Goal: Task Accomplishment & Management: Complete application form

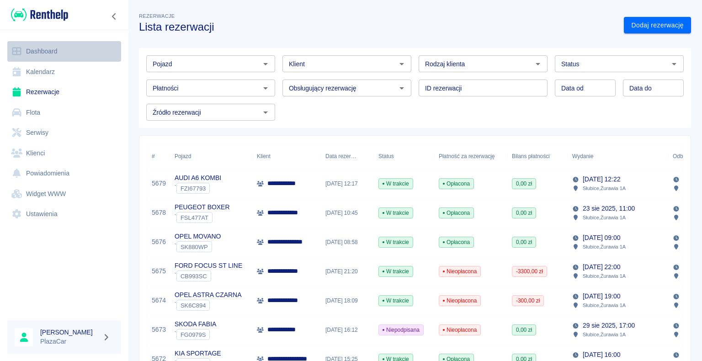
click at [56, 50] on link "Dashboard" at bounding box center [64, 51] width 114 height 21
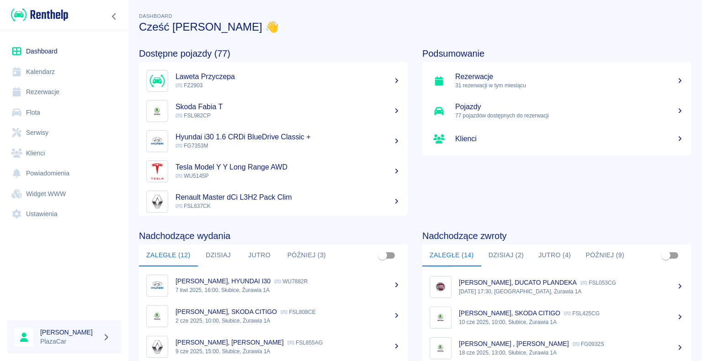
scroll to position [46, 0]
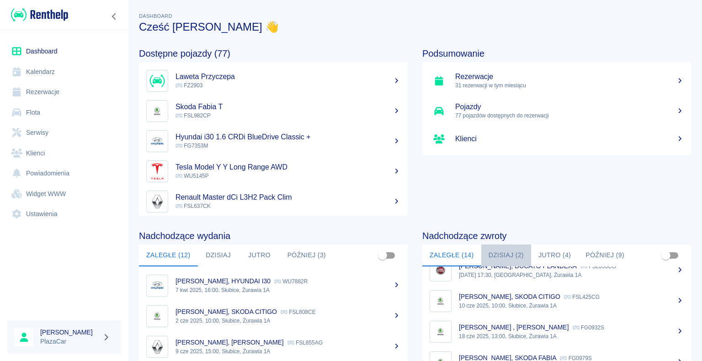
click at [499, 252] on button "Dzisiaj (2)" at bounding box center [506, 255] width 50 height 22
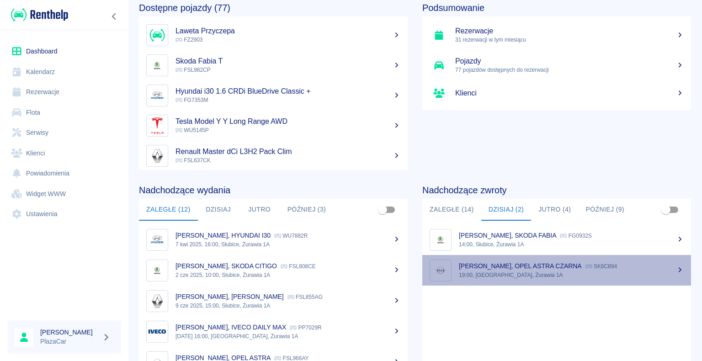
click at [555, 269] on p "[PERSON_NAME], OPEL ASTRA CZARNA" at bounding box center [520, 265] width 123 height 7
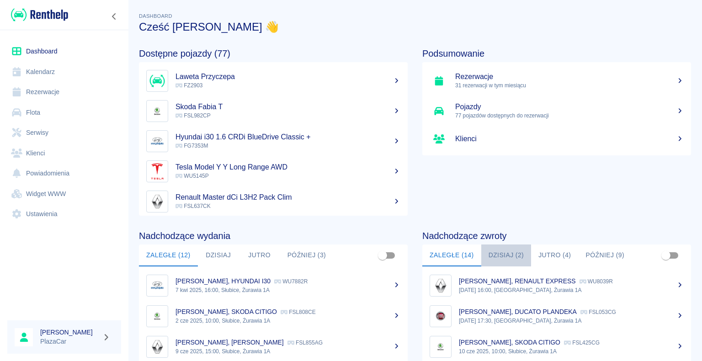
click at [501, 252] on button "Dzisiaj (2)" at bounding box center [506, 255] width 50 height 22
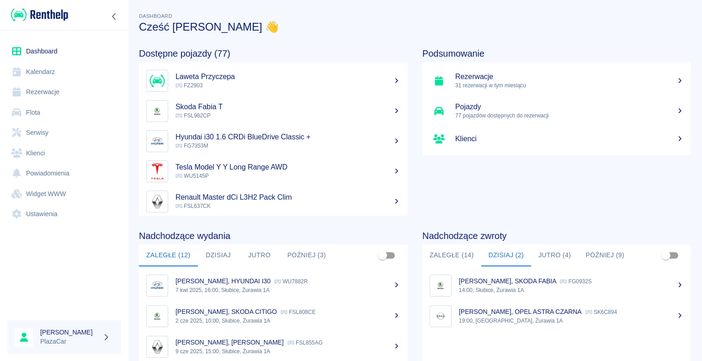
click at [503, 280] on p "[PERSON_NAME], SKODA FABIA" at bounding box center [507, 280] width 97 height 7
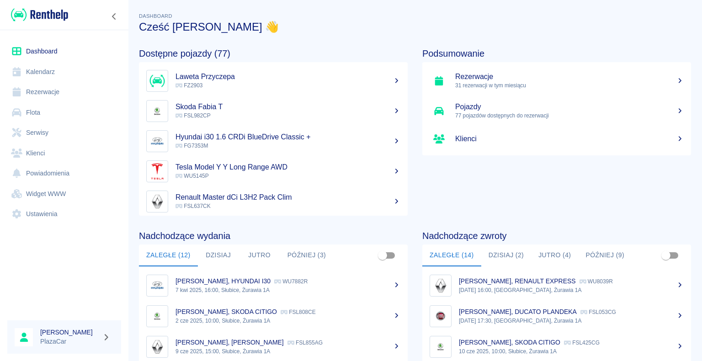
click at [55, 89] on link "Rezerwacje" at bounding box center [64, 92] width 114 height 21
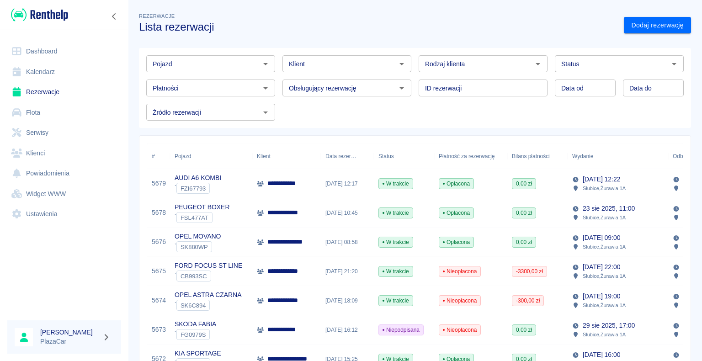
click at [297, 191] on div "**********" at bounding box center [286, 183] width 69 height 29
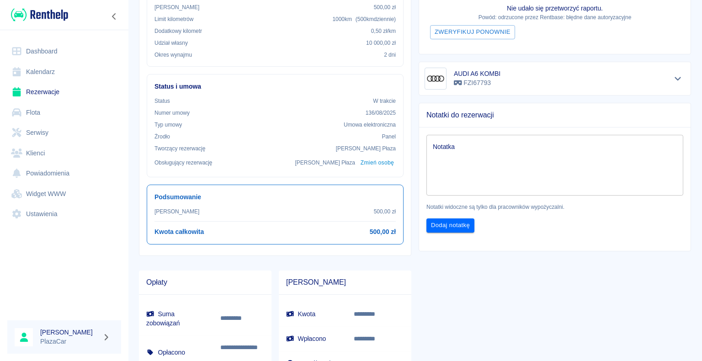
scroll to position [183, 0]
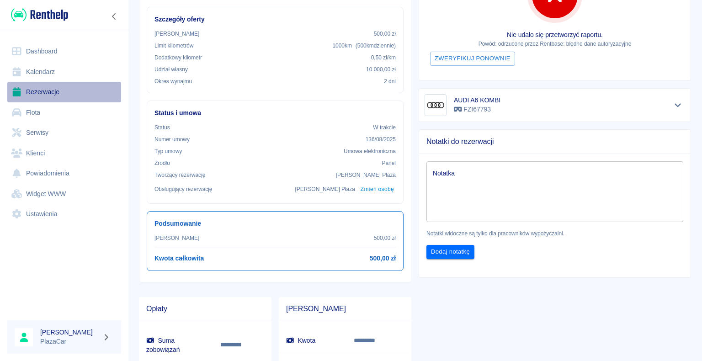
click at [55, 88] on link "Rezerwacje" at bounding box center [64, 92] width 114 height 21
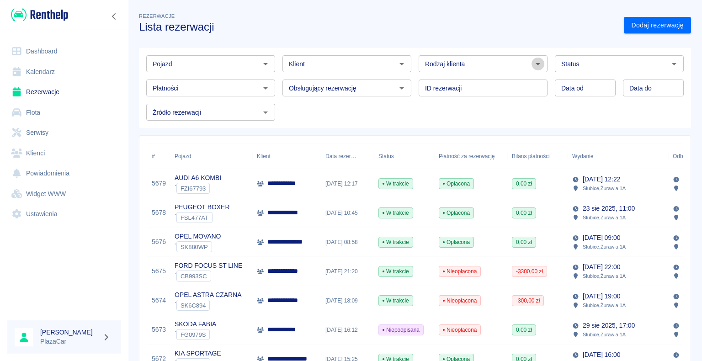
click at [532, 61] on icon "Otwórz" at bounding box center [537, 63] width 11 height 11
click at [486, 79] on li "Osoba prywatna" at bounding box center [478, 83] width 127 height 15
type input "Osoba prywatna"
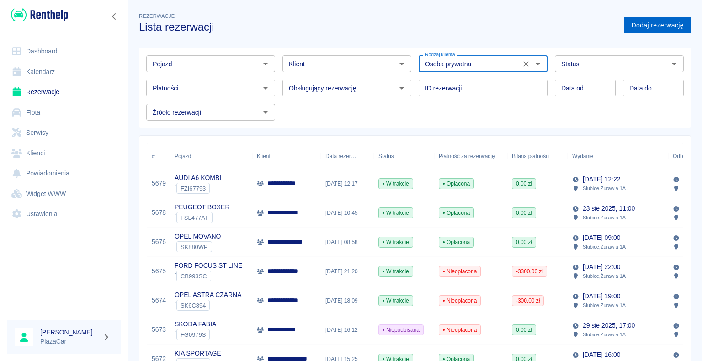
click at [634, 20] on link "Dodaj rezerwację" at bounding box center [657, 25] width 67 height 17
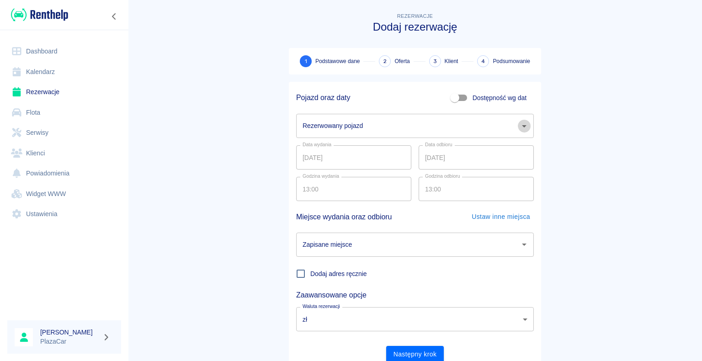
click at [522, 126] on icon "Otwórz" at bounding box center [524, 126] width 11 height 11
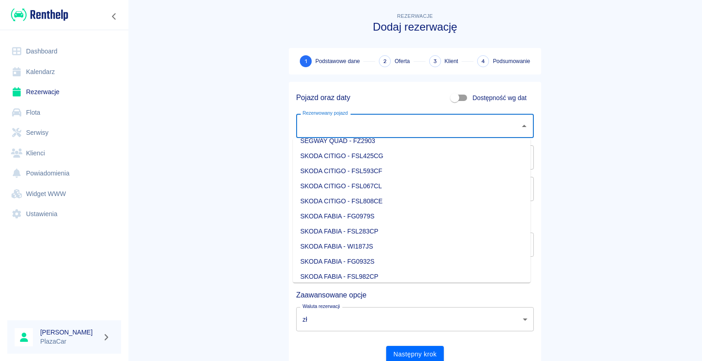
scroll to position [959, 0]
click at [415, 273] on li "SKODA FABIA - FSL982CP" at bounding box center [412, 275] width 238 height 15
type input "SKODA FABIA - FSL982CP"
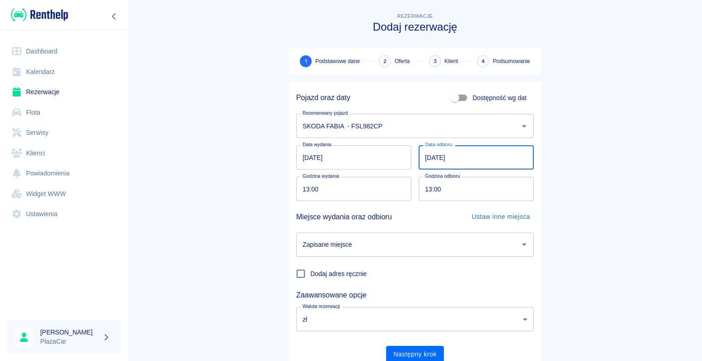
click at [428, 156] on input "[DATE]" at bounding box center [475, 157] width 115 height 24
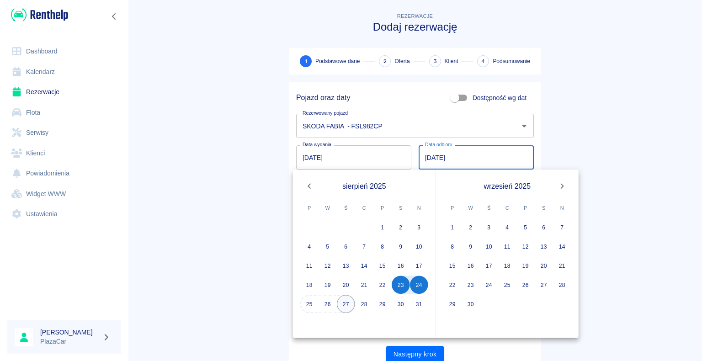
click at [349, 305] on button "27" at bounding box center [346, 304] width 18 height 18
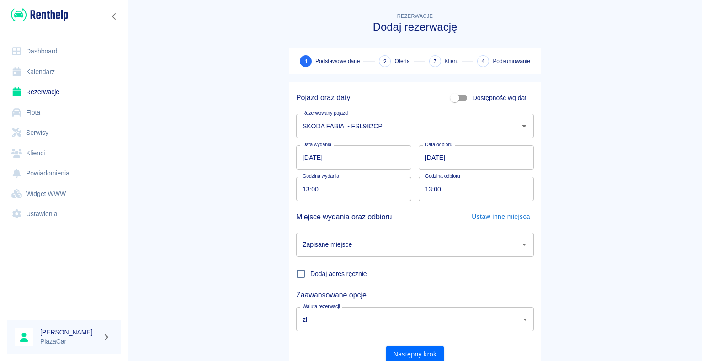
type input "[DATE]"
click at [519, 245] on icon "Otwórz" at bounding box center [524, 244] width 11 height 11
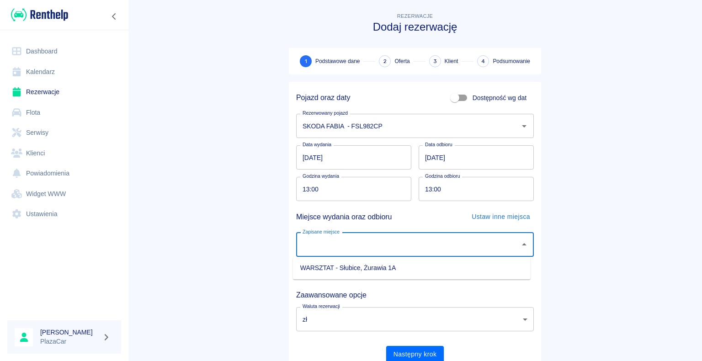
click at [460, 267] on li "WARSZTAT - Słubice, Żurawia 1A" at bounding box center [412, 267] width 238 height 15
type input "WARSZTAT - Słubice, Żurawia 1A"
click at [414, 354] on button "Następny krok" at bounding box center [415, 354] width 58 height 17
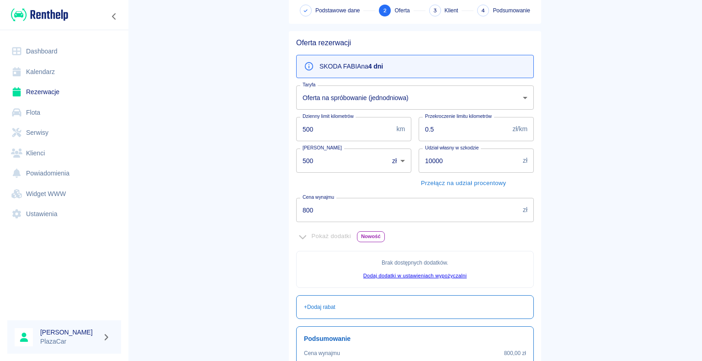
scroll to position [29, 0]
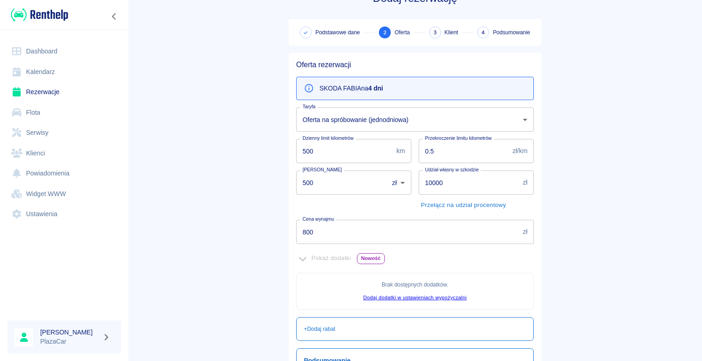
click at [311, 231] on input "800" at bounding box center [407, 232] width 223 height 24
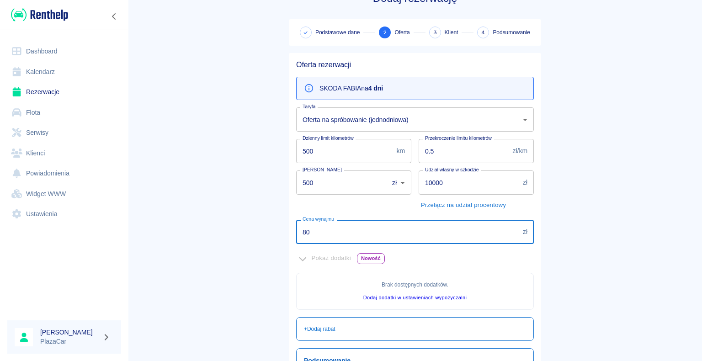
type input "8"
type input "600"
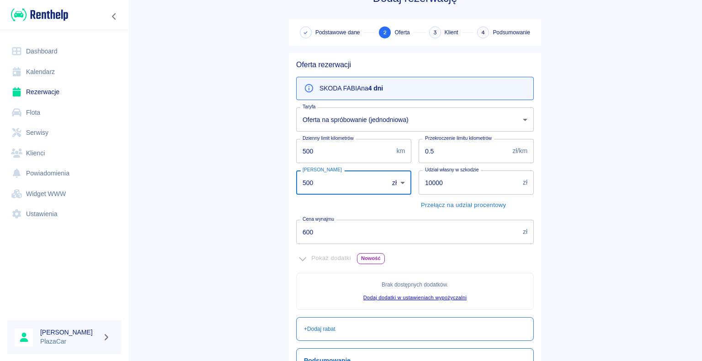
click at [308, 182] on input "500" at bounding box center [339, 182] width 86 height 24
type input "5"
type input "0"
click at [185, 221] on main "Rezerwacje Dodaj rezerwację Podstawowe dane 2 Oferta 3 Klient 4 Podsumowanie Of…" at bounding box center [415, 227] width 574 height 490
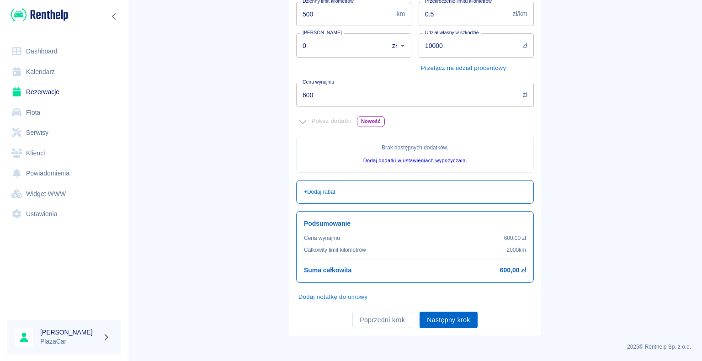
click at [446, 319] on button "Następny krok" at bounding box center [448, 320] width 58 height 17
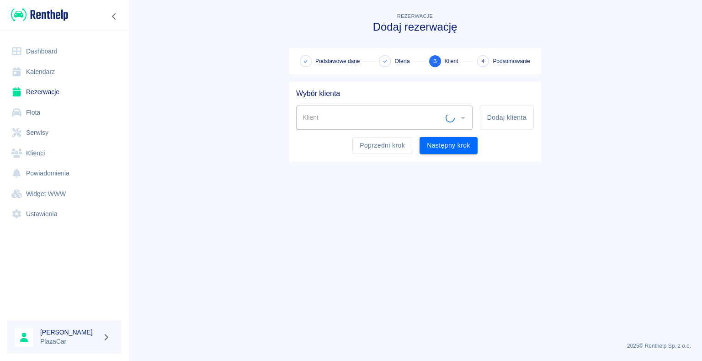
scroll to position [0, 0]
click at [494, 120] on button "Dodaj klienta" at bounding box center [507, 118] width 54 height 24
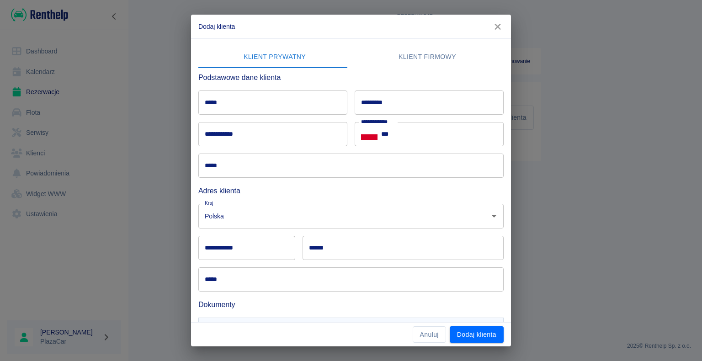
click at [390, 98] on input "*********" at bounding box center [429, 102] width 149 height 24
type input "******"
click at [229, 102] on input "*****" at bounding box center [272, 102] width 149 height 24
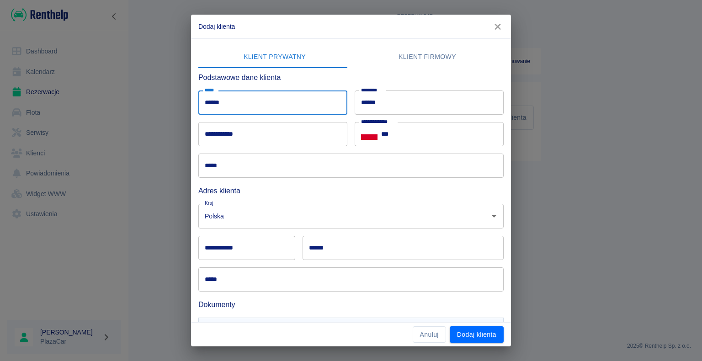
type input "******"
click at [392, 136] on input "***" at bounding box center [442, 134] width 122 height 24
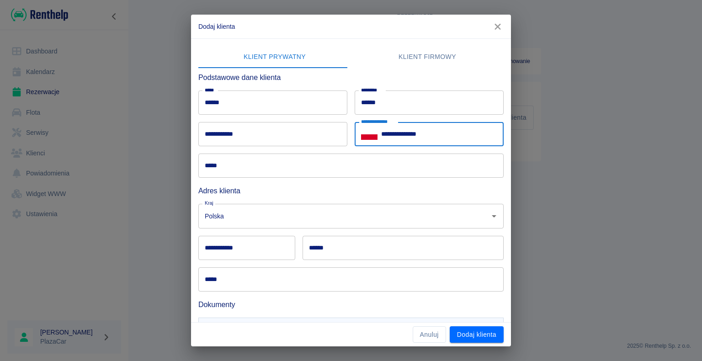
type input "**********"
click at [227, 134] on input "**********" at bounding box center [272, 134] width 149 height 24
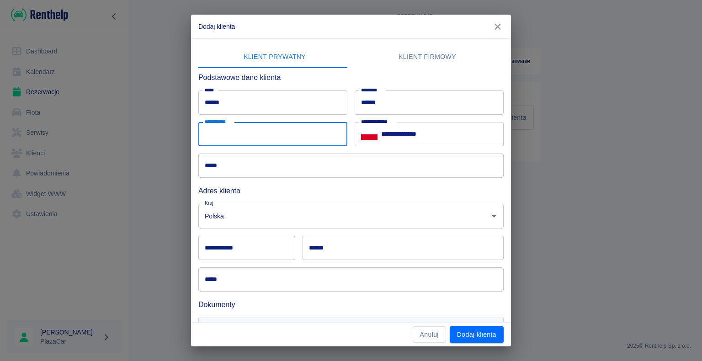
type input "**********"
type input "******"
type input "********"
type input "**********"
click at [227, 169] on input "*****" at bounding box center [350, 165] width 305 height 24
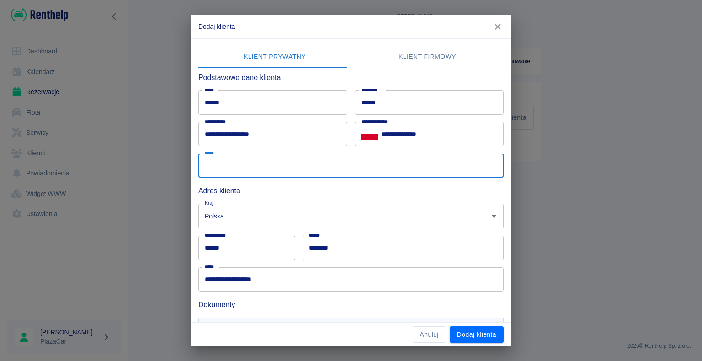
type input "**********"
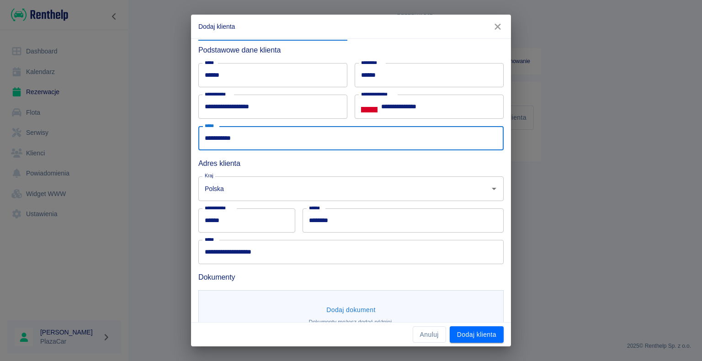
scroll to position [50, 0]
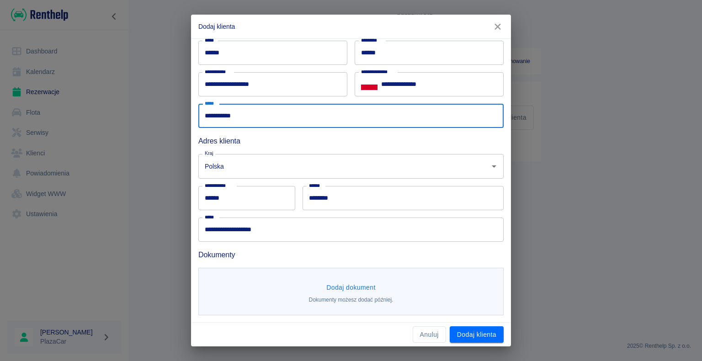
click at [348, 288] on button "Dodaj dokument" at bounding box center [351, 287] width 57 height 17
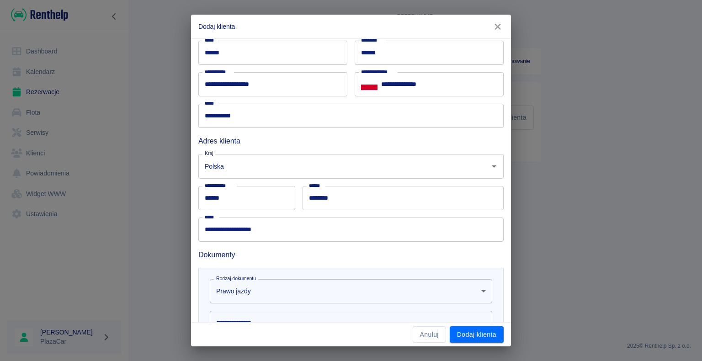
scroll to position [183, 0]
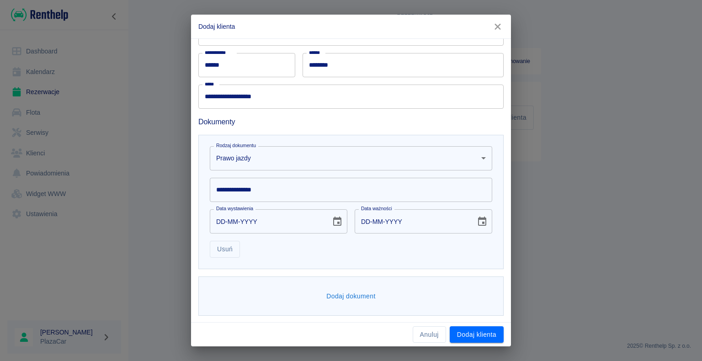
click at [256, 191] on input "**********" at bounding box center [351, 190] width 282 height 24
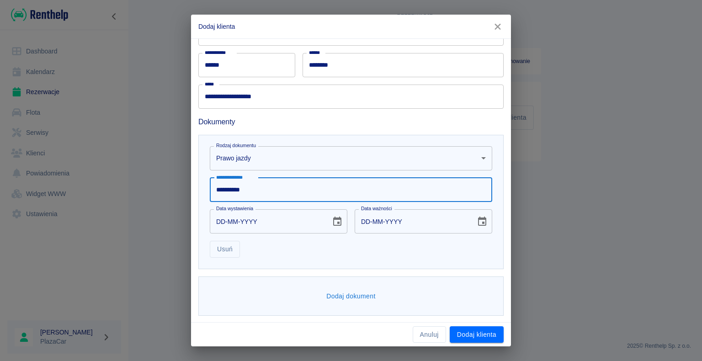
type input "**********"
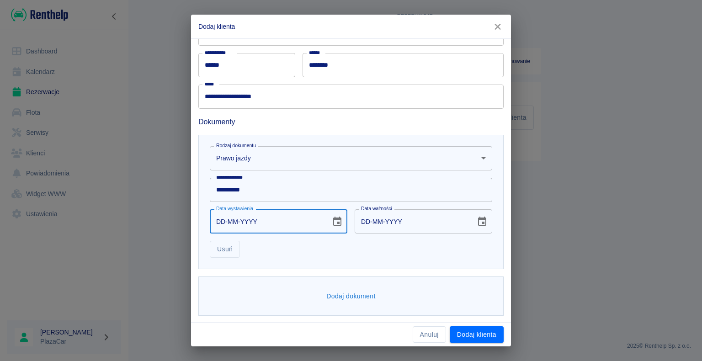
click at [222, 222] on input "DD-MM-YYYY" at bounding box center [267, 221] width 115 height 24
type input "22-03-0002"
type input "22-03-0012"
type input "22-03-0022"
type input "22-03-0032"
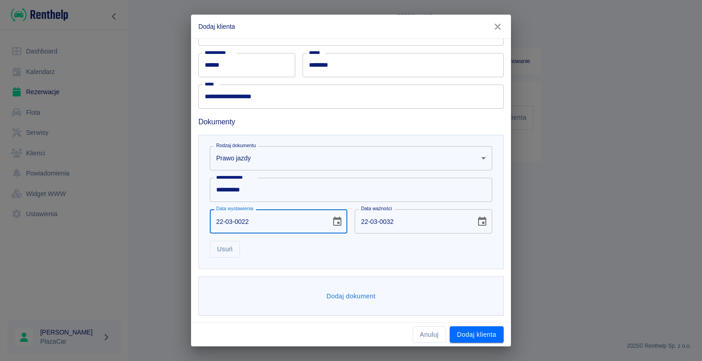
type input "22-03-0222"
type input "22-03-0232"
type input "22-03-0222"
click at [347, 294] on button "Dodaj dokument" at bounding box center [351, 296] width 57 height 17
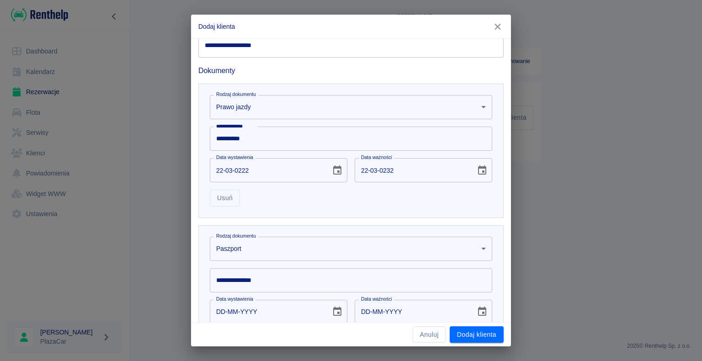
scroll to position [324, 0]
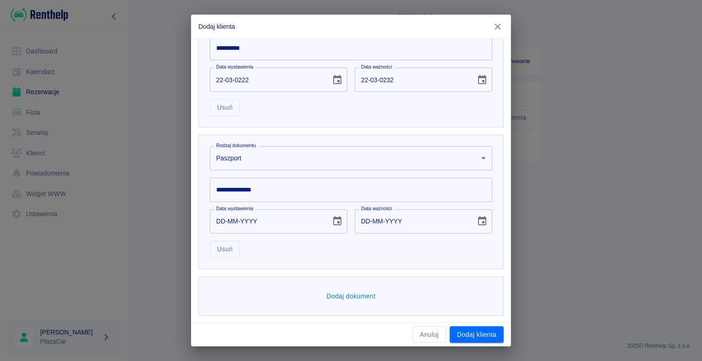
click at [476, 158] on body "**********" at bounding box center [351, 180] width 702 height 361
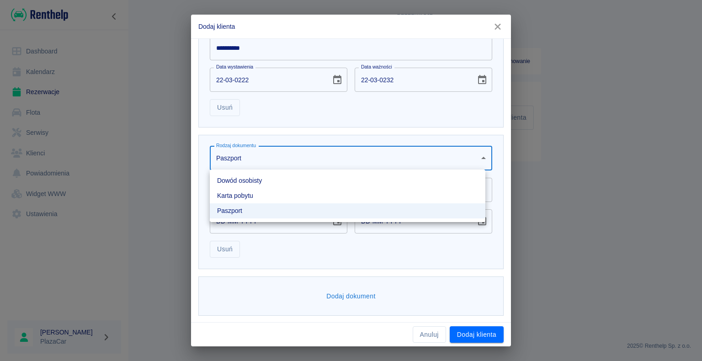
click at [417, 179] on li "Dowód osobisty" at bounding box center [347, 180] width 275 height 15
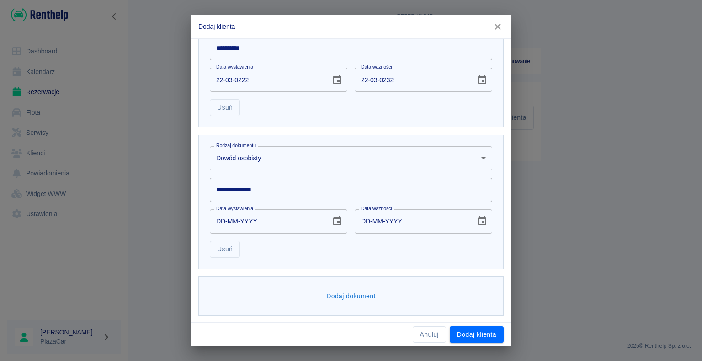
click at [255, 186] on input "**********" at bounding box center [351, 190] width 282 height 24
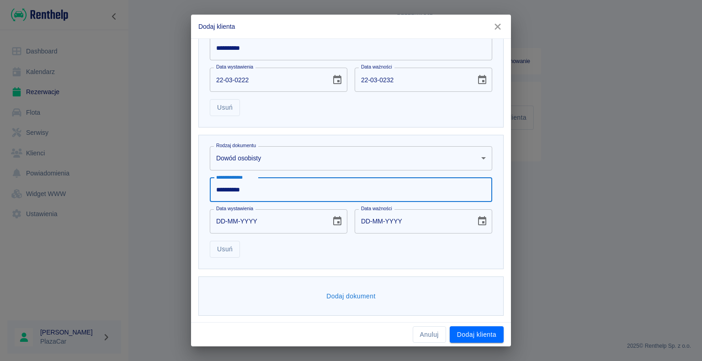
type input "**********"
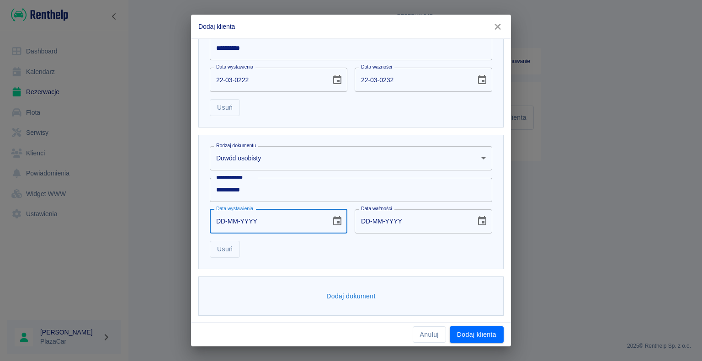
click at [223, 219] on input "DD-MM-YYYY" at bounding box center [267, 221] width 115 height 24
type input "31-02-2023"
click at [365, 220] on input "DD-MM-YYYY" at bounding box center [412, 221] width 115 height 24
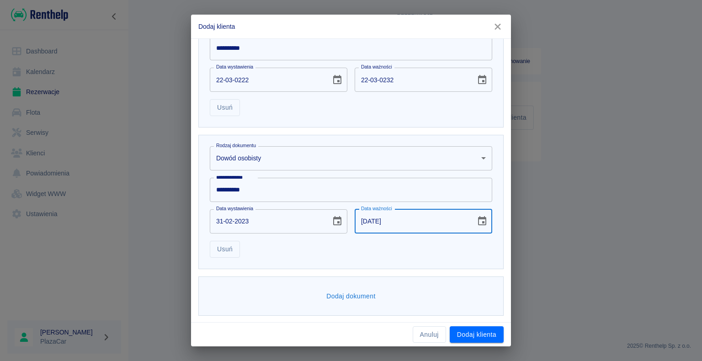
type input "[DATE]"
click at [351, 295] on button "Dodaj dokument" at bounding box center [351, 296] width 57 height 17
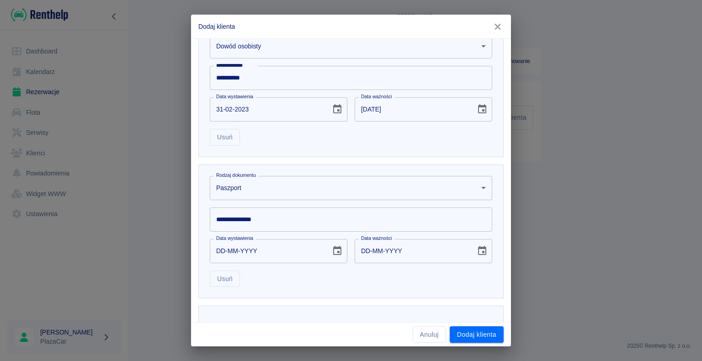
scroll to position [466, 0]
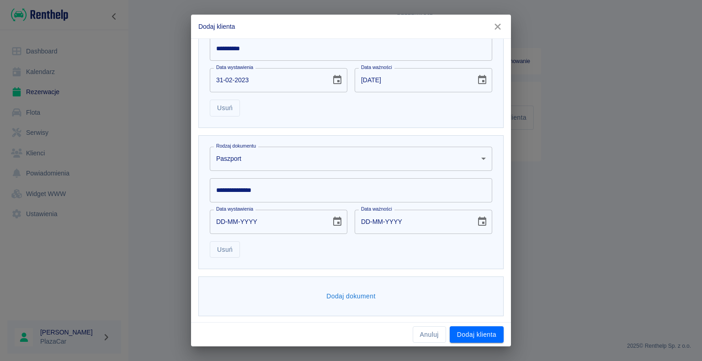
click at [475, 158] on body "**********" at bounding box center [351, 180] width 702 height 361
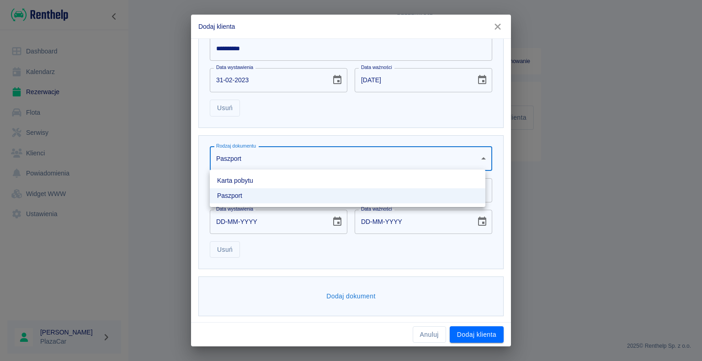
click at [538, 134] on div at bounding box center [351, 180] width 702 height 361
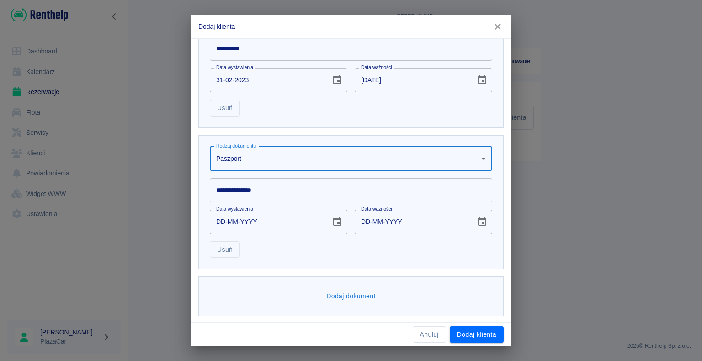
click at [277, 190] on input "**********" at bounding box center [351, 190] width 282 height 24
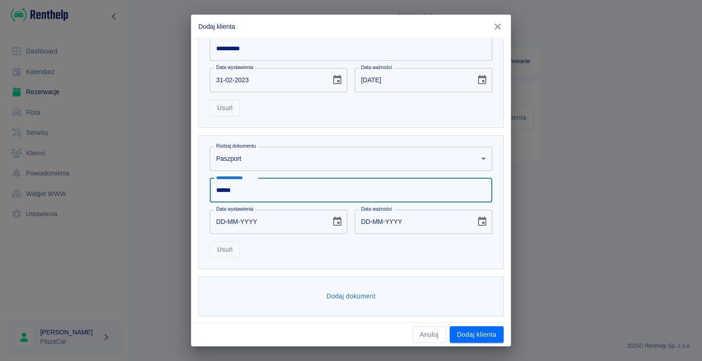
type input "******"
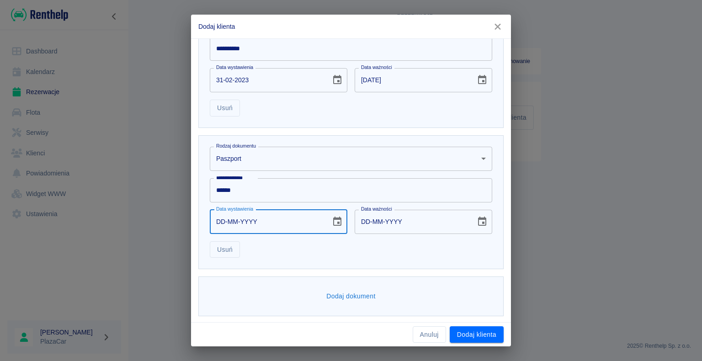
click at [225, 222] on input "DD-MM-YYYY" at bounding box center [267, 222] width 115 height 24
type input "12-04-0002"
type input "12-04-0012"
type input "12-04-0020"
type input "12-04-0030"
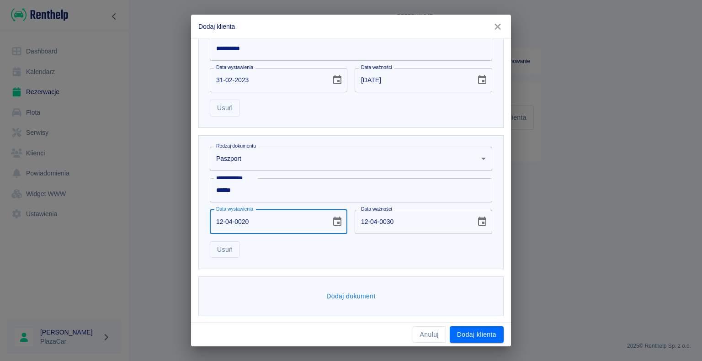
type input "12-04-0202"
type input "12-04-0212"
type input "[DATE]"
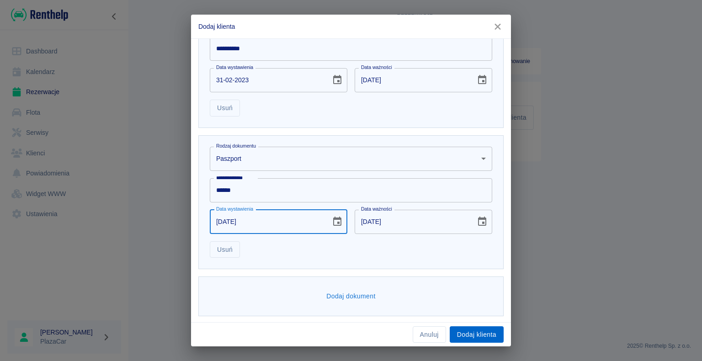
click at [471, 333] on button "Dodaj klienta" at bounding box center [477, 334] width 54 height 17
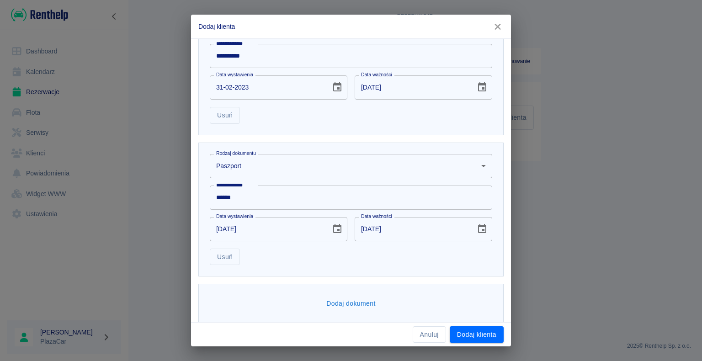
scroll to position [473, 0]
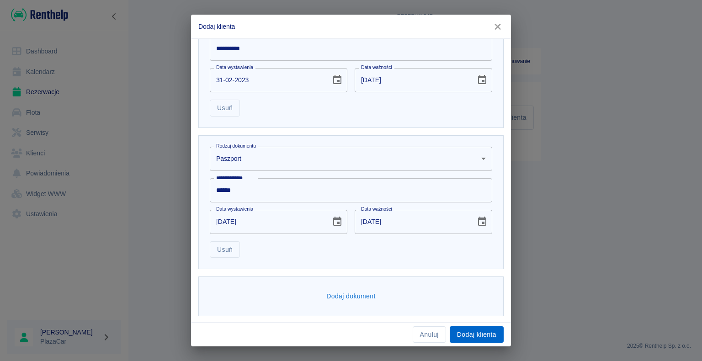
click at [477, 332] on button "Dodaj klienta" at bounding box center [477, 334] width 54 height 17
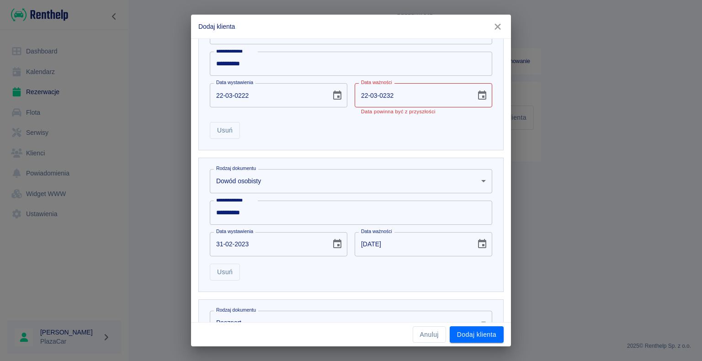
scroll to position [290, 0]
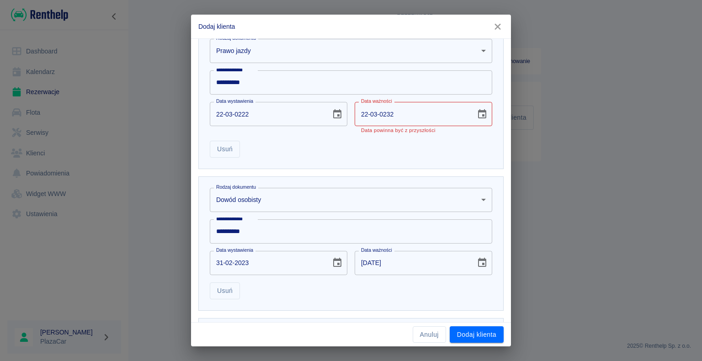
click at [389, 114] on input "22-03-0232" at bounding box center [412, 114] width 115 height 24
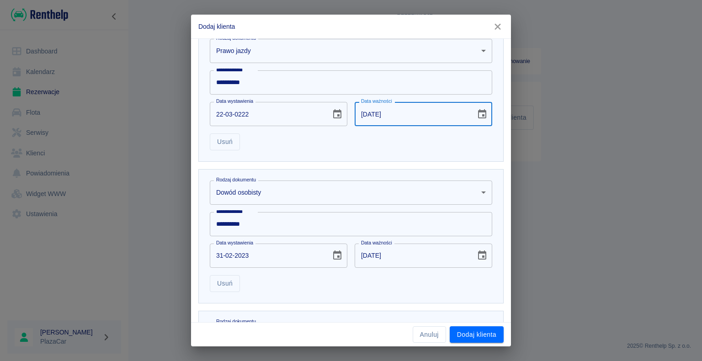
scroll to position [466, 0]
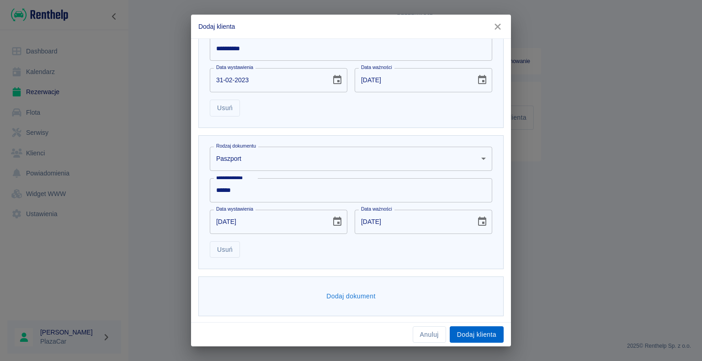
type input "[DATE]"
click at [479, 333] on button "Dodaj klienta" at bounding box center [477, 334] width 54 height 17
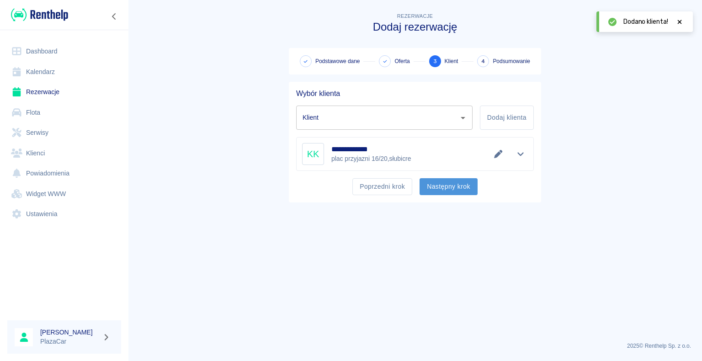
click at [457, 185] on button "Następny krok" at bounding box center [448, 186] width 58 height 17
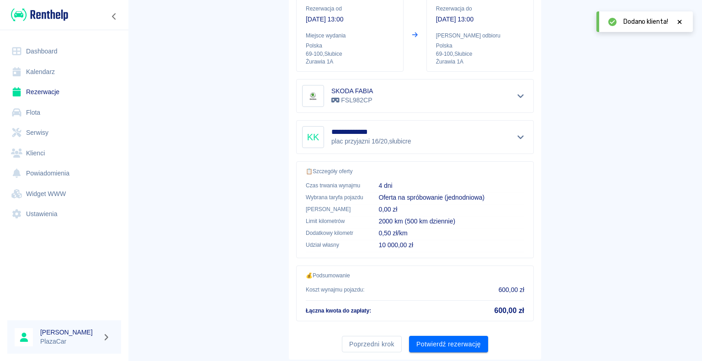
scroll to position [130, 0]
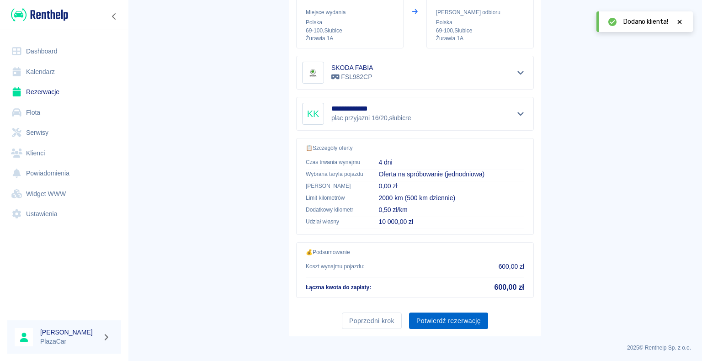
click at [447, 315] on button "Potwierdź rezerwację" at bounding box center [448, 320] width 79 height 17
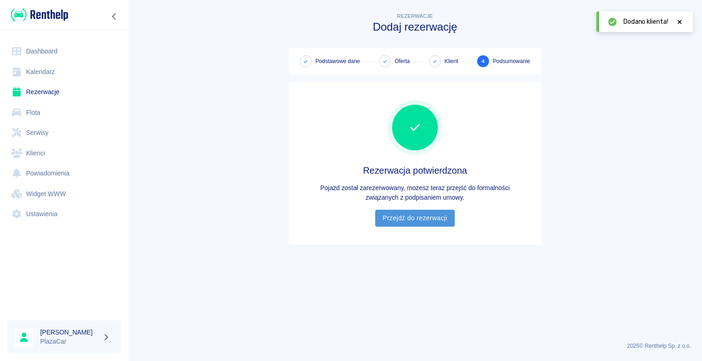
click at [422, 210] on link "Przejdź do rezerwacji" at bounding box center [414, 218] width 79 height 17
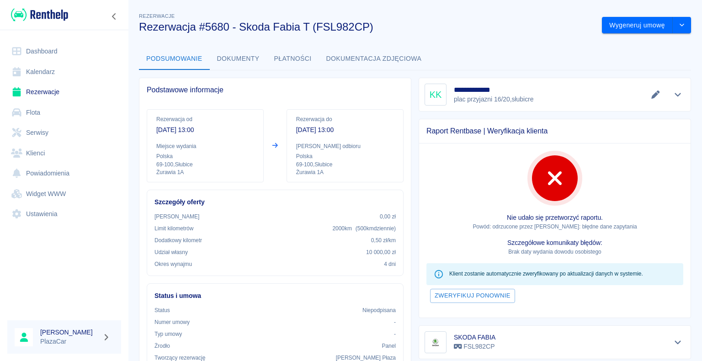
click at [678, 21] on body "Używamy plików Cookies, by zapewnić Ci najlepsze możliwe doświadczenie. Aby dow…" at bounding box center [351, 180] width 702 height 361
click at [631, 25] on button "Wygeneruj umowę" at bounding box center [637, 25] width 71 height 17
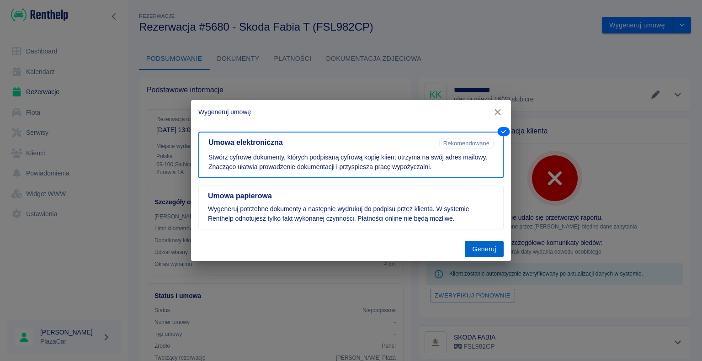
click at [488, 248] on button "Generuj" at bounding box center [484, 249] width 39 height 17
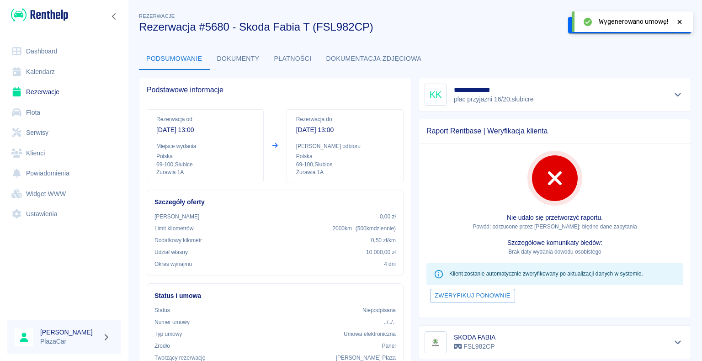
click at [676, 21] on icon at bounding box center [679, 22] width 8 height 6
click at [623, 21] on button "Podpisz umowę elektroniczną" at bounding box center [620, 25] width 105 height 17
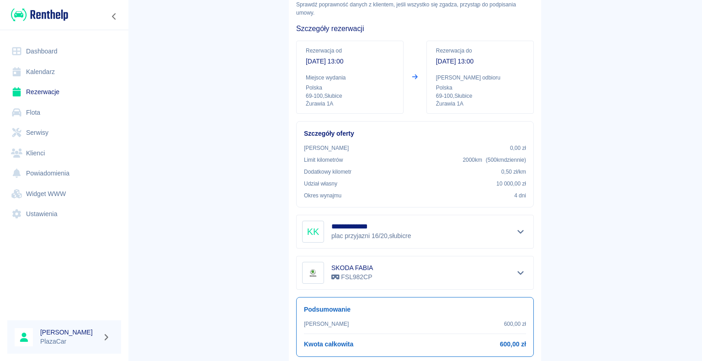
scroll to position [107, 0]
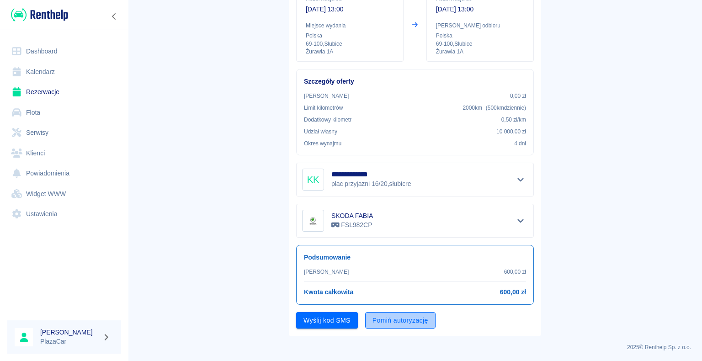
click at [388, 315] on button "Pomiń autoryzację" at bounding box center [400, 320] width 70 height 17
click at [325, 320] on button "Podpisz umowę" at bounding box center [327, 320] width 62 height 17
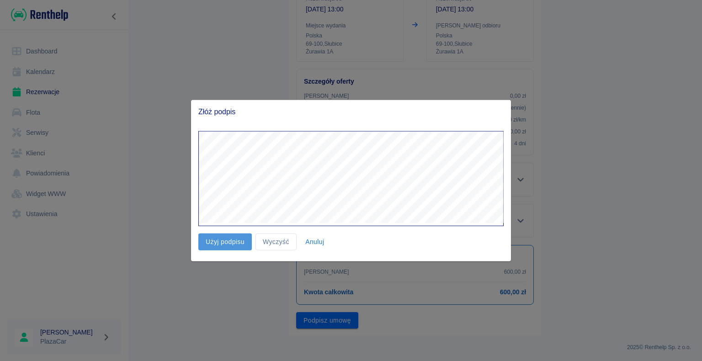
click at [227, 242] on button "Użyj podpisu" at bounding box center [224, 241] width 53 height 17
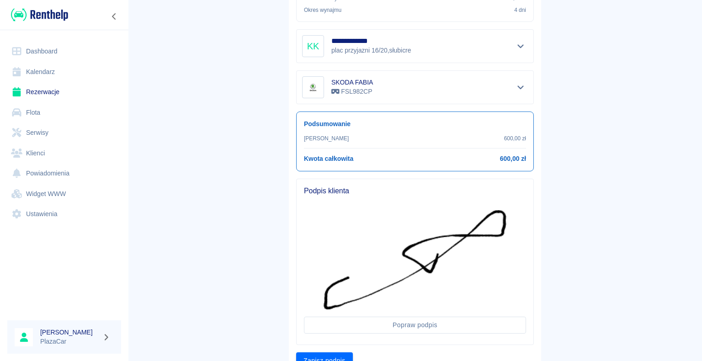
scroll to position [280, 0]
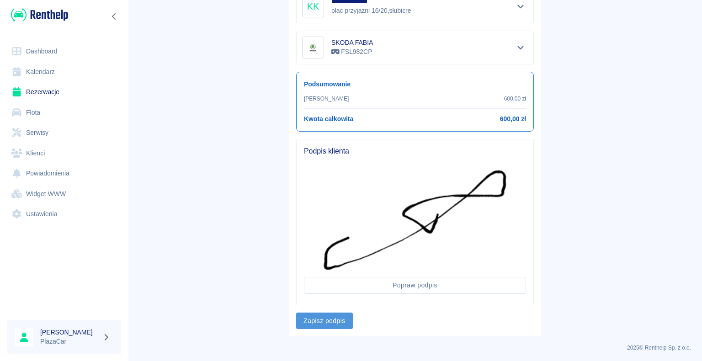
click at [322, 318] on button "Zapisz podpis" at bounding box center [324, 320] width 57 height 17
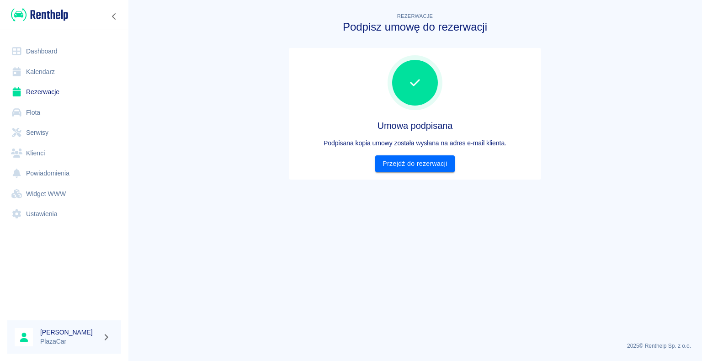
scroll to position [0, 0]
click at [404, 164] on link "Przejdź do rezerwacji" at bounding box center [414, 163] width 79 height 17
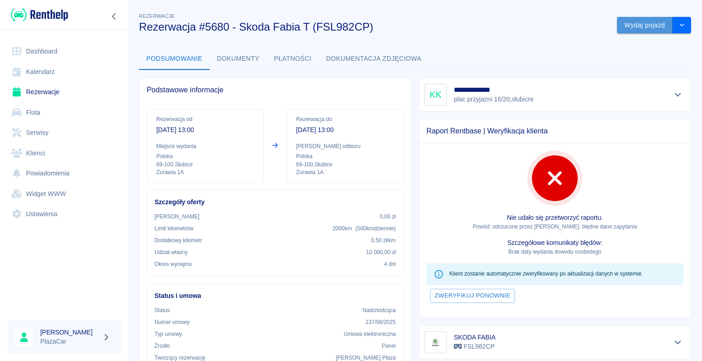
click at [636, 25] on button "Wydaj pojazd" at bounding box center [645, 25] width 56 height 17
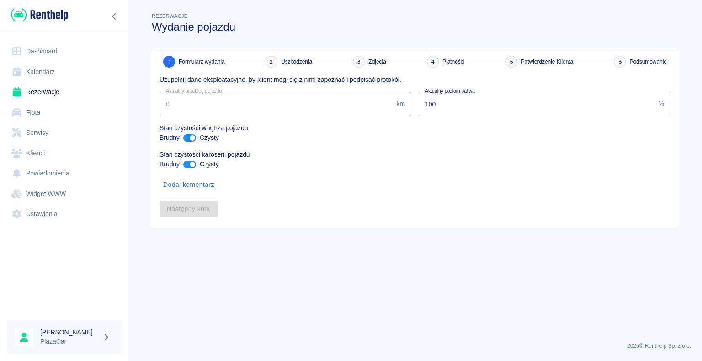
type input "254000"
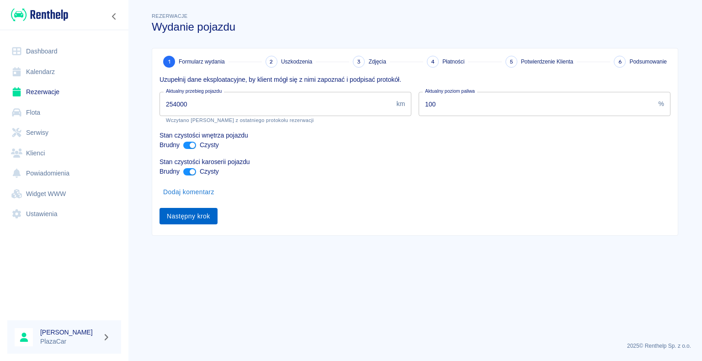
click at [189, 214] on button "Następny krok" at bounding box center [188, 216] width 58 height 17
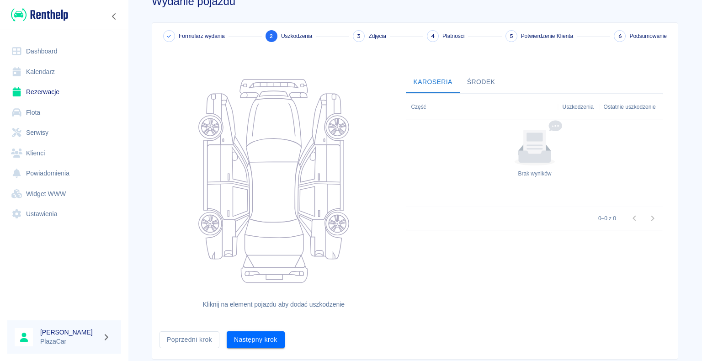
scroll to position [50, 0]
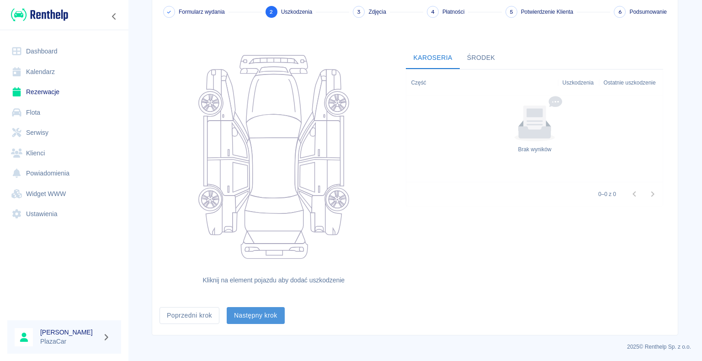
click at [250, 312] on button "Następny krok" at bounding box center [256, 315] width 58 height 17
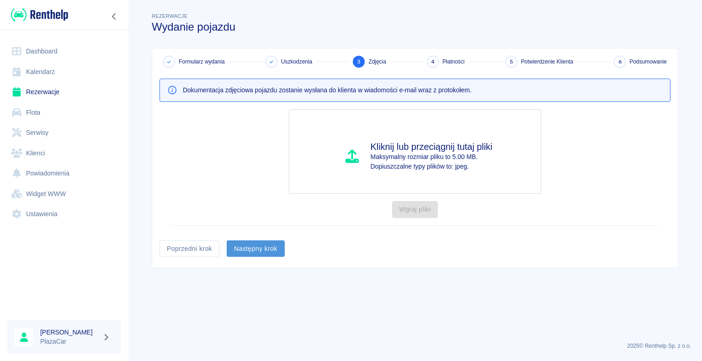
click at [251, 249] on button "Następny krok" at bounding box center [256, 248] width 58 height 17
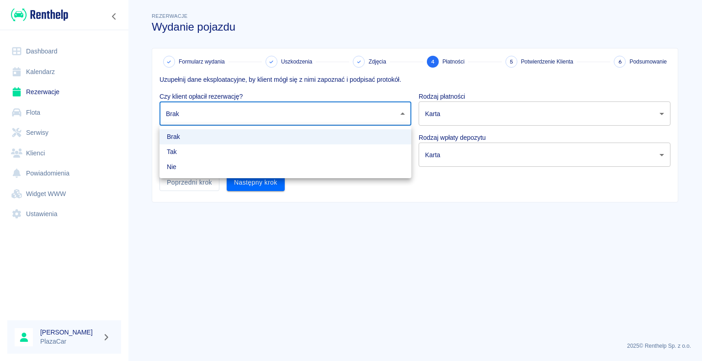
click at [402, 111] on body "Używamy plików Cookies, by zapewnić Ci najlepsze możliwe doświadczenie. Aby dow…" at bounding box center [351, 180] width 702 height 361
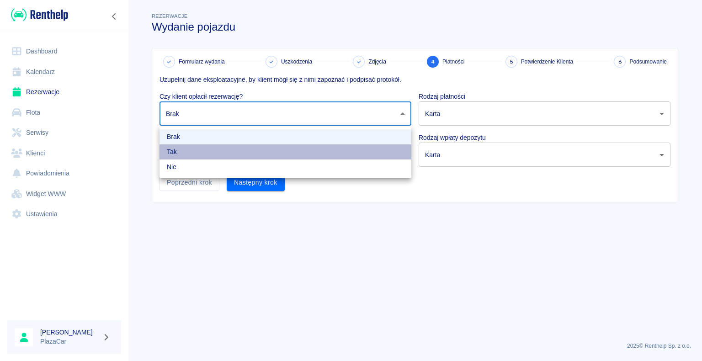
click at [335, 148] on li "Tak" at bounding box center [285, 151] width 252 height 15
type input "true"
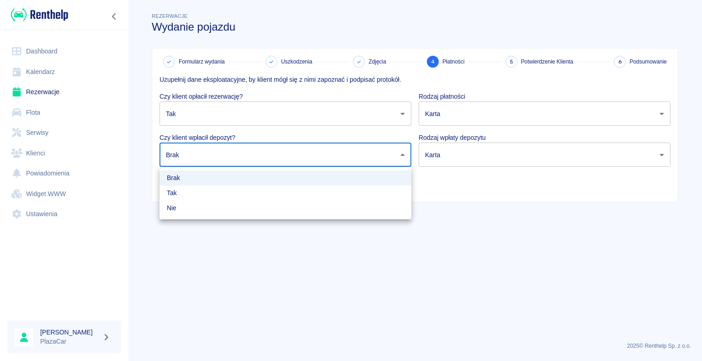
click at [402, 154] on body "Używamy plików Cookies, by zapewnić Ci najlepsze możliwe doświadczenie. Aby dow…" at bounding box center [351, 180] width 702 height 361
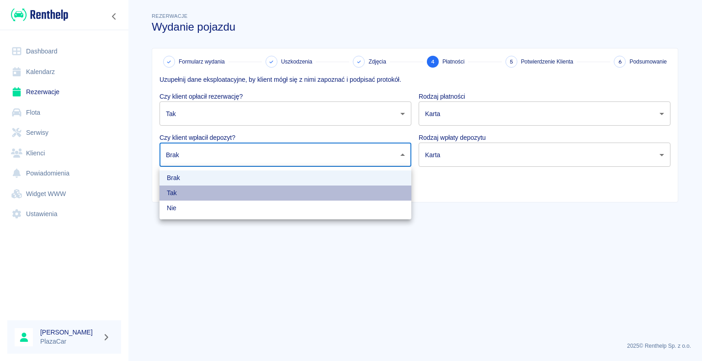
click at [333, 186] on li "Tak" at bounding box center [285, 192] width 252 height 15
type input "true"
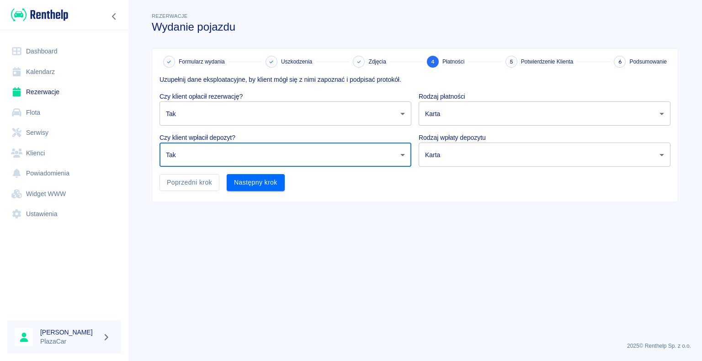
click at [651, 111] on body "Używamy plików Cookies, by zapewnić Ci najlepsze możliwe doświadczenie. Aby dow…" at bounding box center [351, 180] width 702 height 361
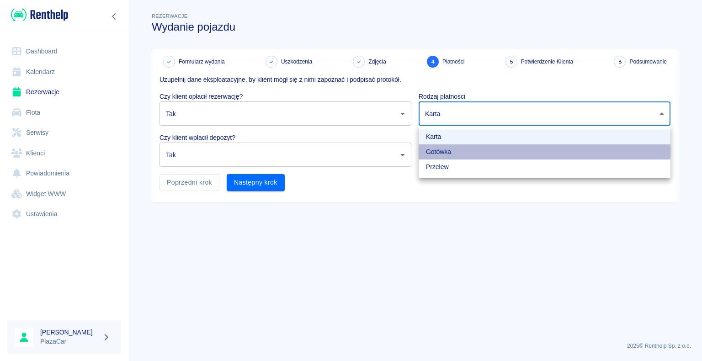
click at [501, 148] on li "Gotówka" at bounding box center [544, 151] width 252 height 15
type input "cash"
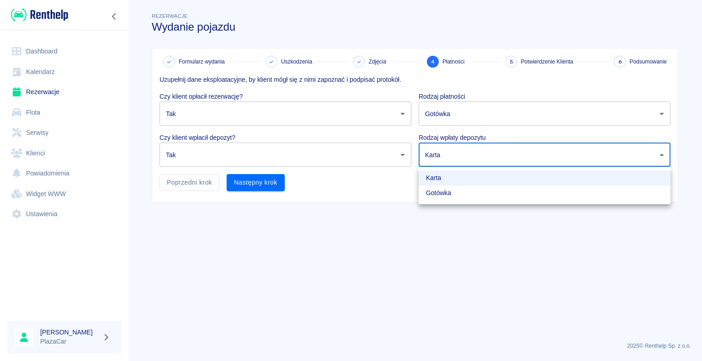
click at [622, 147] on body "Używamy plików Cookies, by zapewnić Ci najlepsze możliwe doświadczenie. Aby dow…" at bounding box center [351, 180] width 702 height 361
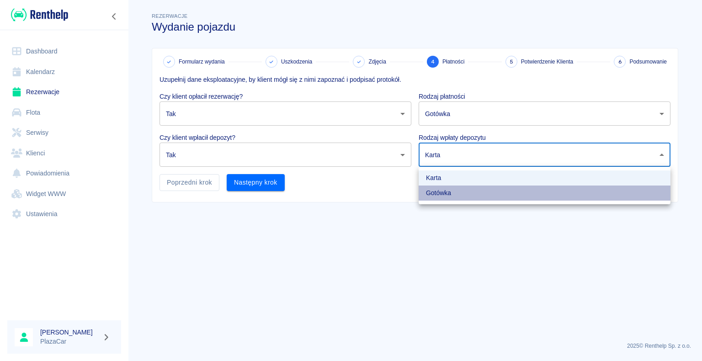
click at [504, 198] on li "Gotówka" at bounding box center [544, 192] width 252 height 15
type input "cash"
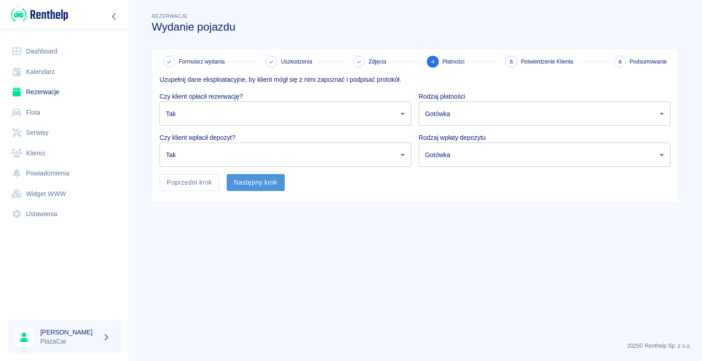
click at [257, 183] on button "Następny krok" at bounding box center [256, 182] width 58 height 17
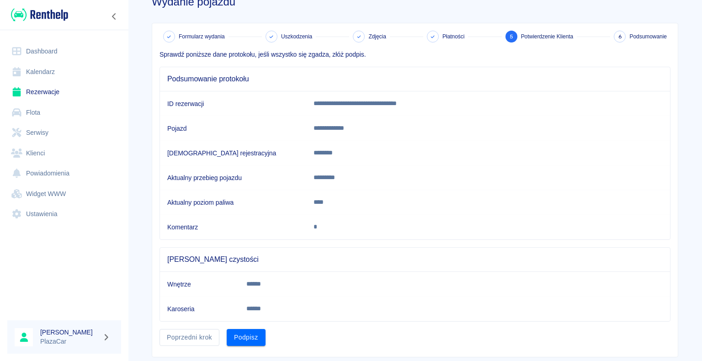
scroll to position [46, 0]
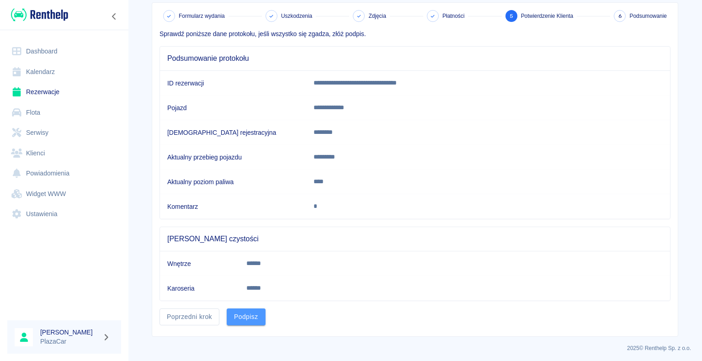
click at [241, 317] on button "Podpisz" at bounding box center [246, 316] width 39 height 17
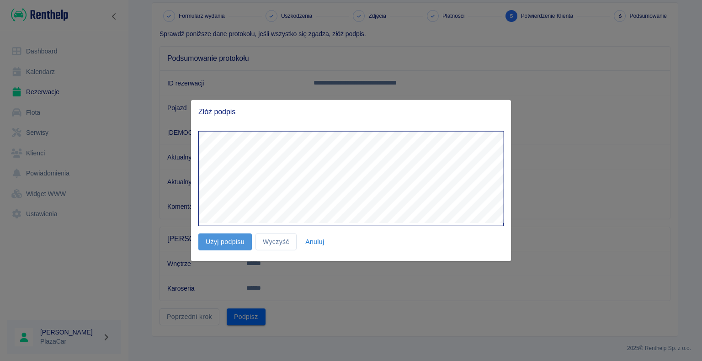
click at [222, 243] on button "Użyj podpisu" at bounding box center [224, 241] width 53 height 17
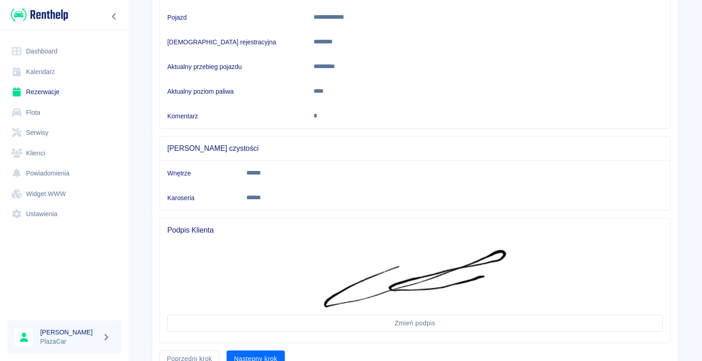
scroll to position [178, 0]
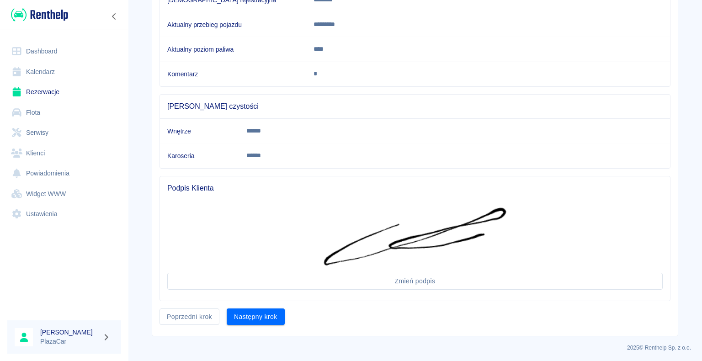
click at [251, 313] on button "Następny krok" at bounding box center [256, 316] width 58 height 17
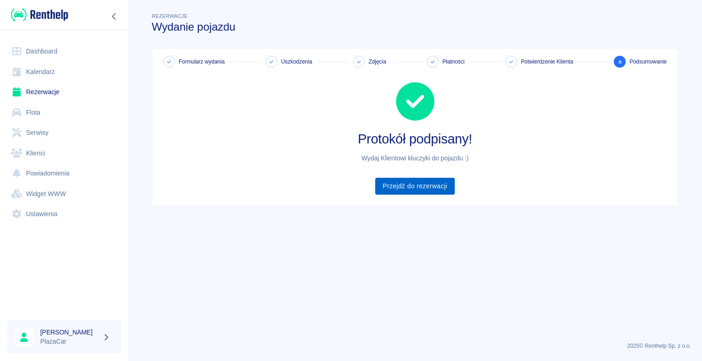
click at [410, 183] on link "Przejdź do rezerwacji" at bounding box center [414, 186] width 79 height 17
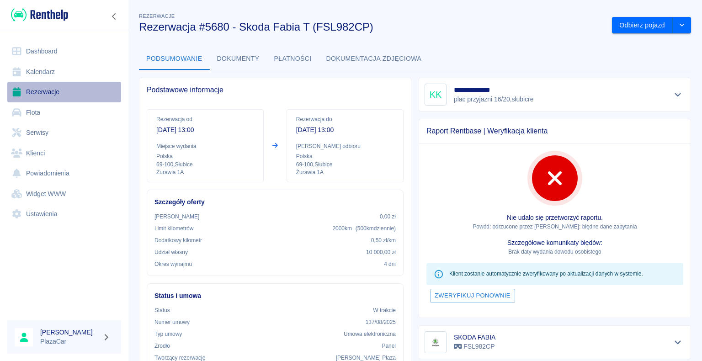
click at [47, 93] on link "Rezerwacje" at bounding box center [64, 92] width 114 height 21
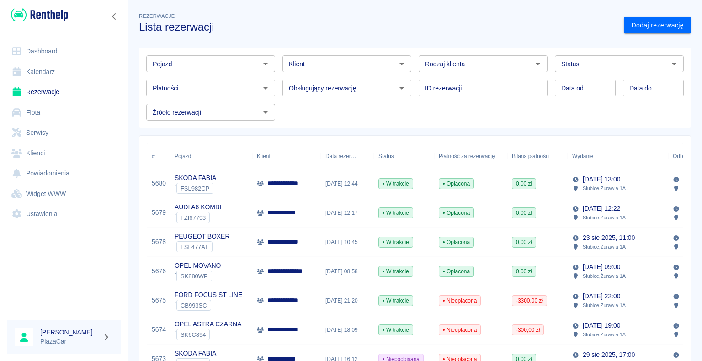
click at [535, 68] on icon "Otwórz" at bounding box center [537, 63] width 11 height 11
click at [523, 78] on li "Osoba prywatna" at bounding box center [478, 83] width 127 height 15
type input "Osoba prywatna"
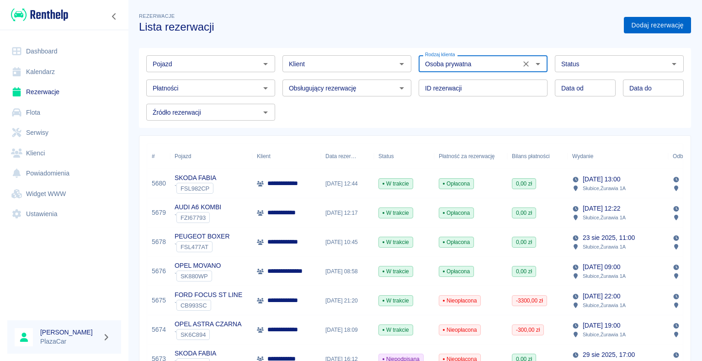
click at [633, 25] on link "Dodaj rezerwację" at bounding box center [657, 25] width 67 height 17
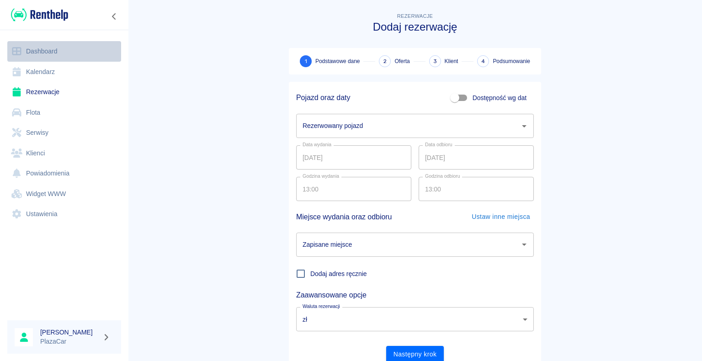
click at [48, 51] on link "Dashboard" at bounding box center [64, 51] width 114 height 21
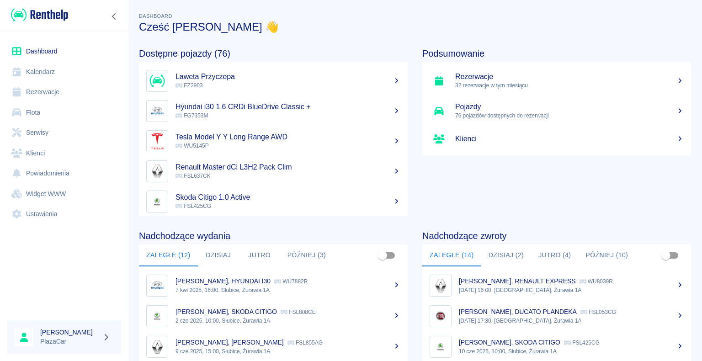
click at [500, 252] on button "Dzisiaj (2)" at bounding box center [506, 255] width 50 height 22
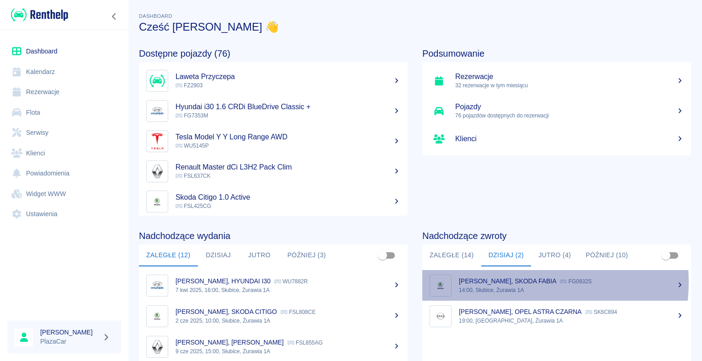
click at [524, 282] on p "[PERSON_NAME], SKODA FABIA" at bounding box center [507, 280] width 97 height 7
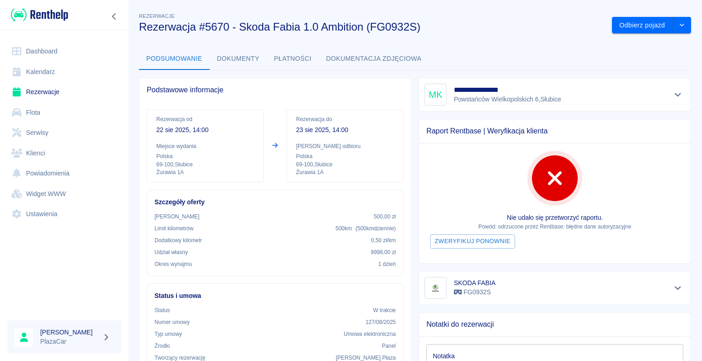
click at [38, 92] on link "Rezerwacje" at bounding box center [64, 92] width 114 height 21
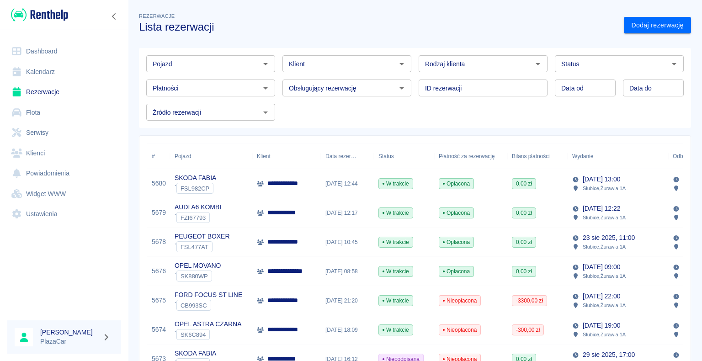
click at [533, 66] on icon "Otwórz" at bounding box center [537, 63] width 11 height 11
click at [499, 82] on li "Osoba prywatna" at bounding box center [478, 83] width 127 height 15
type input "Osoba prywatna"
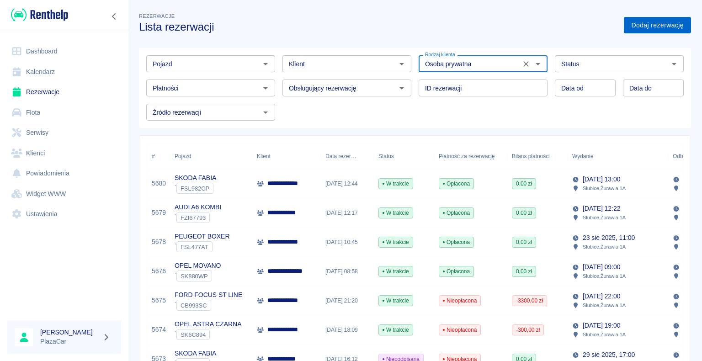
click at [638, 25] on link "Dodaj rezerwację" at bounding box center [657, 25] width 67 height 17
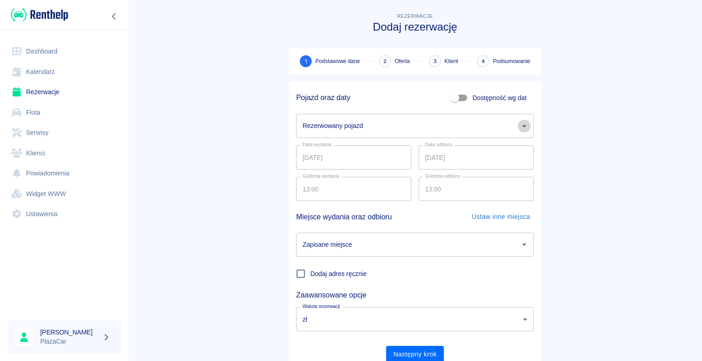
click at [522, 123] on icon "Otwórz" at bounding box center [524, 126] width 11 height 11
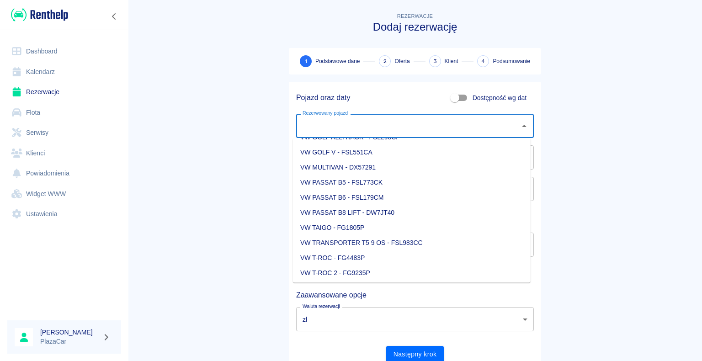
scroll to position [1233, 0]
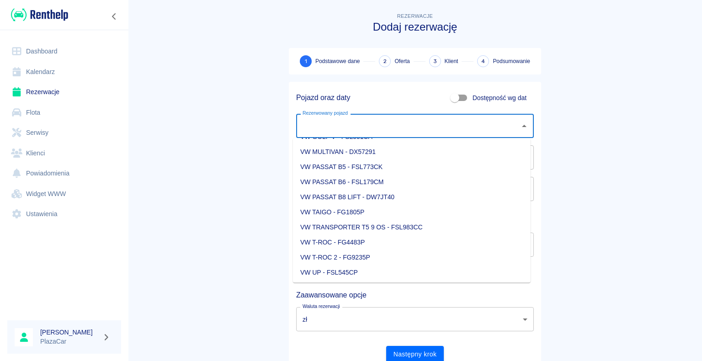
click at [404, 226] on li "VW TRANSPORTER T5 9 OS - FSL983CC" at bounding box center [412, 227] width 238 height 15
type input "VW TRANSPORTER T5 9 OS - FSL983CC"
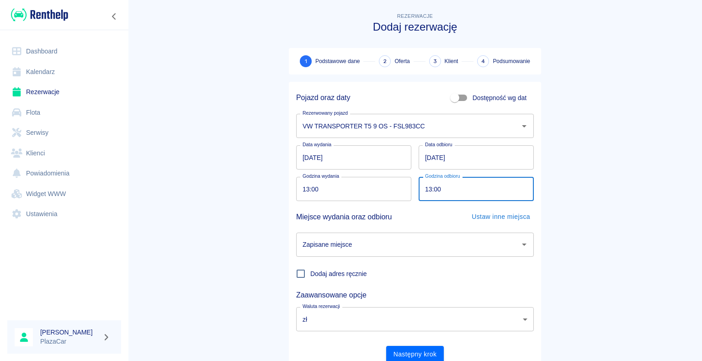
click at [428, 187] on input "13:00" at bounding box center [472, 189] width 109 height 24
click at [427, 157] on input "[DATE]" at bounding box center [475, 157] width 115 height 24
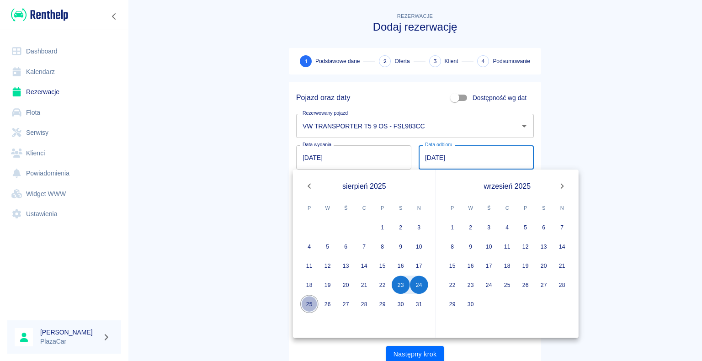
click at [310, 305] on button "25" at bounding box center [309, 304] width 18 height 18
type input "[DATE]"
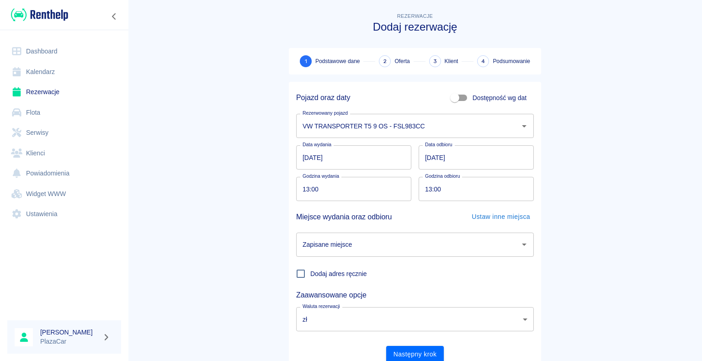
click at [519, 243] on icon "Otwórz" at bounding box center [524, 244] width 11 height 11
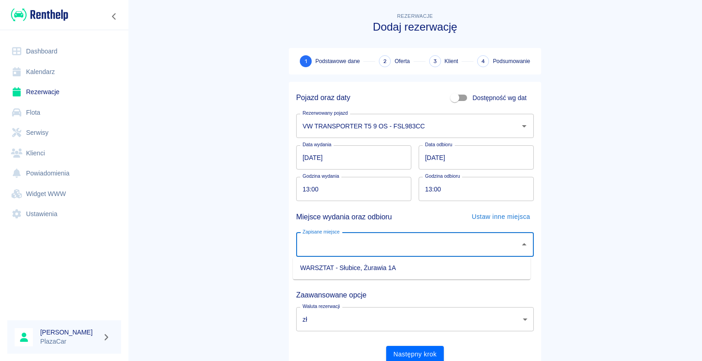
click at [488, 267] on li "WARSZTAT - Słubice, Żurawia 1A" at bounding box center [412, 267] width 238 height 15
type input "WARSZTAT - Słubice, Żurawia 1A"
click at [429, 187] on input "13:00" at bounding box center [472, 189] width 109 height 24
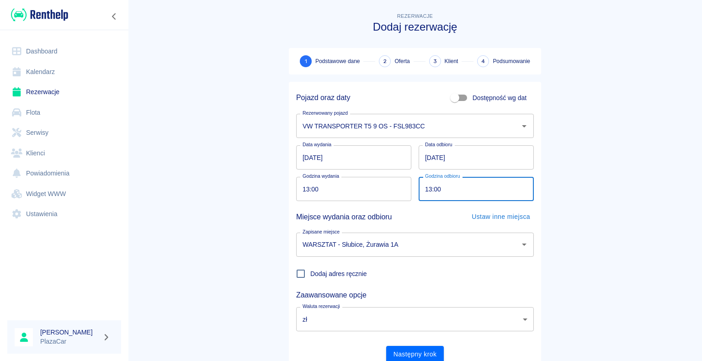
click at [429, 187] on input "13:00" at bounding box center [472, 189] width 109 height 24
click at [427, 188] on input "13:00" at bounding box center [472, 189] width 109 height 24
type input "08:00"
click at [273, 311] on main "Rezerwacje Dodaj rezerwację 1 Podstawowe dane 2 Oferta 3 Klient 4 Podsumowanie …" at bounding box center [415, 190] width 574 height 359
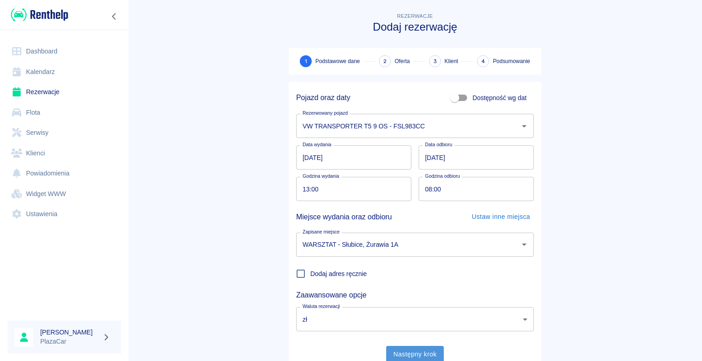
click at [401, 352] on button "Następny krok" at bounding box center [415, 354] width 58 height 17
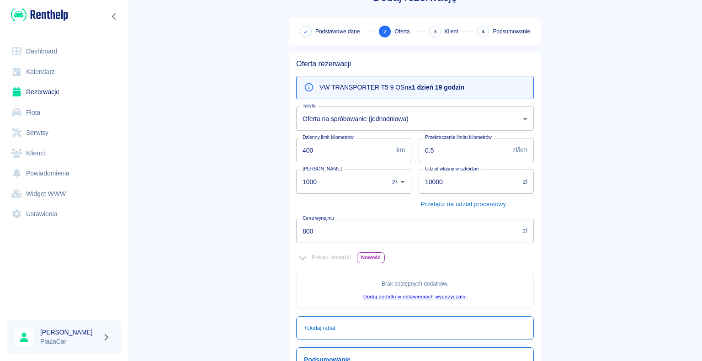
scroll to position [46, 0]
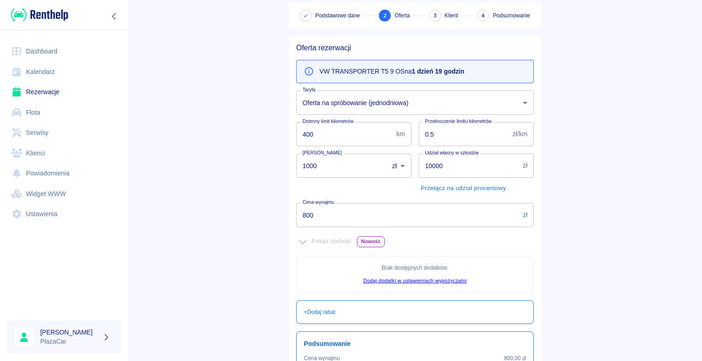
click at [312, 163] on input "1000" at bounding box center [339, 165] width 86 height 24
type input "1"
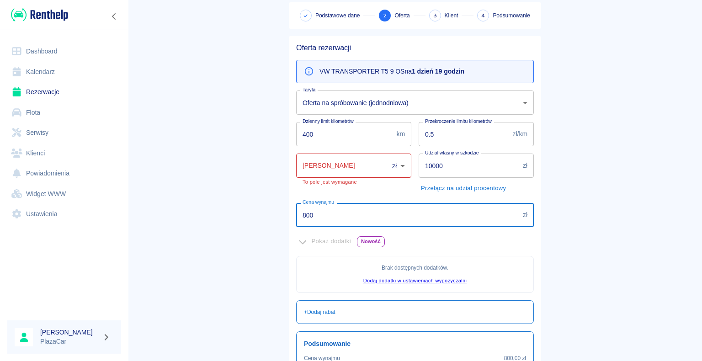
click at [309, 216] on input "800" at bounding box center [407, 215] width 223 height 24
type input "8"
type input "900"
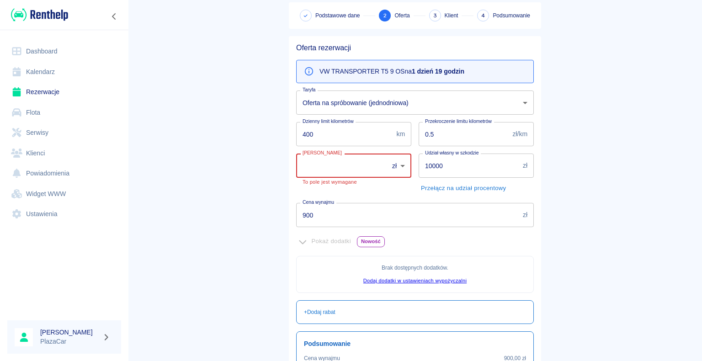
click at [307, 167] on input "[PERSON_NAME]" at bounding box center [339, 165] width 86 height 24
type input "0"
click at [241, 184] on main "Rezerwacje Dodaj rezerwację Podstawowe dane 2 Oferta 3 Klient 4 Podsumowanie Of…" at bounding box center [415, 210] width 574 height 490
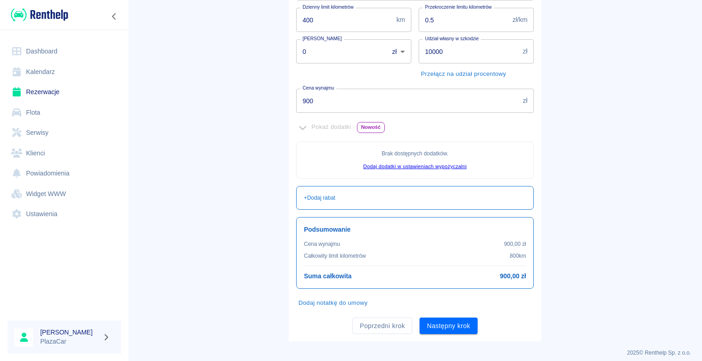
scroll to position [166, 0]
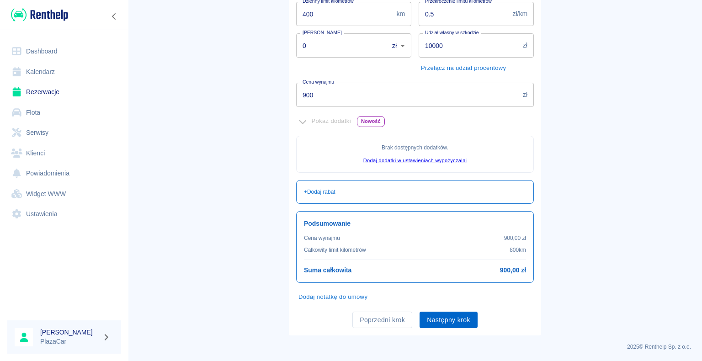
click at [447, 318] on button "Następny krok" at bounding box center [448, 320] width 58 height 17
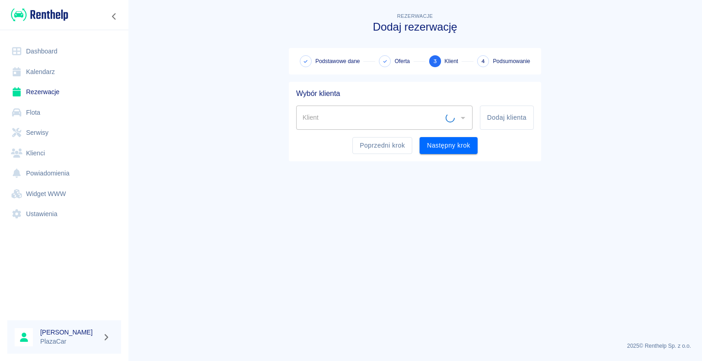
scroll to position [0, 0]
click at [321, 118] on input "Klient" at bounding box center [377, 118] width 154 height 16
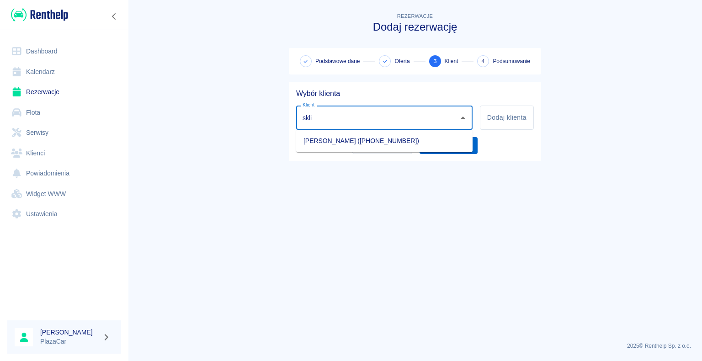
type input "skli"
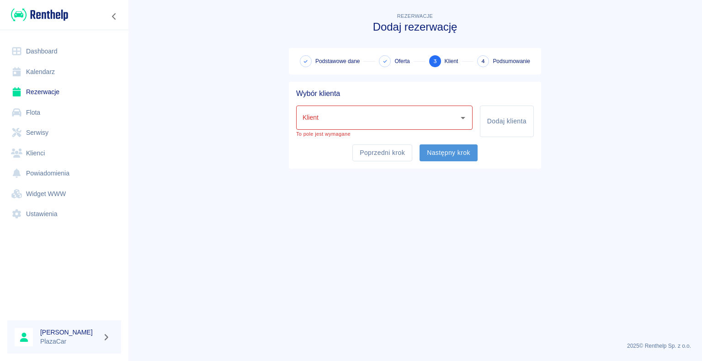
click at [472, 146] on button "Następny krok" at bounding box center [448, 152] width 58 height 17
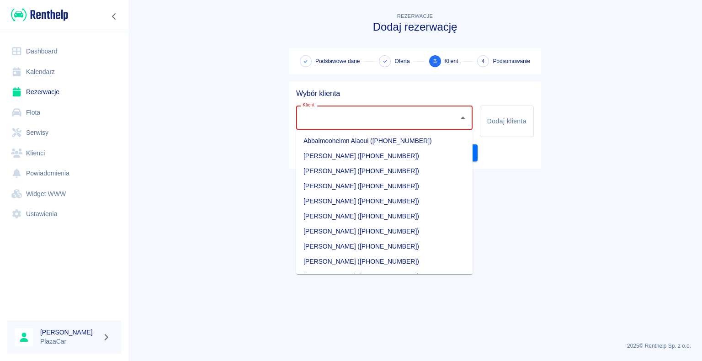
click at [356, 116] on input "Klient" at bounding box center [377, 118] width 154 height 16
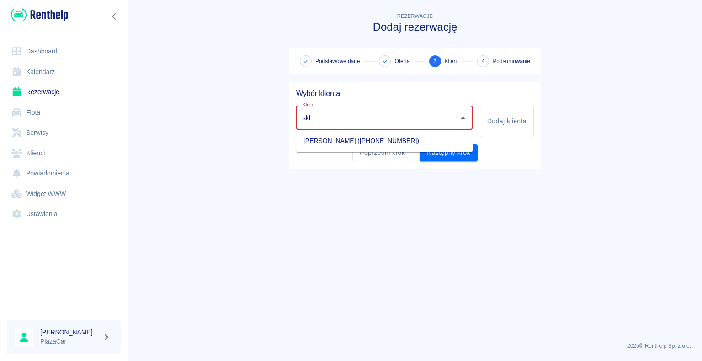
click at [356, 139] on li "[PERSON_NAME] ([PHONE_NUMBER])" at bounding box center [384, 140] width 176 height 15
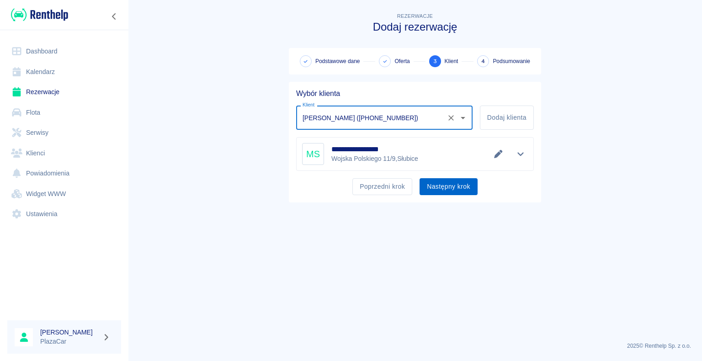
type input "[PERSON_NAME] ([PHONE_NUMBER])"
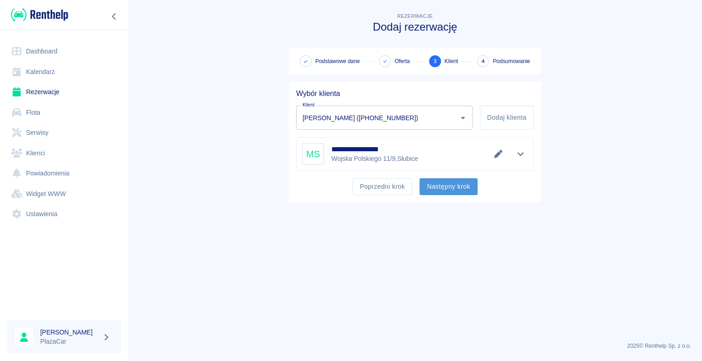
click at [443, 184] on button "Następny krok" at bounding box center [448, 186] width 58 height 17
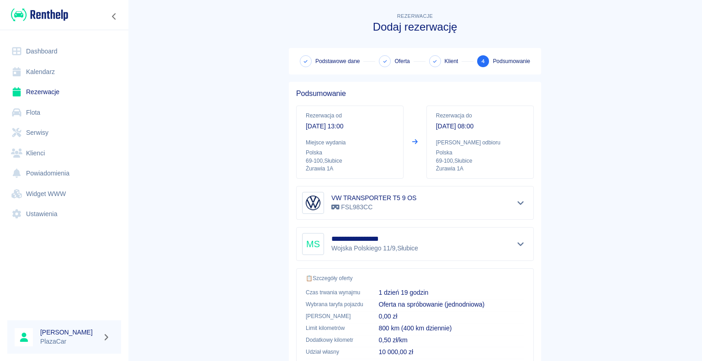
scroll to position [130, 0]
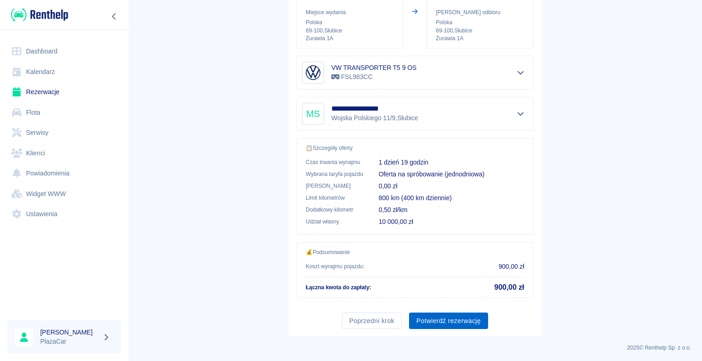
click at [445, 320] on button "Potwierdź rezerwację" at bounding box center [448, 320] width 79 height 17
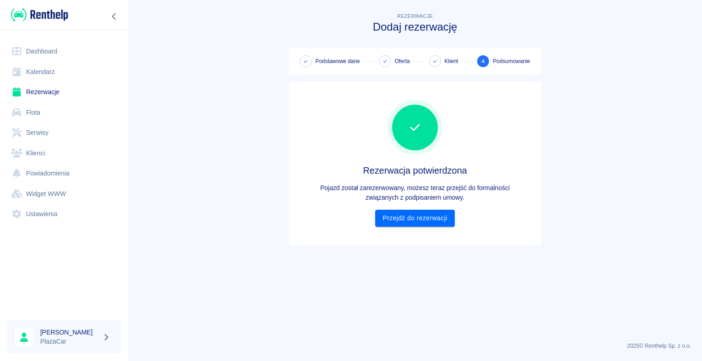
scroll to position [0, 0]
click at [414, 219] on link "Przejdź do rezerwacji" at bounding box center [414, 218] width 79 height 17
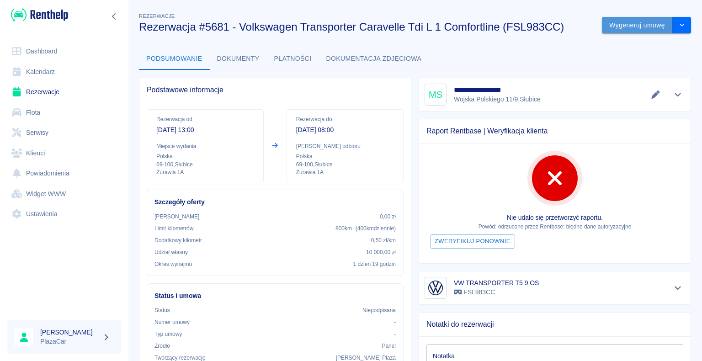
click at [624, 25] on button "Wygeneruj umowę" at bounding box center [637, 25] width 71 height 17
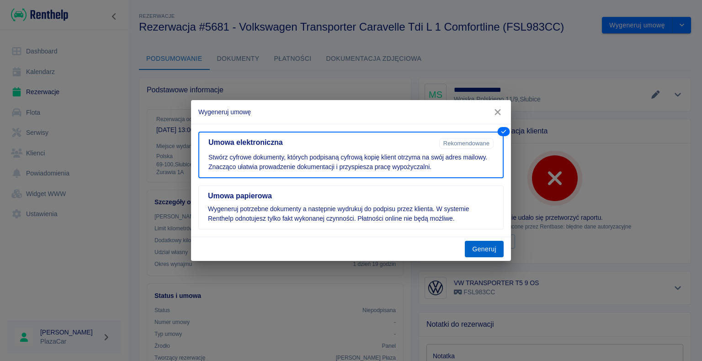
click at [482, 245] on button "Generuj" at bounding box center [484, 249] width 39 height 17
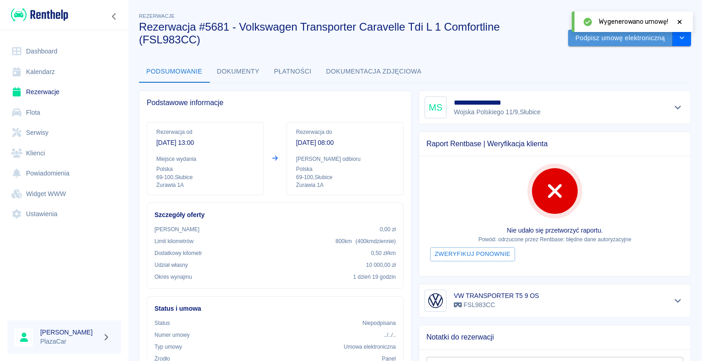
click at [605, 37] on button "Podpisz umowę elektroniczną" at bounding box center [620, 38] width 105 height 17
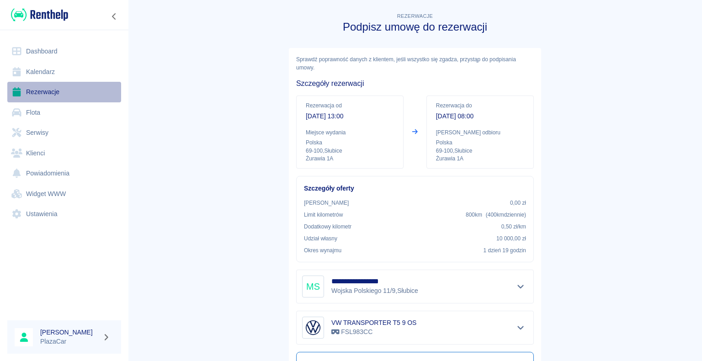
click at [42, 98] on link "Rezerwacje" at bounding box center [64, 92] width 114 height 21
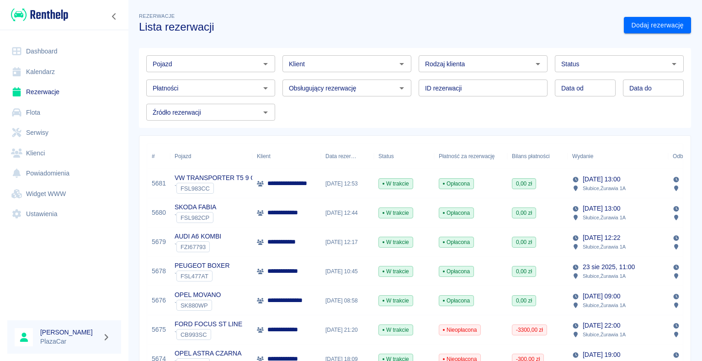
click at [533, 65] on icon "Otwórz" at bounding box center [537, 63] width 11 height 11
click at [523, 79] on li "Osoba prywatna" at bounding box center [478, 83] width 127 height 15
type input "Osoba prywatna"
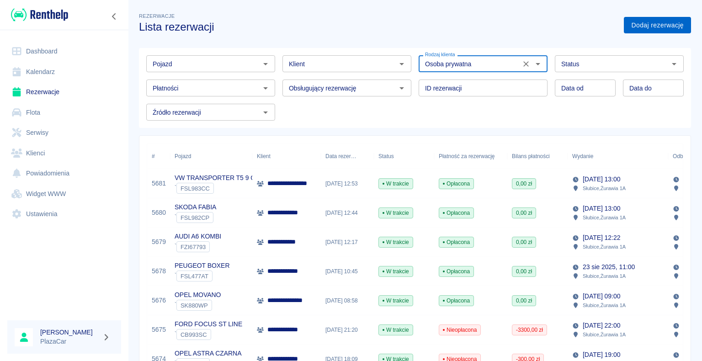
click at [638, 24] on link "Dodaj rezerwację" at bounding box center [657, 25] width 67 height 17
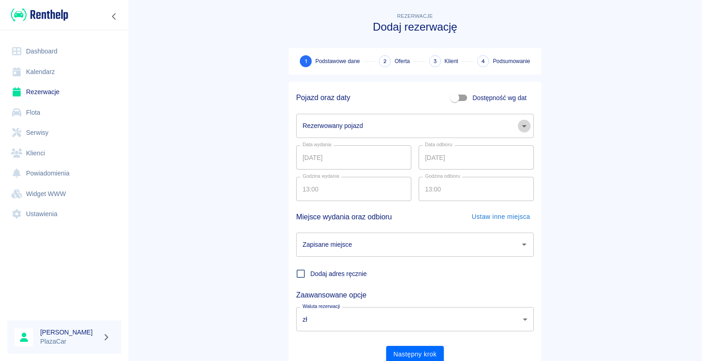
click at [519, 125] on icon "Otwórz" at bounding box center [524, 126] width 11 height 11
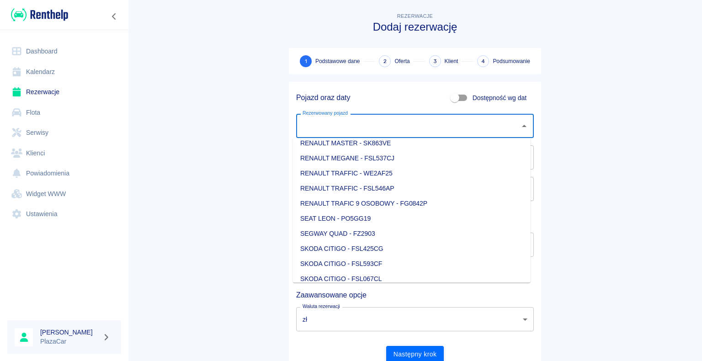
scroll to position [959, 0]
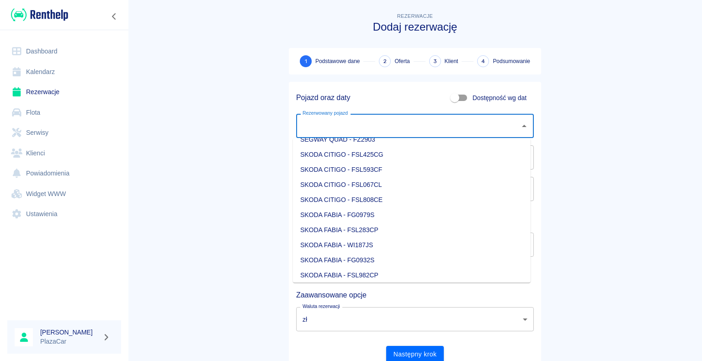
click at [376, 200] on li "SKODA CITIGO - FSL808CE" at bounding box center [412, 199] width 238 height 15
type input "SKODA CITIGO - FSL808CE"
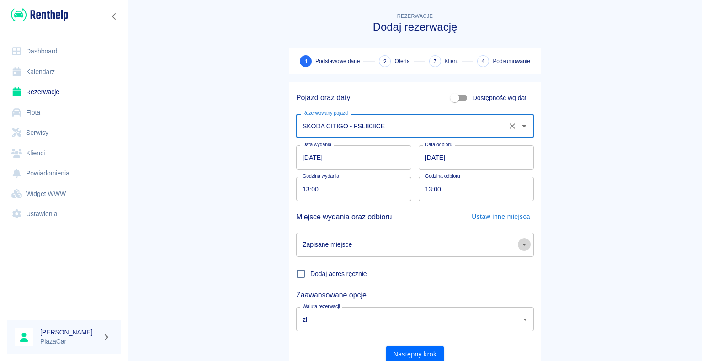
click at [519, 244] on icon "Otwórz" at bounding box center [524, 244] width 11 height 11
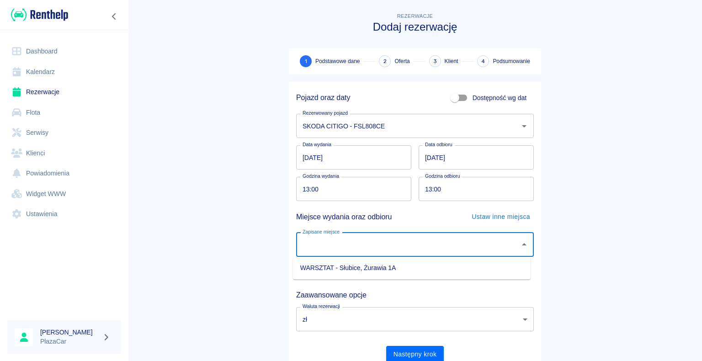
click at [445, 265] on li "WARSZTAT - Słubice, Żurawia 1A" at bounding box center [412, 267] width 238 height 15
type input "WARSZTAT - Słubice, Żurawia 1A"
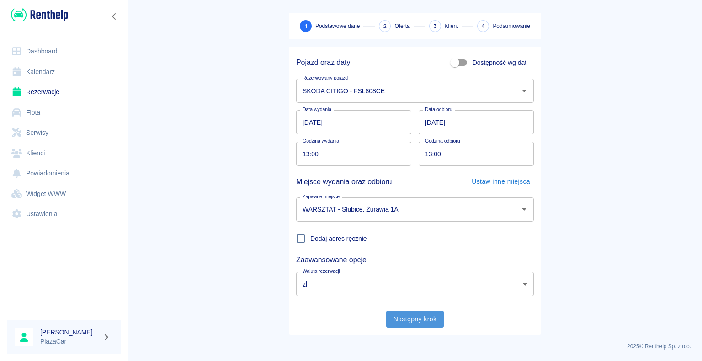
click at [409, 318] on button "Następny krok" at bounding box center [415, 319] width 58 height 17
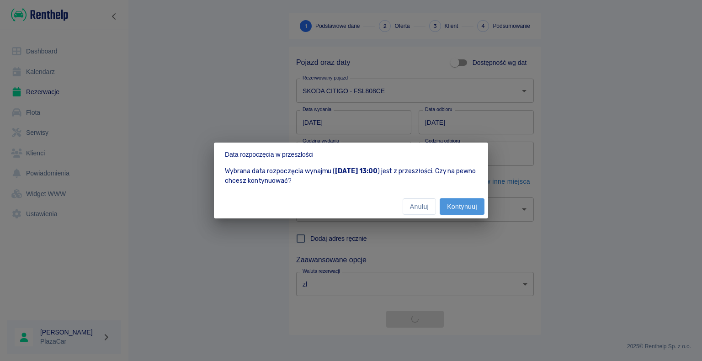
click at [460, 205] on button "Kontynuuj" at bounding box center [461, 206] width 45 height 17
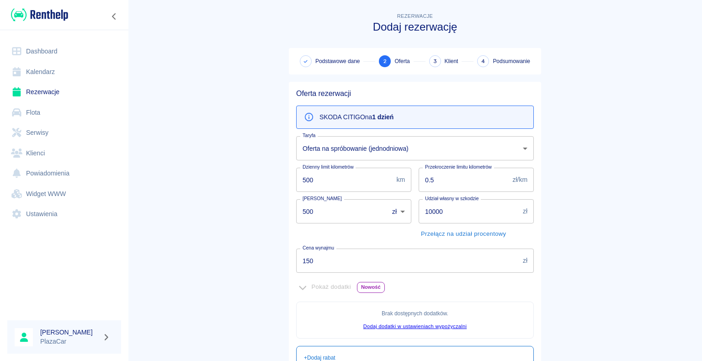
scroll to position [166, 0]
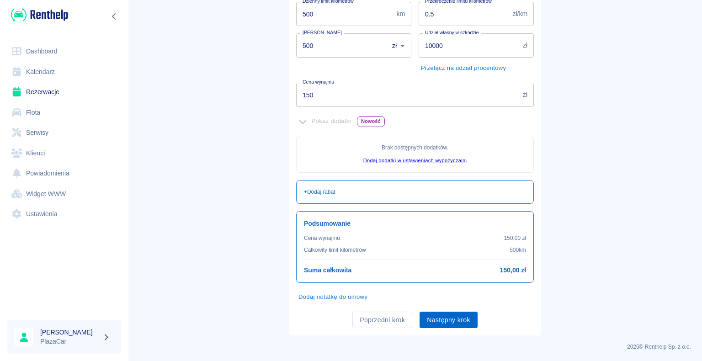
click at [444, 319] on button "Następny krok" at bounding box center [448, 320] width 58 height 17
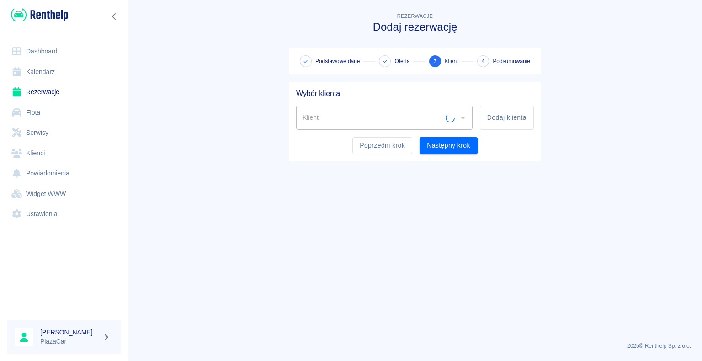
scroll to position [0, 0]
click at [495, 118] on button "Dodaj klienta" at bounding box center [507, 118] width 54 height 24
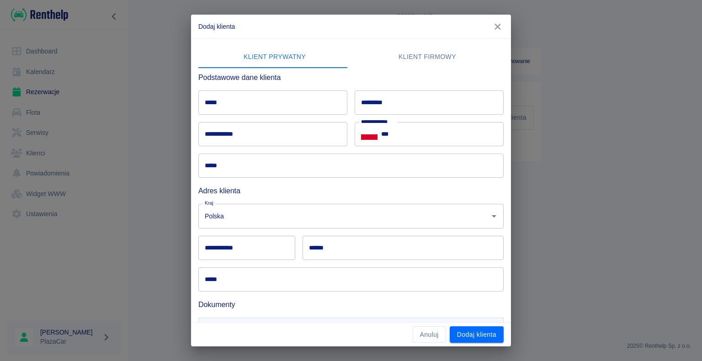
click at [231, 102] on input "*****" at bounding box center [272, 102] width 149 height 24
type input "*****"
click at [382, 103] on input "*********" at bounding box center [429, 102] width 149 height 24
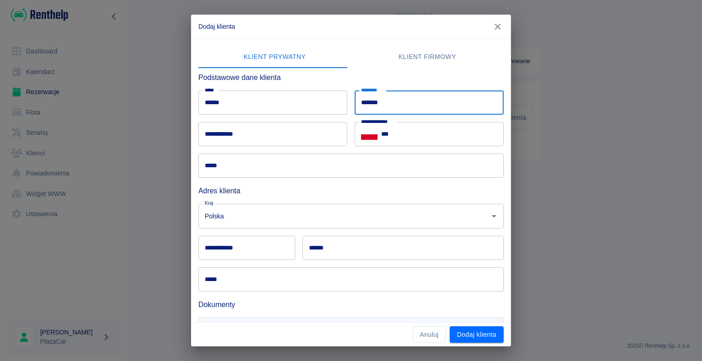
type input "*******"
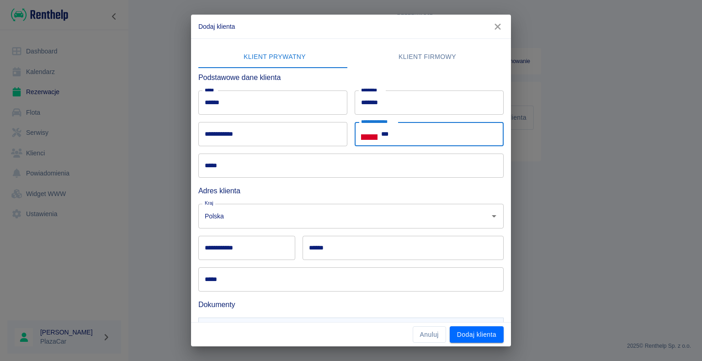
click at [395, 133] on input "***" at bounding box center [442, 134] width 122 height 24
type input "**********"
click at [126, 134] on div "**********" at bounding box center [351, 180] width 702 height 361
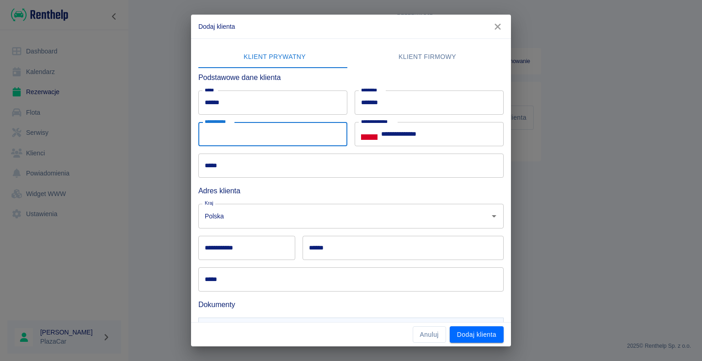
click at [238, 134] on input "**********" at bounding box center [272, 134] width 149 height 24
type input "**********"
type input "******"
type input "********"
type input "**********"
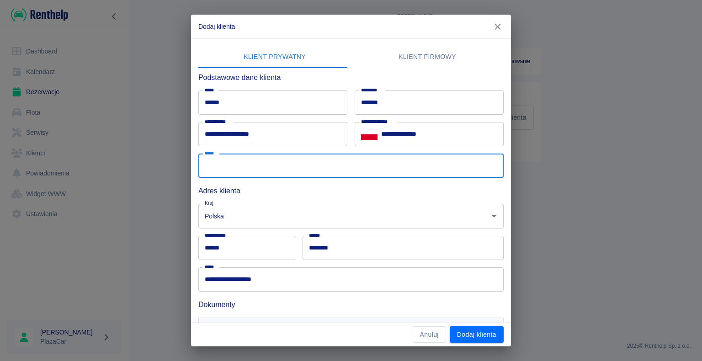
click at [227, 168] on input "*****" at bounding box center [350, 165] width 305 height 24
type input "**********"
click at [155, 229] on div "**********" at bounding box center [351, 180] width 702 height 361
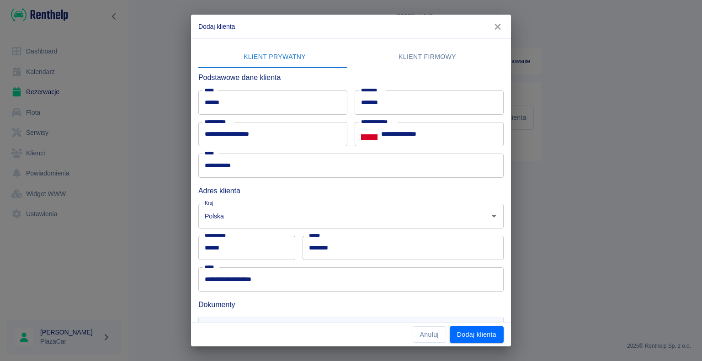
click at [224, 248] on input "******" at bounding box center [246, 248] width 97 height 24
type input "*"
type input "******"
click at [333, 248] on input "********" at bounding box center [402, 248] width 201 height 24
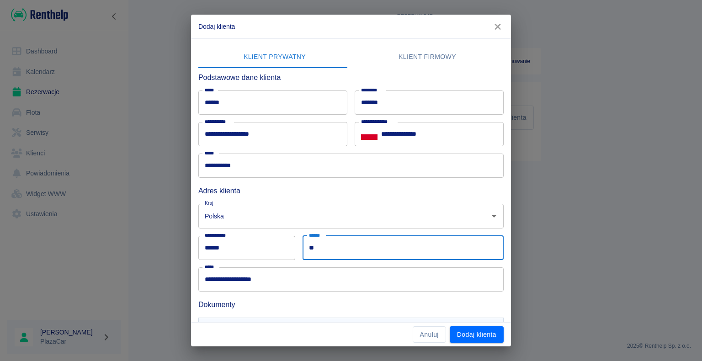
type input "*"
type input "**********"
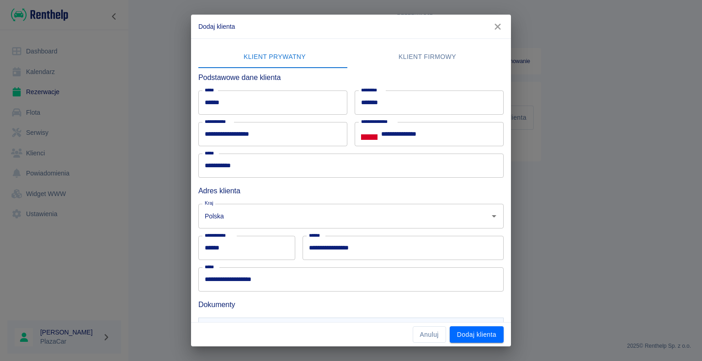
click at [159, 253] on div "**********" at bounding box center [351, 180] width 702 height 361
click at [262, 280] on input "**********" at bounding box center [350, 279] width 305 height 24
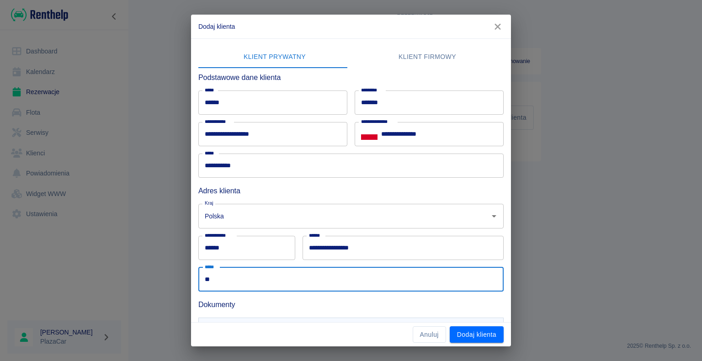
type input "*"
type input "**********"
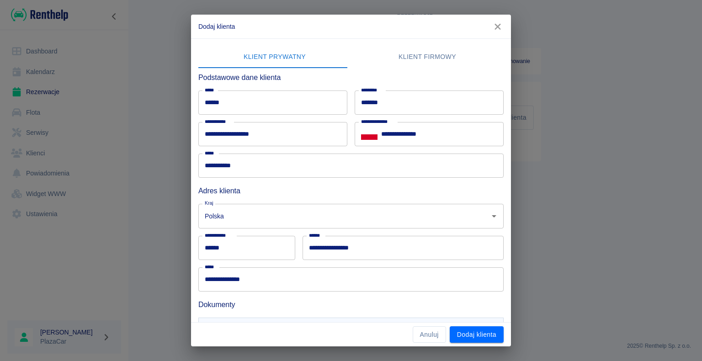
click at [124, 238] on div "**********" at bounding box center [351, 180] width 702 height 361
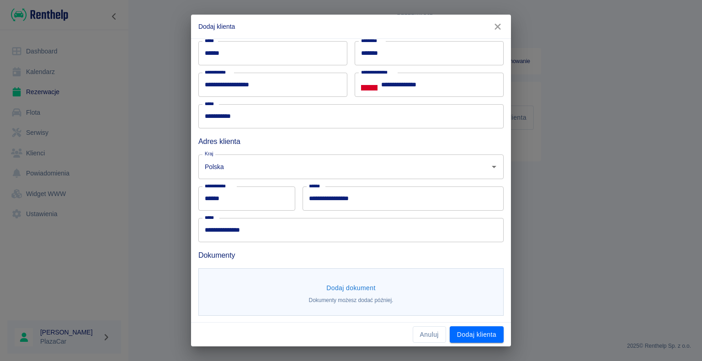
scroll to position [50, 0]
click at [345, 289] on button "Dodaj dokument" at bounding box center [351, 287] width 57 height 17
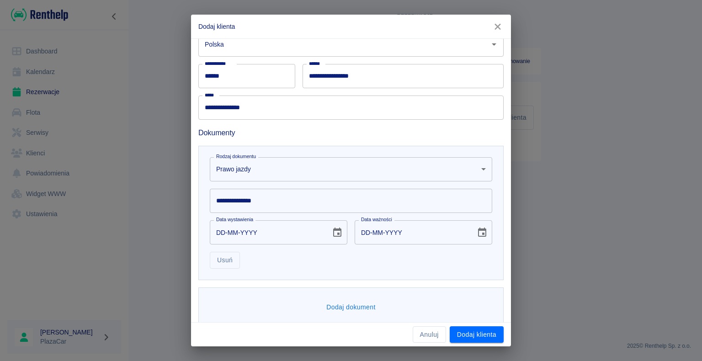
scroll to position [183, 0]
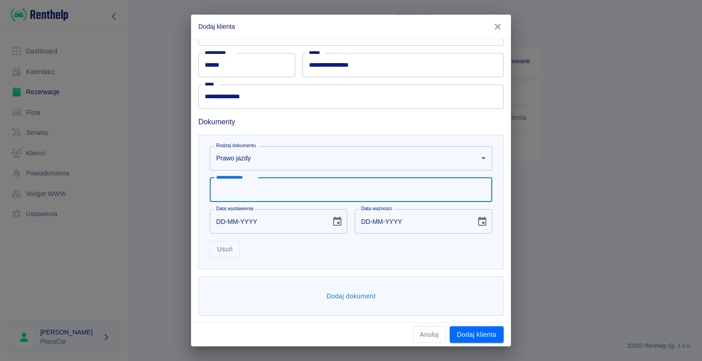
click at [226, 190] on input "**********" at bounding box center [351, 190] width 282 height 24
type input "**********"
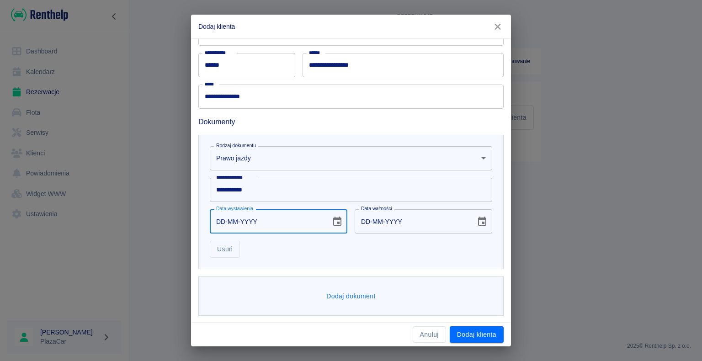
click at [224, 220] on input "DD-MM-YYYY" at bounding box center [267, 221] width 115 height 24
type input "13-06-0002"
type input "13-06-0012"
type input "13-06-0020"
type input "13-06-0030"
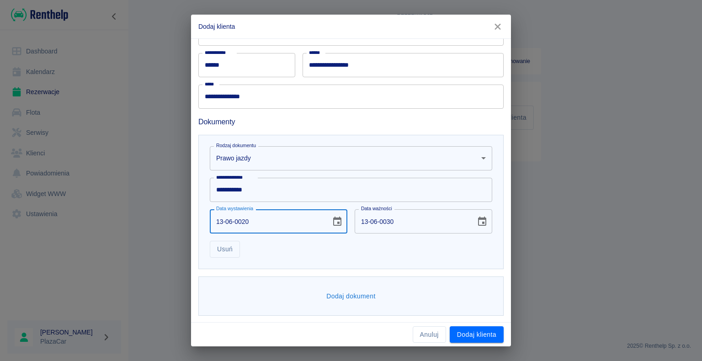
type input "13-06-0202"
type input "13-06-0212"
type input "[DATE]"
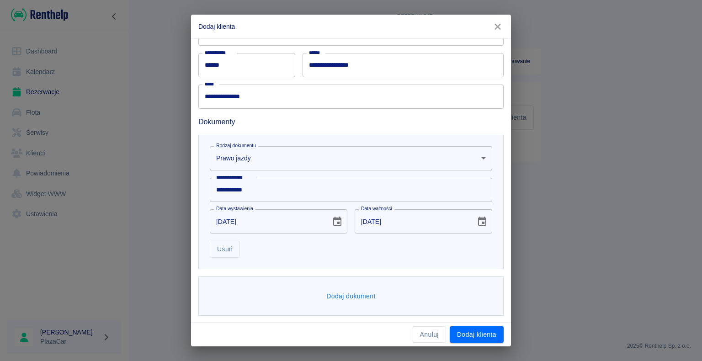
click at [134, 231] on div "**********" at bounding box center [351, 180] width 702 height 361
click at [349, 293] on button "Dodaj dokument" at bounding box center [351, 296] width 57 height 17
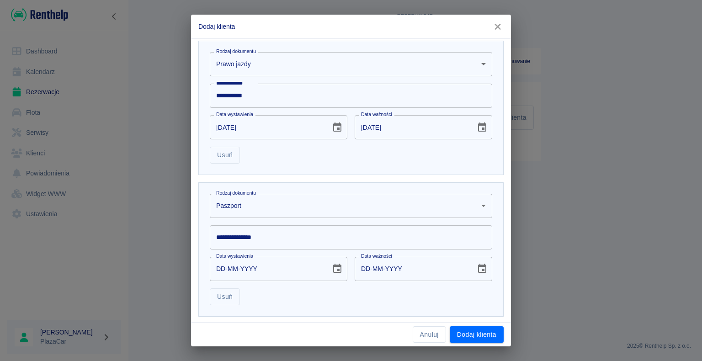
scroll to position [320, 0]
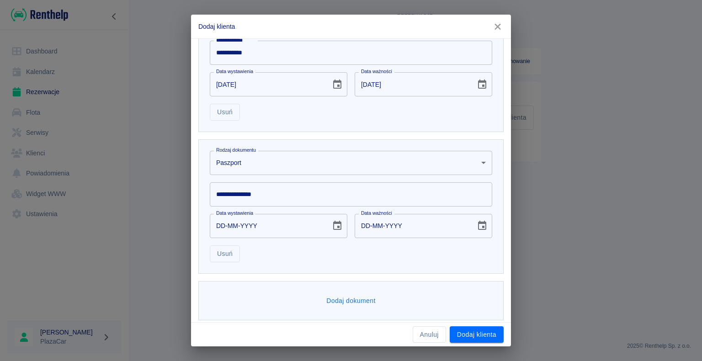
click at [478, 161] on body "**********" at bounding box center [351, 180] width 702 height 361
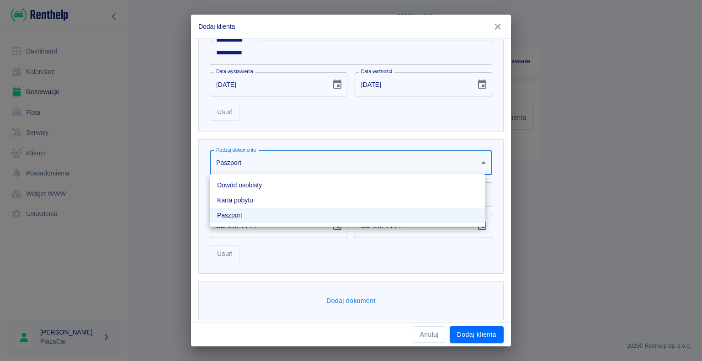
click at [435, 181] on li "Dowód osobisty" at bounding box center [347, 185] width 275 height 15
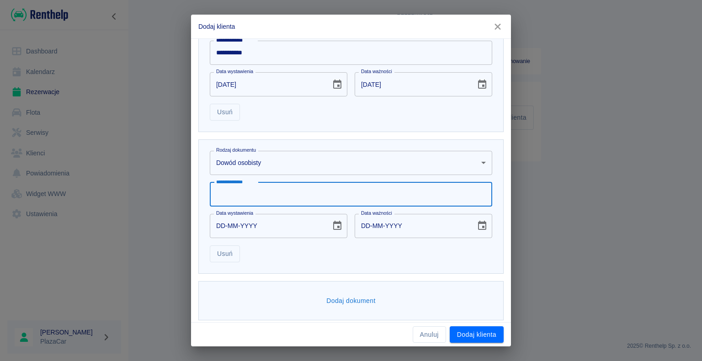
click at [270, 193] on input "**********" at bounding box center [351, 194] width 282 height 24
type input "**********"
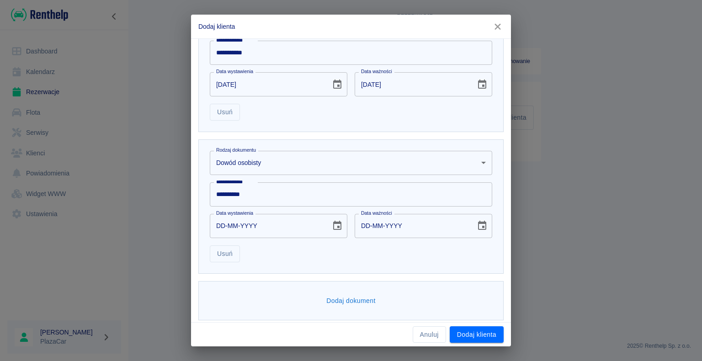
click at [177, 219] on div "**********" at bounding box center [351, 180] width 702 height 361
click at [224, 223] on input "DD-MM-YYYY" at bounding box center [267, 226] width 115 height 24
type input "09-09-0002"
type input "09-09-0012"
type input "09-09-0020"
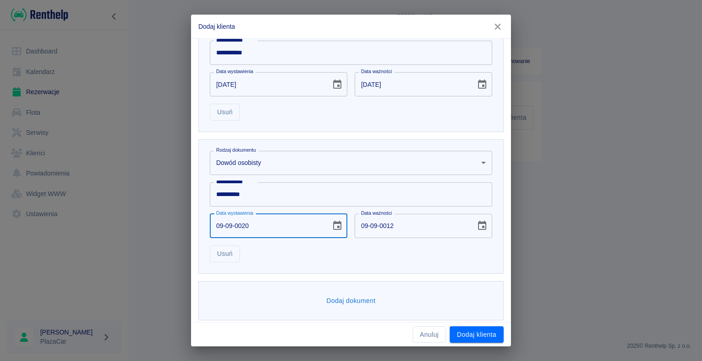
type input "09-09-0030"
type input "09-09-0202"
type input "09-09-0212"
type input "[DATE]"
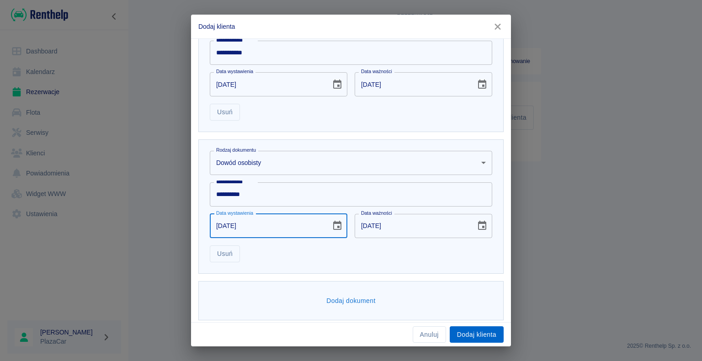
type input "[DATE]"
click at [469, 333] on button "Dodaj klienta" at bounding box center [477, 334] width 54 height 17
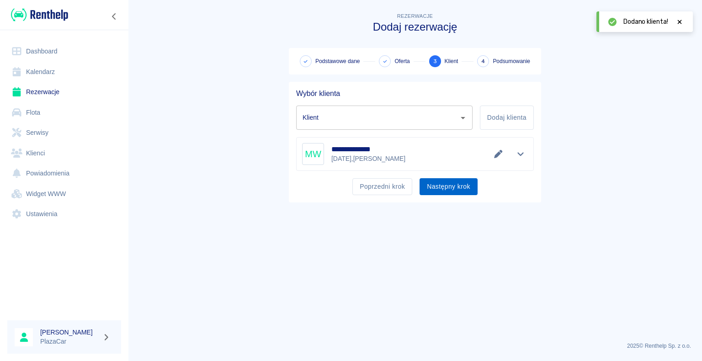
type input "[PERSON_NAME] ([PHONE_NUMBER])"
click at [444, 187] on button "Następny krok" at bounding box center [448, 186] width 58 height 17
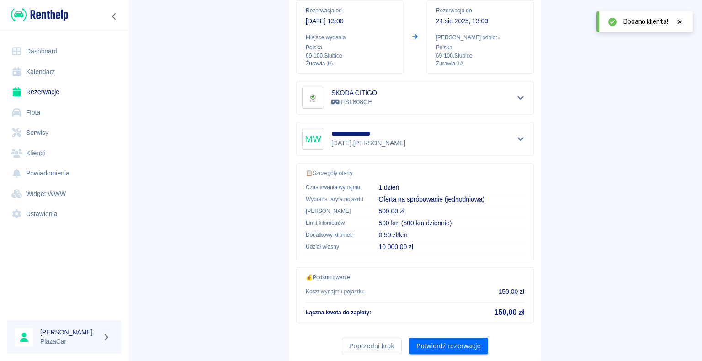
scroll to position [130, 0]
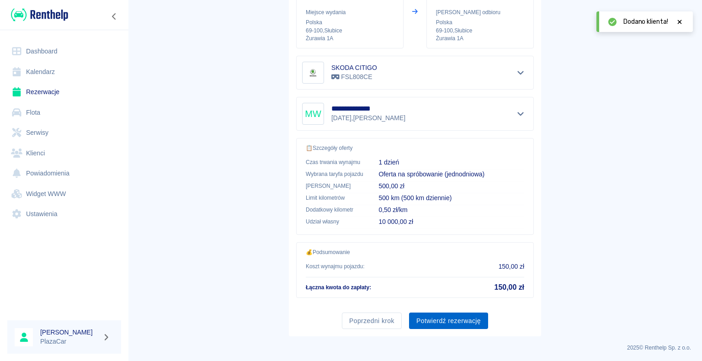
click at [444, 319] on button "Potwierdź rezerwację" at bounding box center [448, 320] width 79 height 17
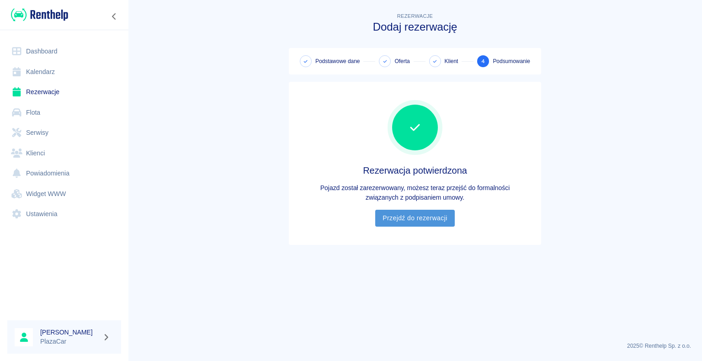
click at [413, 215] on link "Przejdź do rezerwacji" at bounding box center [414, 218] width 79 height 17
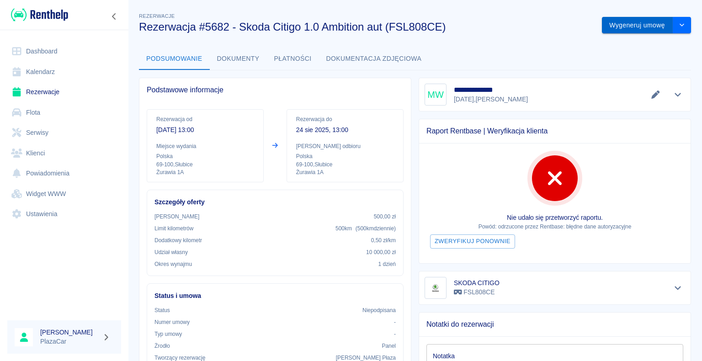
click at [617, 25] on button "Wygeneruj umowę" at bounding box center [637, 25] width 71 height 17
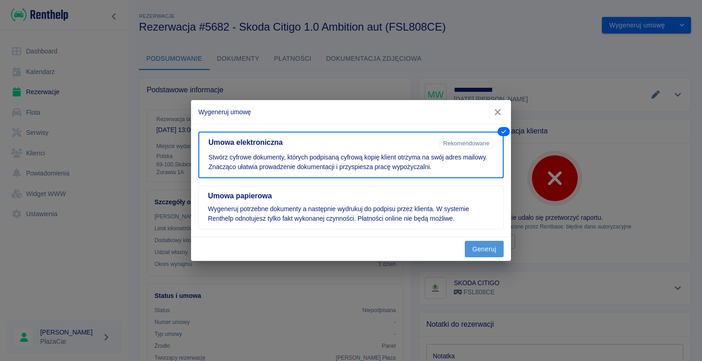
click at [484, 248] on button "Generuj" at bounding box center [484, 249] width 39 height 17
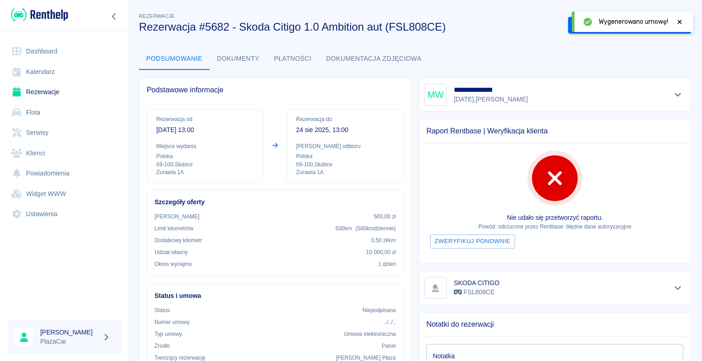
click at [680, 21] on icon at bounding box center [679, 22] width 8 height 6
click at [614, 24] on button "Podpisz umowę elektroniczną" at bounding box center [620, 25] width 105 height 17
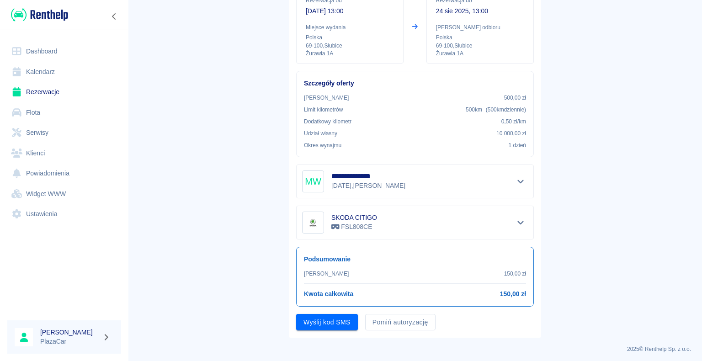
scroll to position [107, 0]
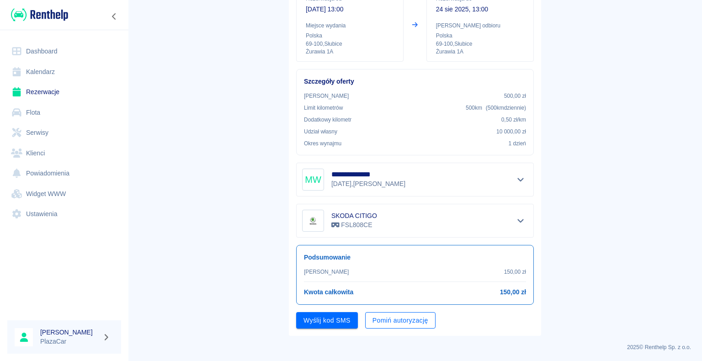
click at [391, 319] on button "Pomiń autoryzację" at bounding box center [400, 320] width 70 height 17
click at [326, 317] on button "Wyślij kod SMS" at bounding box center [327, 320] width 62 height 17
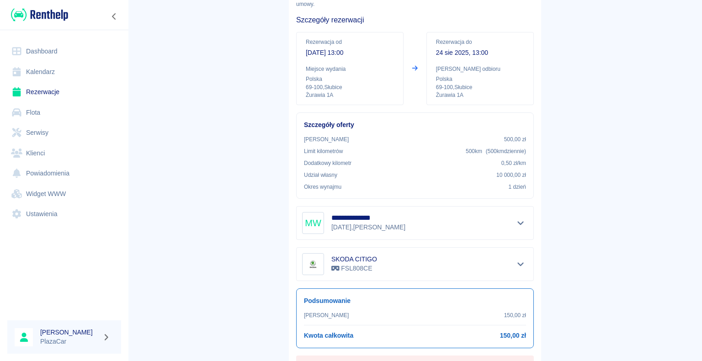
scroll to position [16, 0]
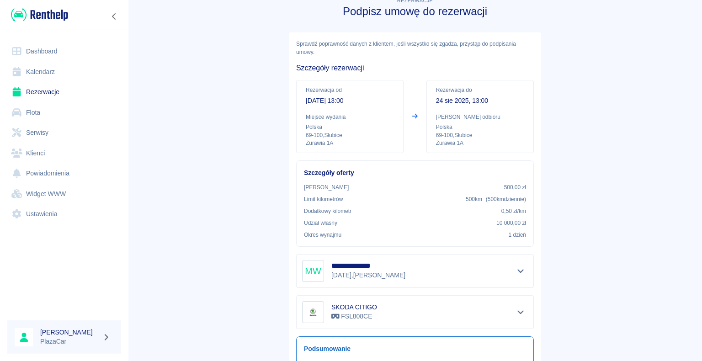
click at [48, 92] on link "Rezerwacje" at bounding box center [64, 92] width 114 height 21
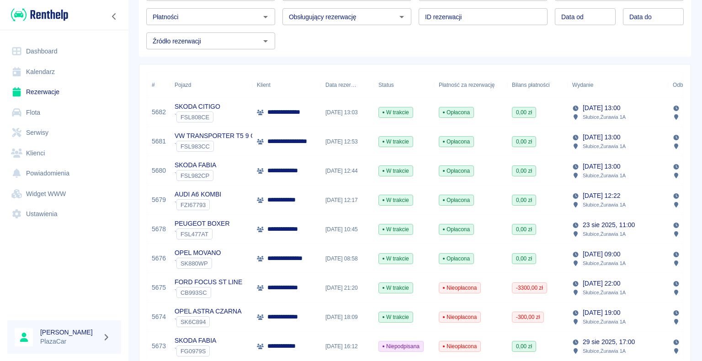
scroll to position [91, 0]
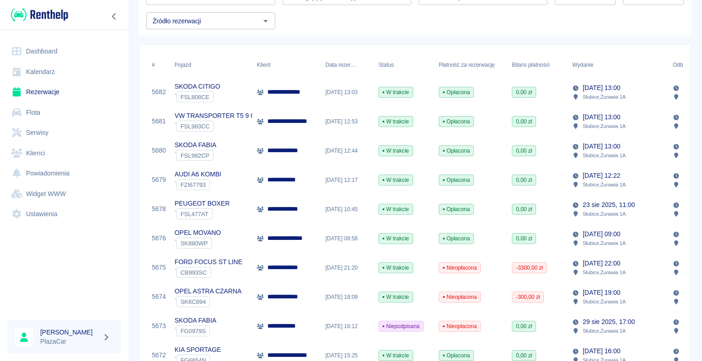
click at [418, 93] on div "W trakcie" at bounding box center [404, 92] width 60 height 29
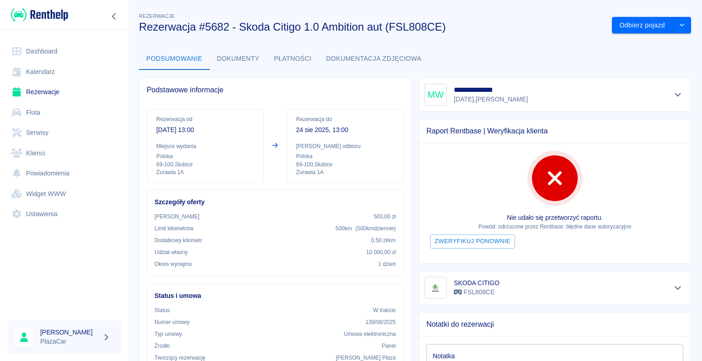
click at [233, 59] on button "Dokumenty" at bounding box center [238, 59] width 57 height 22
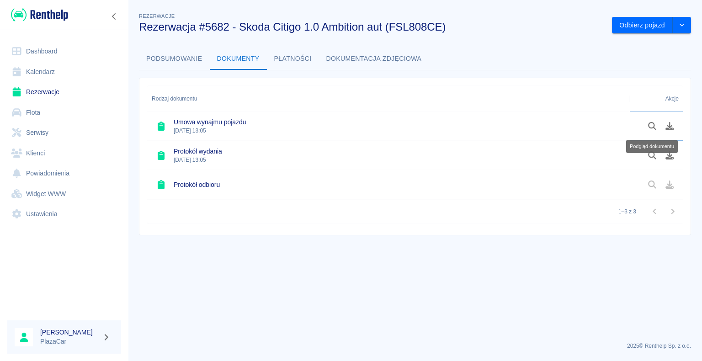
click at [650, 125] on icon "Podgląd dokumentu" at bounding box center [652, 126] width 11 height 8
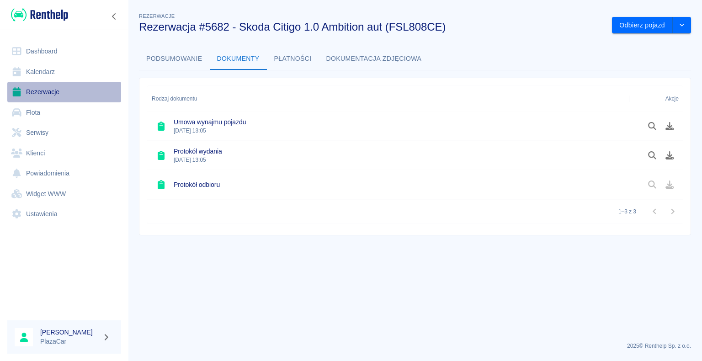
click at [42, 92] on link "Rezerwacje" at bounding box center [64, 92] width 114 height 21
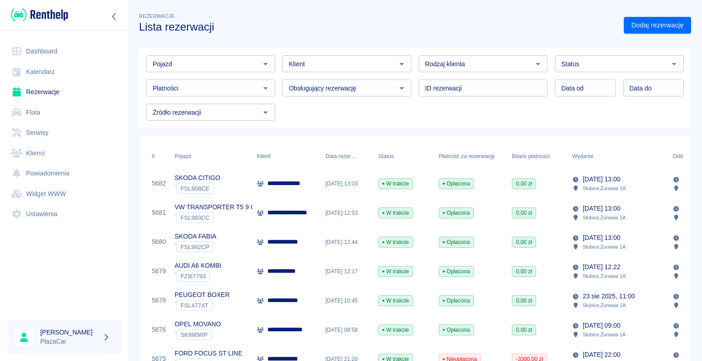
click at [532, 64] on icon "Otwórz" at bounding box center [537, 63] width 11 height 11
click at [513, 85] on li "Osoba prywatna" at bounding box center [478, 83] width 127 height 15
type input "Osoba prywatna"
click at [634, 25] on link "Dodaj rezerwację" at bounding box center [657, 25] width 67 height 17
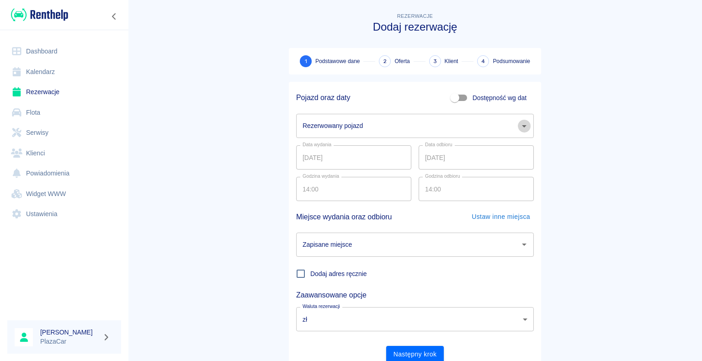
click at [521, 128] on icon "Otwórz" at bounding box center [524, 126] width 11 height 11
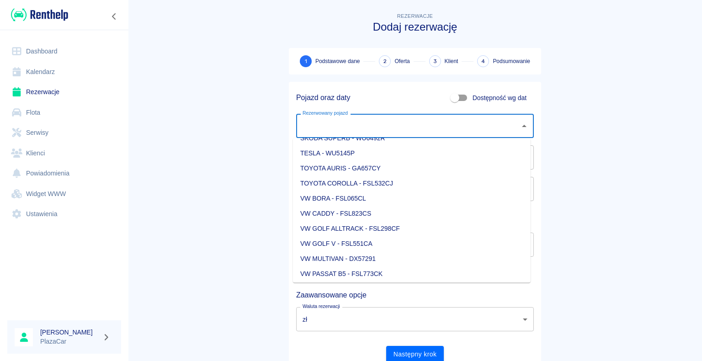
scroll to position [1142, 0]
click at [359, 196] on li "VW CADDY - FSL823CS" at bounding box center [412, 198] width 238 height 15
type input "VW CADDY - FSL823CS"
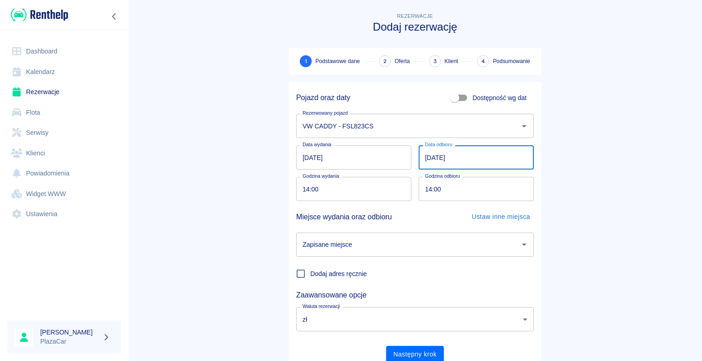
click at [429, 154] on input "[DATE]" at bounding box center [475, 157] width 115 height 24
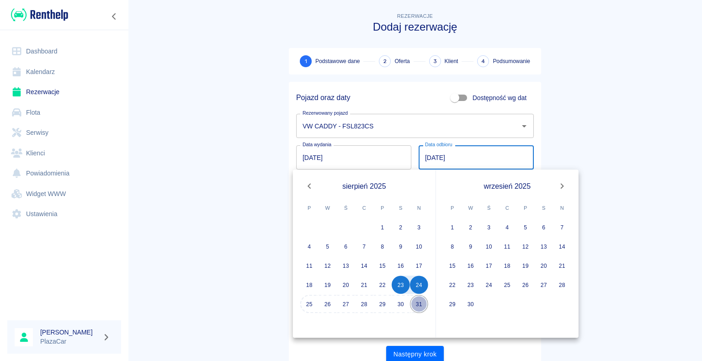
click at [418, 303] on button "31" at bounding box center [419, 304] width 18 height 18
type input "[DATE]"
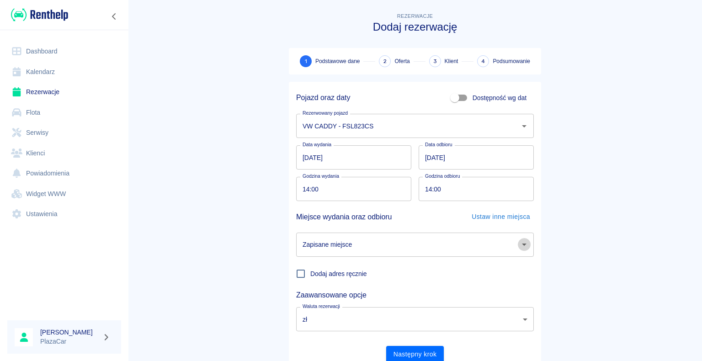
click at [522, 245] on icon "Otwórz" at bounding box center [524, 244] width 5 height 2
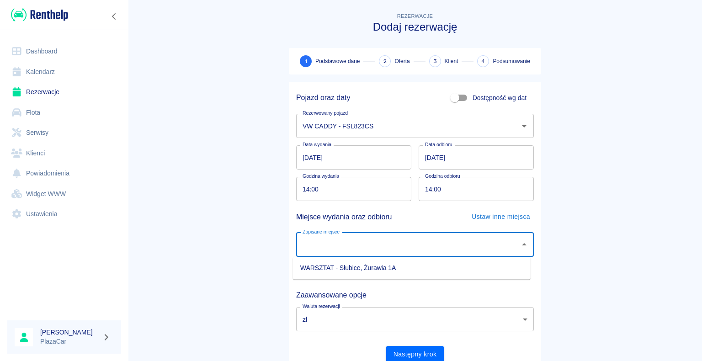
click at [459, 265] on li "WARSZTAT - Słubice, Żurawia 1A" at bounding box center [412, 267] width 238 height 15
type input "WARSZTAT - Słubice, Żurawia 1A"
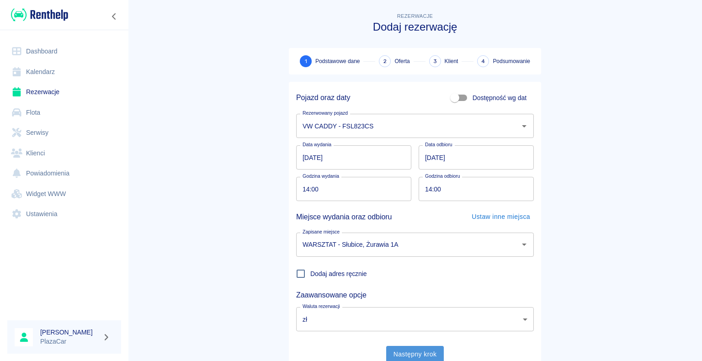
click at [411, 352] on button "Następny krok" at bounding box center [415, 354] width 58 height 17
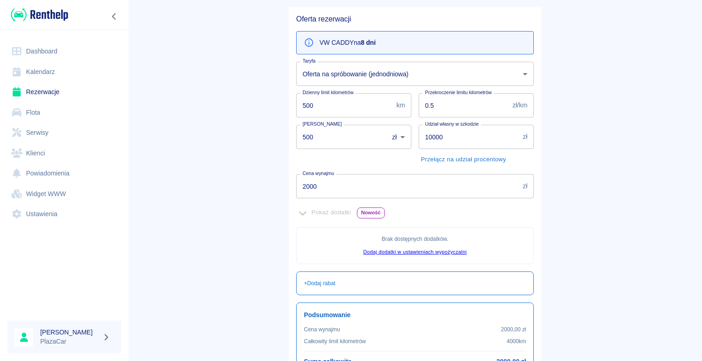
scroll to position [166, 0]
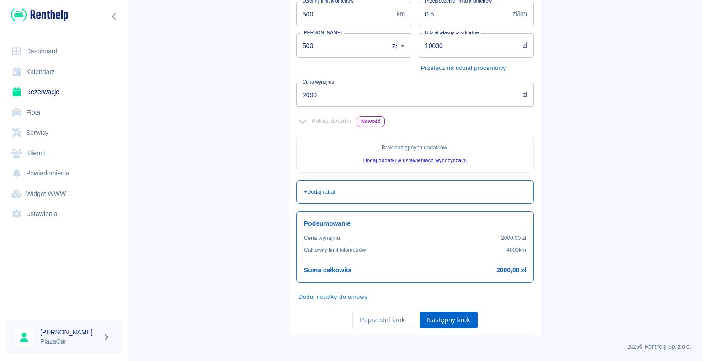
click at [444, 318] on button "Następny krok" at bounding box center [448, 320] width 58 height 17
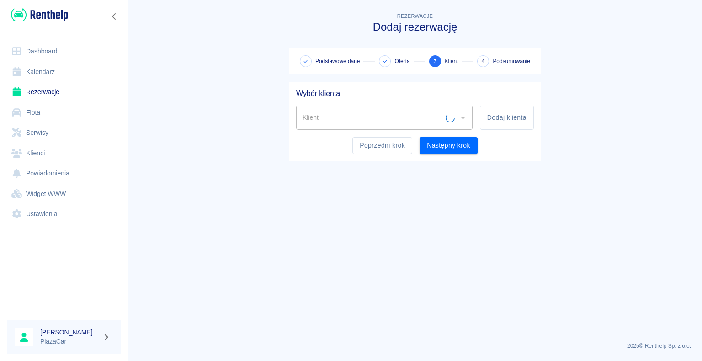
scroll to position [0, 0]
click at [491, 116] on button "Dodaj klienta" at bounding box center [507, 118] width 54 height 24
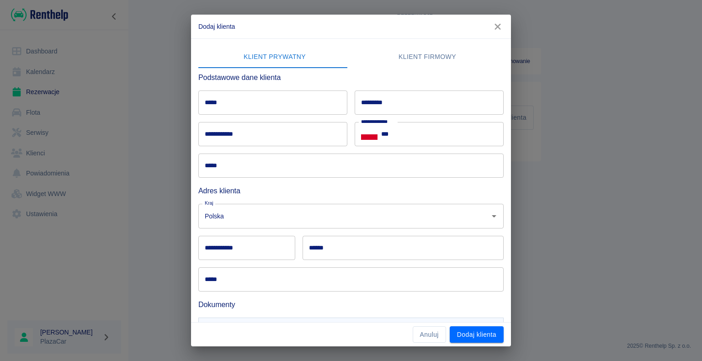
click at [372, 101] on input "*********" at bounding box center [429, 102] width 149 height 24
type input "*****"
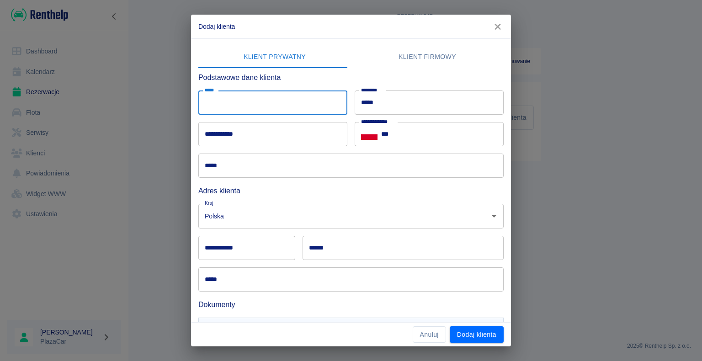
click at [214, 103] on input "*****" at bounding box center [272, 102] width 149 height 24
type input "******"
click at [168, 130] on div "**********" at bounding box center [351, 180] width 702 height 361
click at [393, 134] on input "***" at bounding box center [442, 134] width 122 height 24
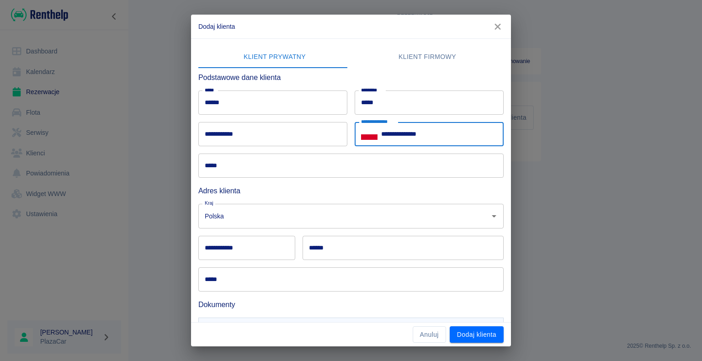
type input "**********"
click at [222, 134] on input "**********" at bounding box center [272, 134] width 149 height 24
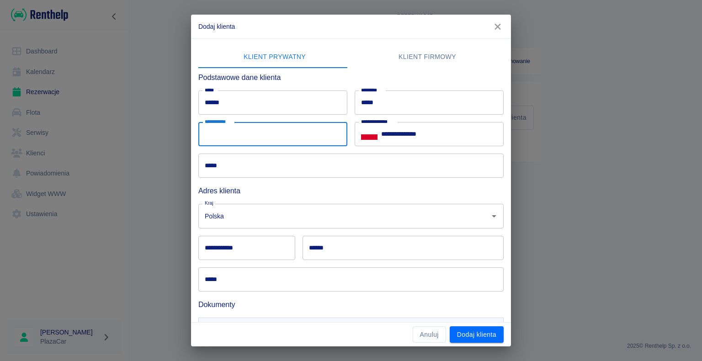
click at [222, 134] on input "**********" at bounding box center [272, 134] width 149 height 24
type input "**********"
click at [158, 159] on div "**********" at bounding box center [351, 180] width 702 height 361
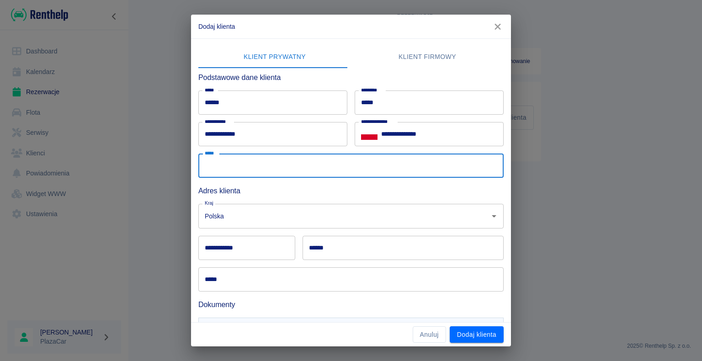
click at [229, 163] on input "*****" at bounding box center [350, 165] width 305 height 24
type input "**********"
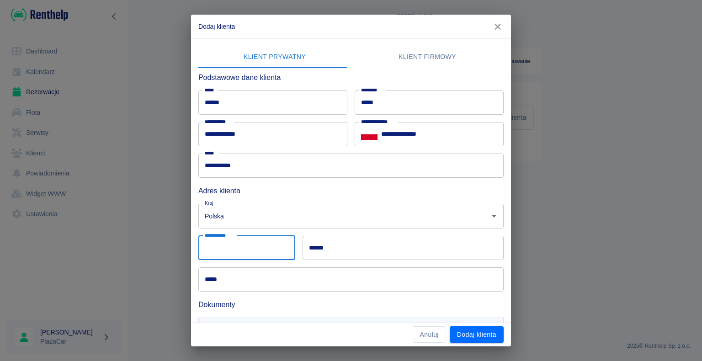
click at [222, 248] on input "**********" at bounding box center [246, 248] width 97 height 24
type input "******"
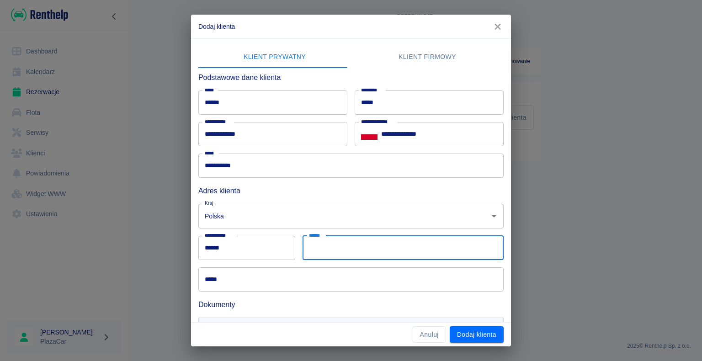
click at [326, 248] on input "******" at bounding box center [402, 248] width 201 height 24
type input "**********"
click at [228, 280] on input "*****" at bounding box center [350, 279] width 305 height 24
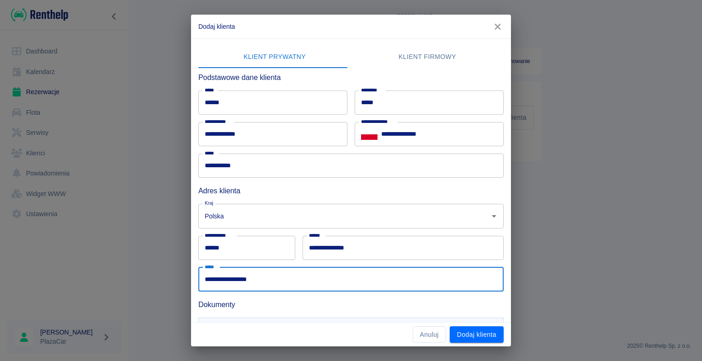
type input "**********"
click at [148, 203] on div "**********" at bounding box center [351, 180] width 702 height 361
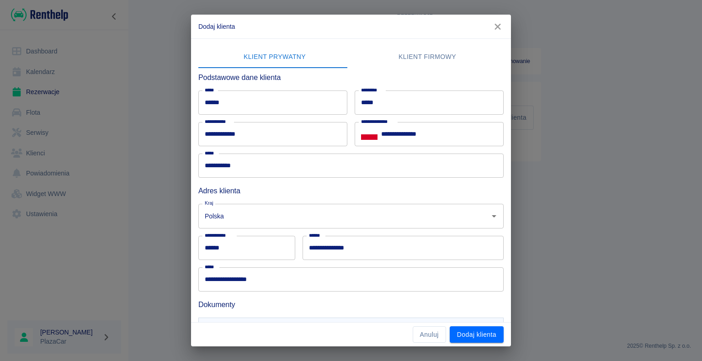
click at [221, 305] on h6 "Dokumenty" at bounding box center [350, 304] width 305 height 11
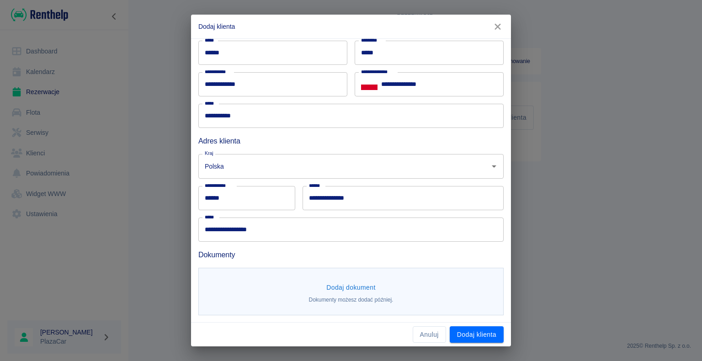
click at [341, 286] on button "Dodaj dokument" at bounding box center [351, 287] width 57 height 17
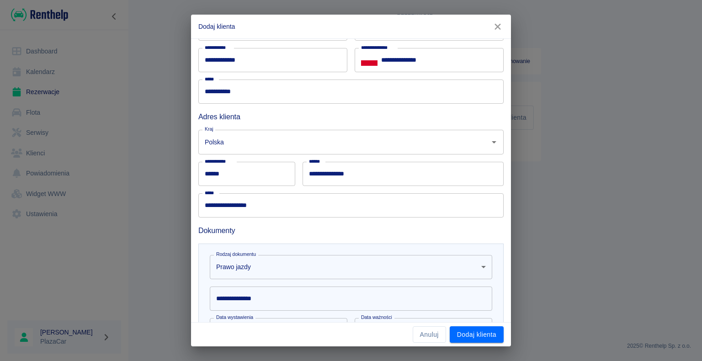
scroll to position [141, 0]
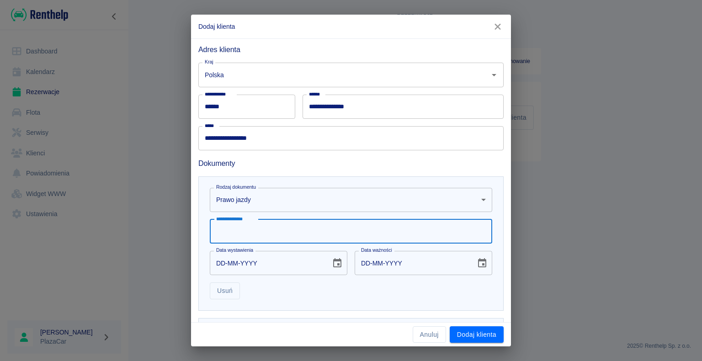
click at [263, 233] on input "**********" at bounding box center [351, 231] width 282 height 24
type input "**********"
click at [223, 262] on input "DD-MM-YYYY" at bounding box center [267, 263] width 115 height 24
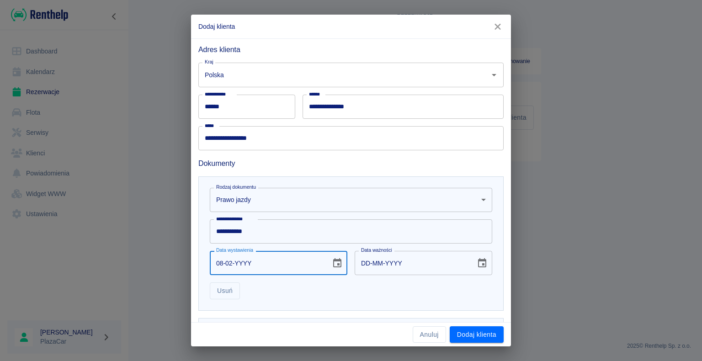
type input "08-02-0001"
type input "08-02-0011"
type input "08-02-YYYY"
type input "DD-MM-YYYY"
type input "08-02-0002"
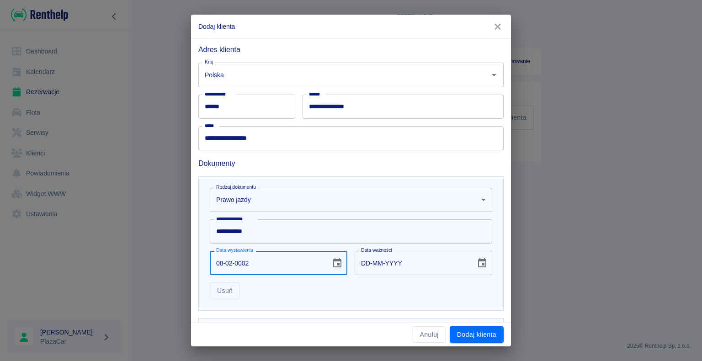
type input "08-02-0012"
type input "08-02-0020"
type input "08-02-0030"
type input "08-02-0201"
type input "08-02-0211"
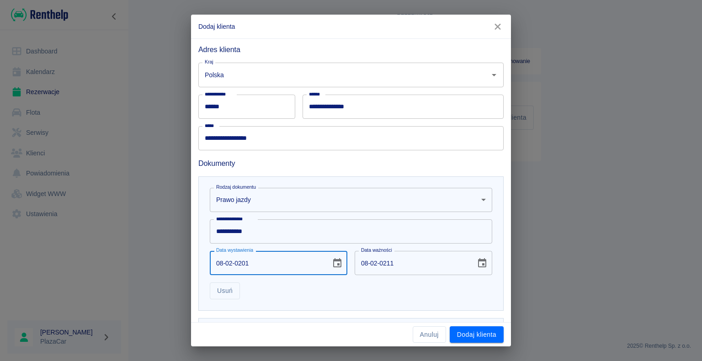
type input "[DATE]"
click at [476, 335] on button "Dodaj klienta" at bounding box center [477, 334] width 54 height 17
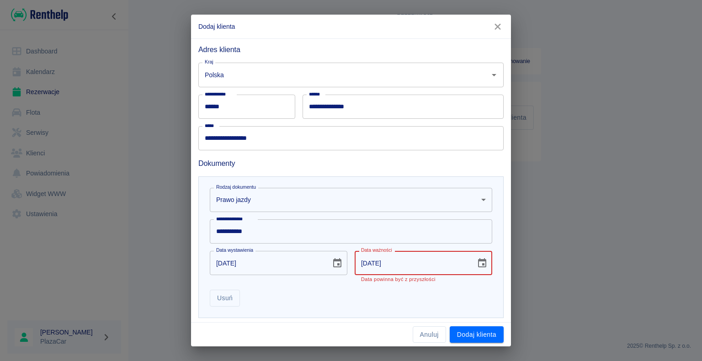
click at [379, 262] on input "[DATE]" at bounding box center [412, 263] width 115 height 24
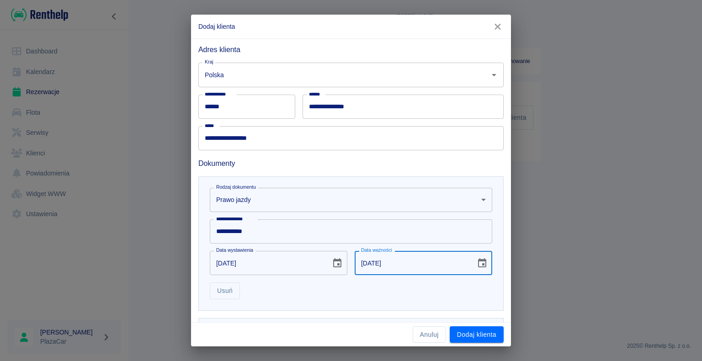
type input "[DATE]"
click at [172, 253] on div "**********" at bounding box center [351, 180] width 702 height 361
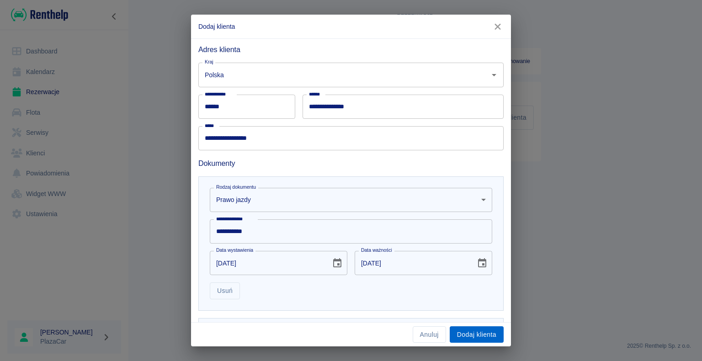
click at [466, 335] on button "Dodaj klienta" at bounding box center [477, 334] width 54 height 17
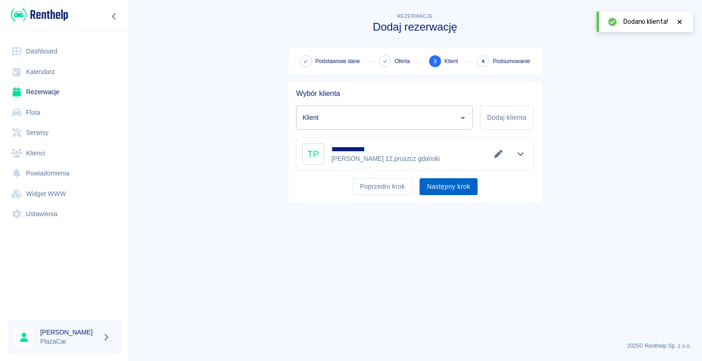
click at [440, 184] on button "Następny krok" at bounding box center [448, 186] width 58 height 17
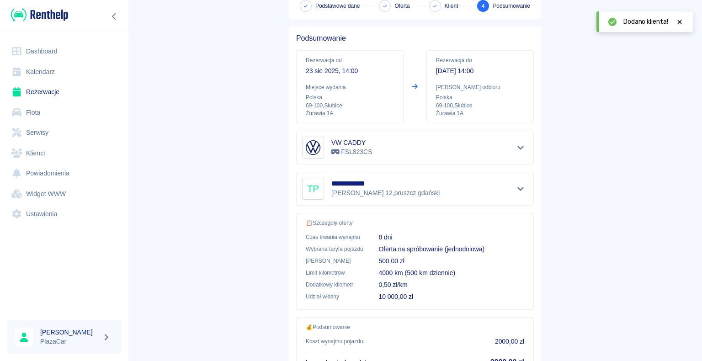
scroll to position [130, 0]
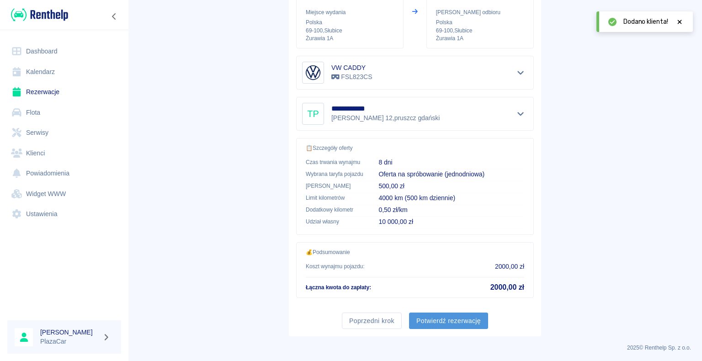
click at [440, 317] on button "Potwierdź rezerwację" at bounding box center [448, 320] width 79 height 17
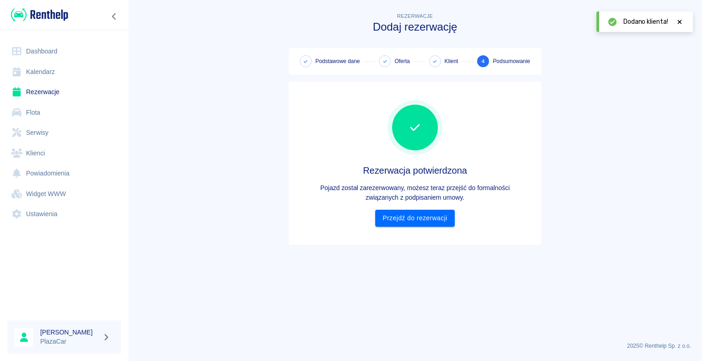
scroll to position [0, 0]
click at [418, 217] on link "Przejdź do rezerwacji" at bounding box center [414, 218] width 79 height 17
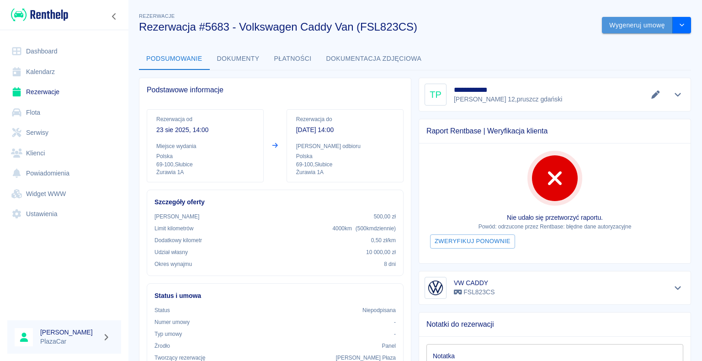
click at [622, 25] on button "Wygeneruj umowę" at bounding box center [637, 25] width 71 height 17
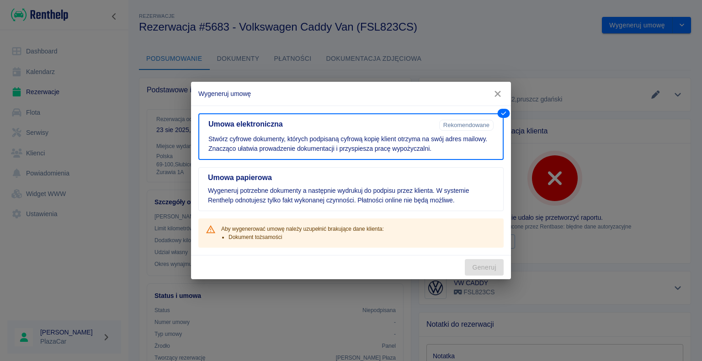
click at [495, 95] on icon "button" at bounding box center [498, 94] width 12 height 10
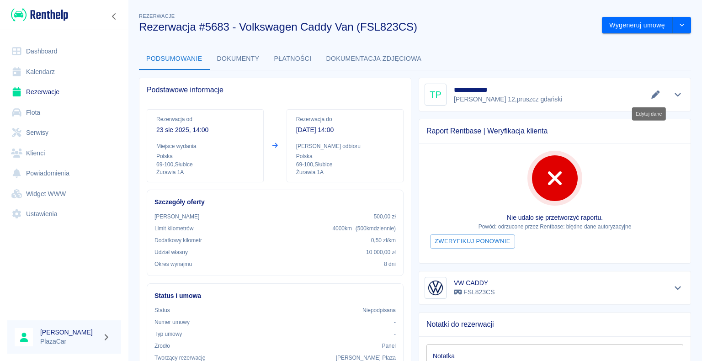
click at [650, 95] on icon "Edytuj dane" at bounding box center [655, 94] width 11 height 8
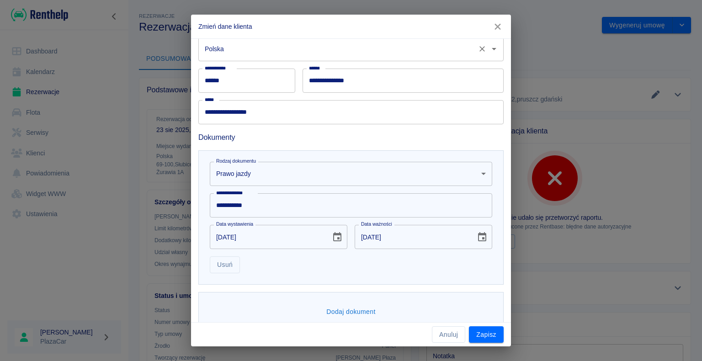
scroll to position [183, 0]
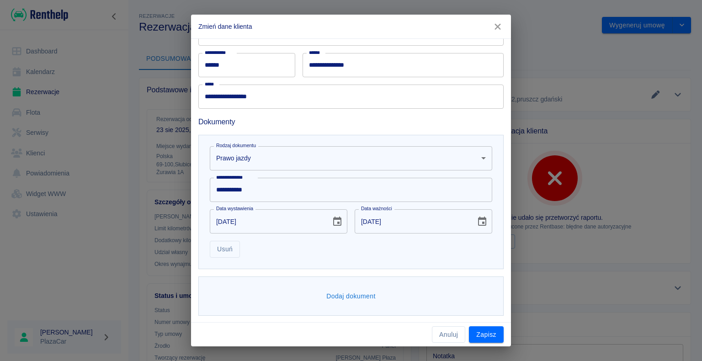
click at [352, 291] on button "Dodaj dokument" at bounding box center [351, 296] width 57 height 17
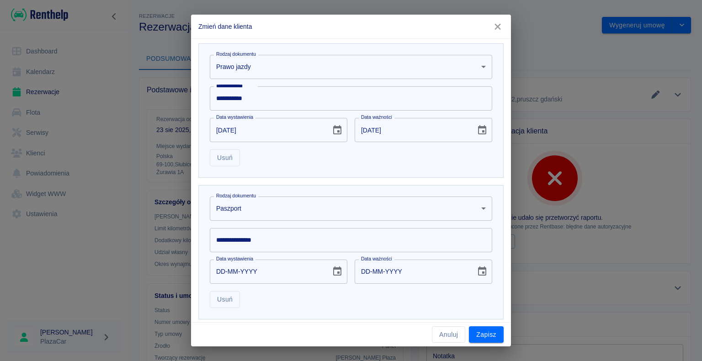
click at [476, 206] on body "Używamy plików Cookies, by zapewnić Ci najlepsze możliwe doświadczenie. Aby dow…" at bounding box center [351, 180] width 702 height 361
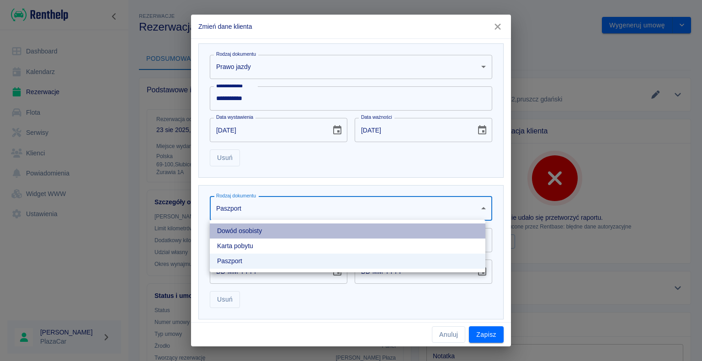
click at [431, 227] on li "Dowód osobisty" at bounding box center [347, 230] width 275 height 15
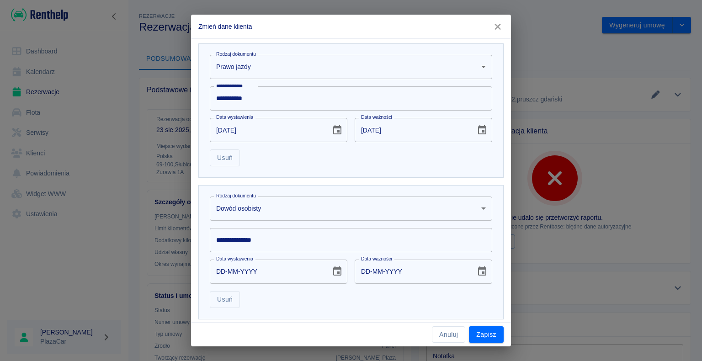
click at [298, 238] on input "**********" at bounding box center [351, 240] width 282 height 24
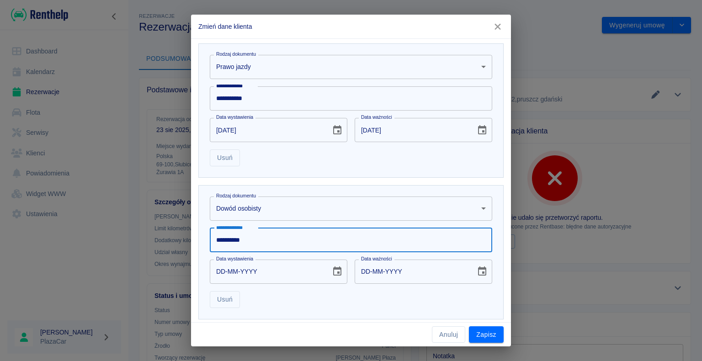
type input "**********"
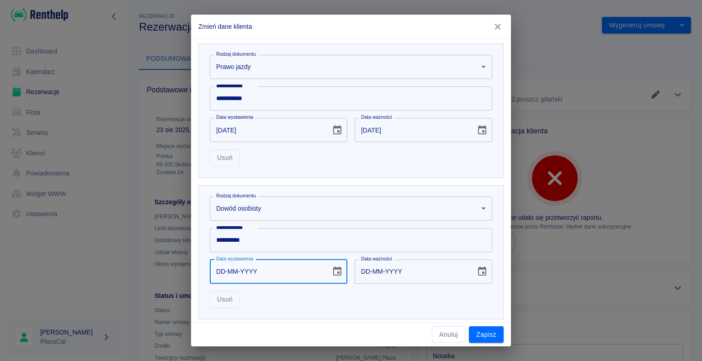
click at [223, 270] on input "DD-MM-YYYY" at bounding box center [267, 271] width 115 height 24
type input "09-12-0002"
type input "09-12-0012"
type input "09-12-0020"
type input "09-12-0030"
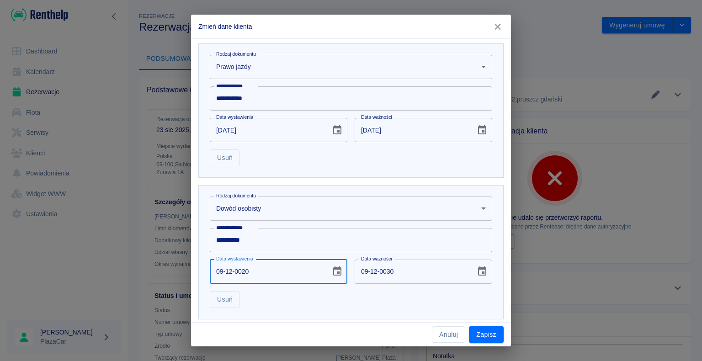
type input "09-12-0201"
type input "09-12-0211"
type input "[DATE]"
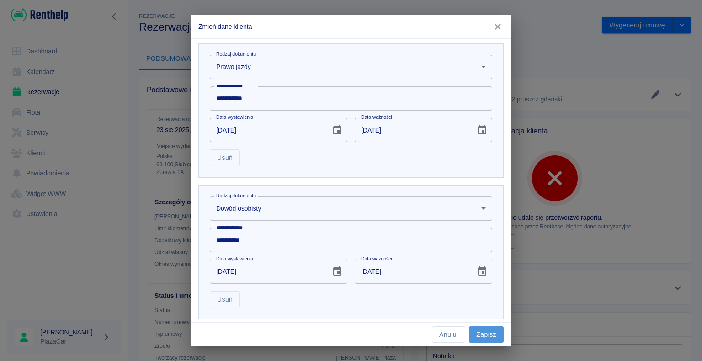
click at [486, 334] on button "Zapisz" at bounding box center [486, 334] width 35 height 17
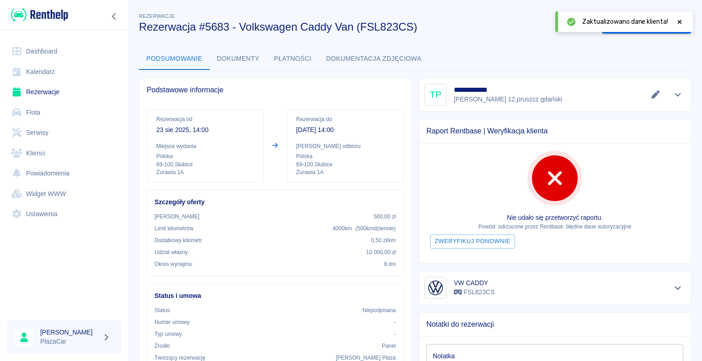
click at [678, 23] on icon at bounding box center [679, 22] width 4 height 4
click at [632, 24] on button "Wygeneruj umowę" at bounding box center [637, 25] width 71 height 17
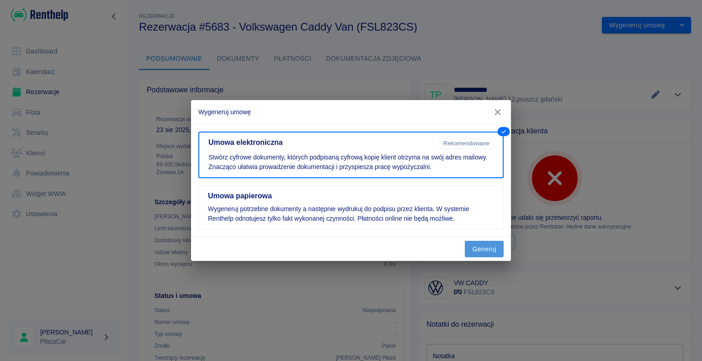
click at [483, 249] on button "Generuj" at bounding box center [484, 249] width 39 height 17
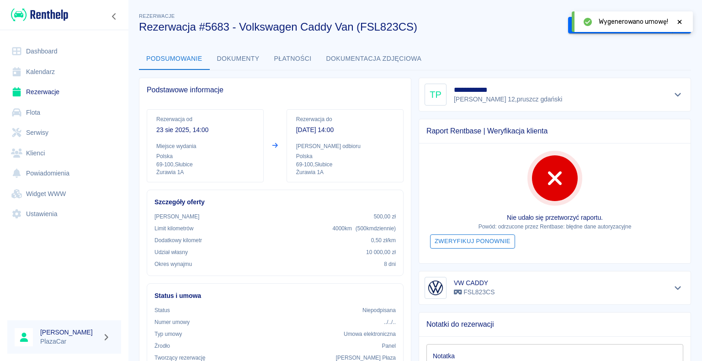
scroll to position [91, 0]
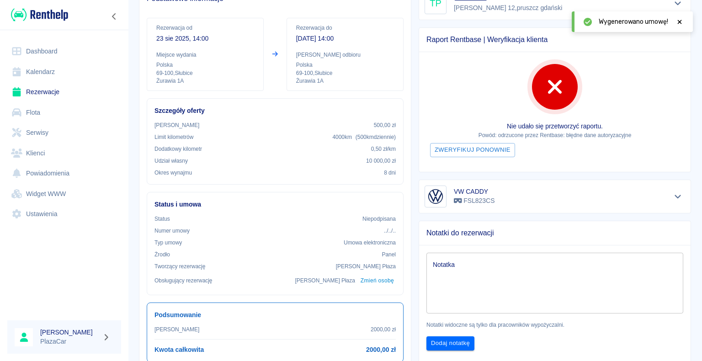
click at [679, 21] on icon at bounding box center [679, 22] width 4 height 4
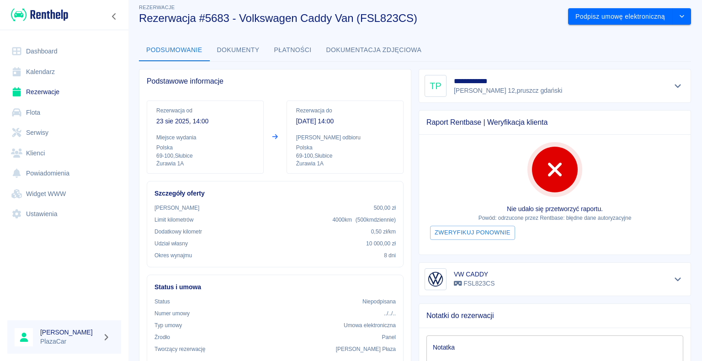
scroll to position [0, 0]
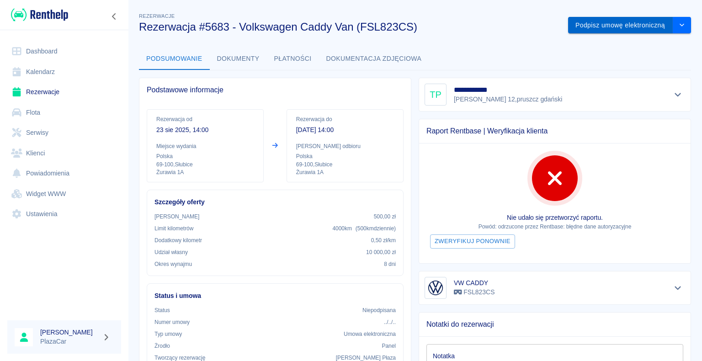
click at [603, 23] on button "Podpisz umowę elektroniczną" at bounding box center [620, 25] width 105 height 17
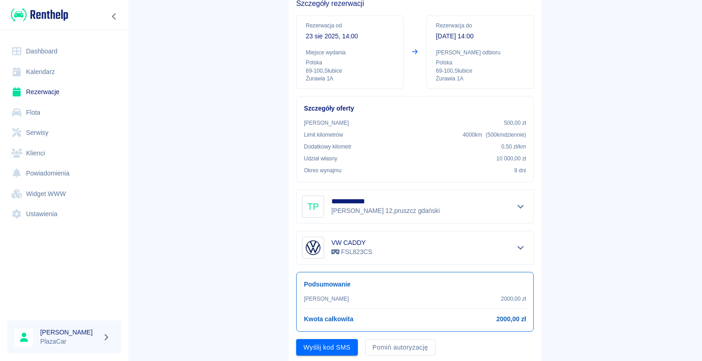
scroll to position [107, 0]
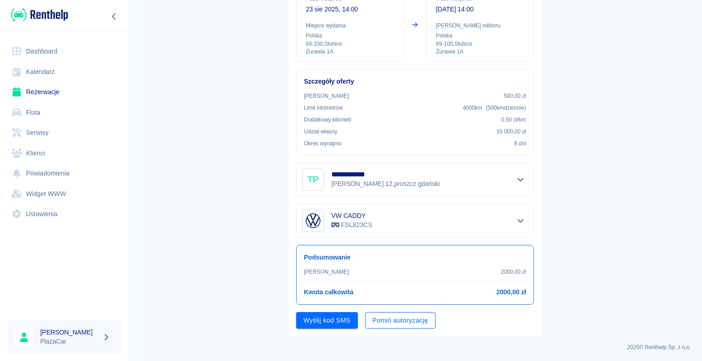
click at [379, 317] on button "Pomiń autoryzację" at bounding box center [400, 320] width 70 height 17
click at [320, 317] on button "Podpisz umowę" at bounding box center [327, 320] width 62 height 17
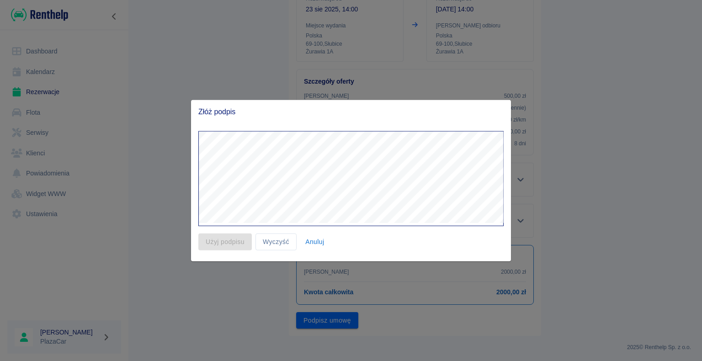
click at [233, 88] on div at bounding box center [351, 180] width 702 height 361
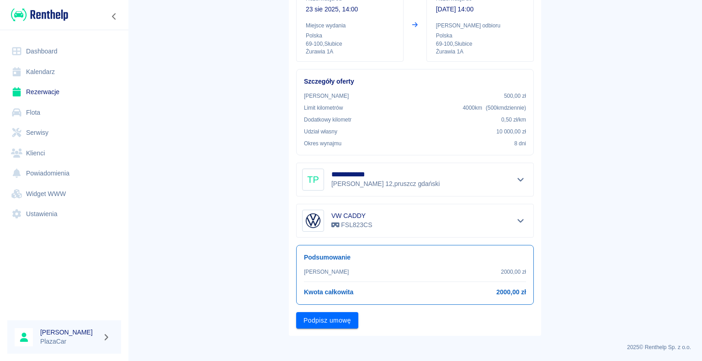
click at [53, 96] on link "Rezerwacje" at bounding box center [64, 92] width 114 height 21
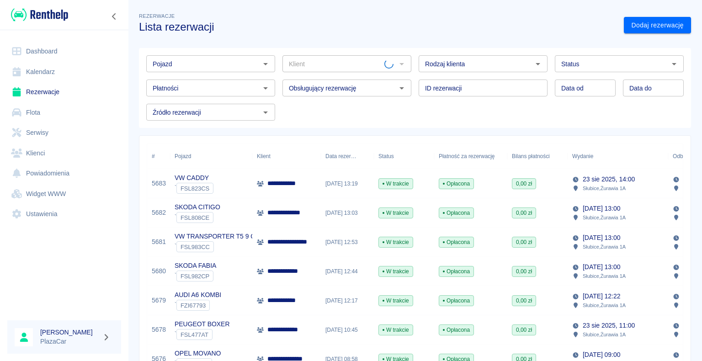
click at [325, 183] on div "[DATE] 13:19" at bounding box center [347, 183] width 53 height 29
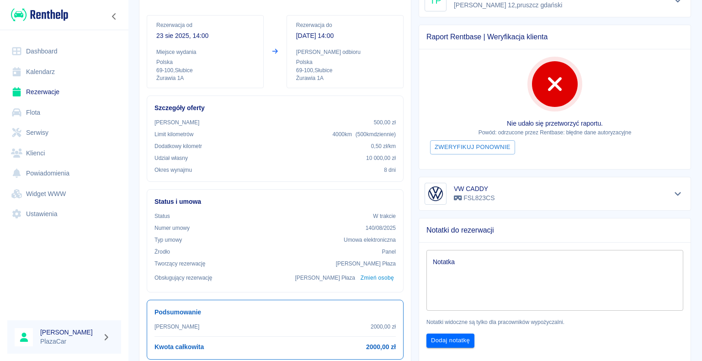
scroll to position [46, 0]
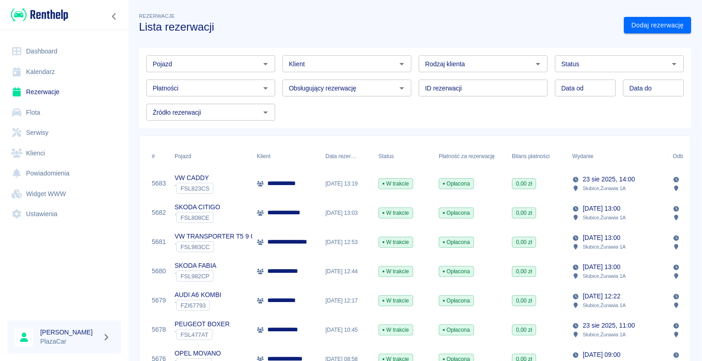
click at [312, 179] on div "**********" at bounding box center [286, 183] width 69 height 29
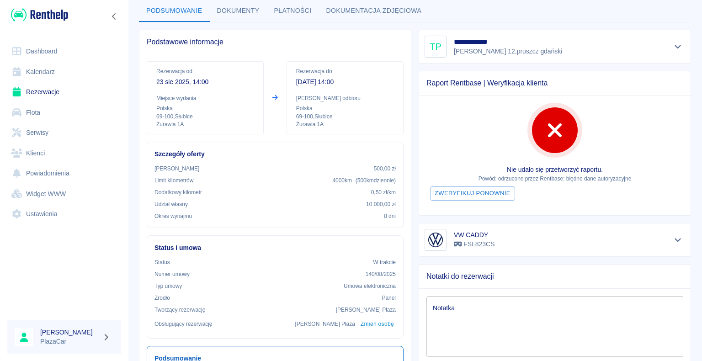
scroll to position [46, 0]
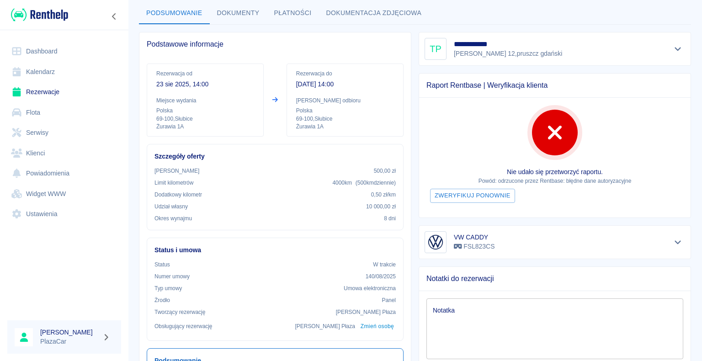
drag, startPoint x: 46, startPoint y: 28, endPoint x: 530, endPoint y: 6, distance: 485.2
click at [530, 6] on div "Podsumowanie Dokumenty Płatności Dokumentacja zdjęciowa" at bounding box center [415, 13] width 552 height 22
click at [241, 12] on button "Dokumenty" at bounding box center [238, 13] width 57 height 22
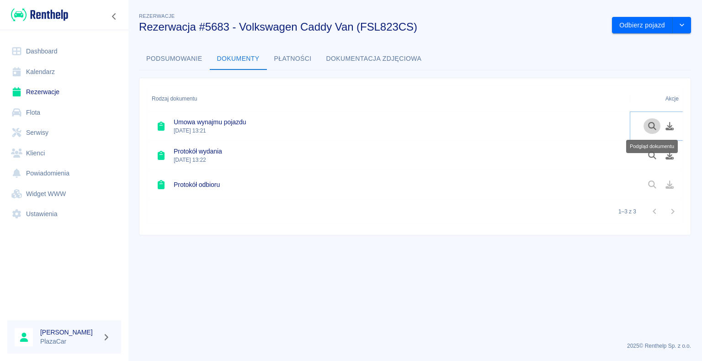
click at [652, 124] on icon "Podgląd dokumentu" at bounding box center [652, 126] width 11 height 8
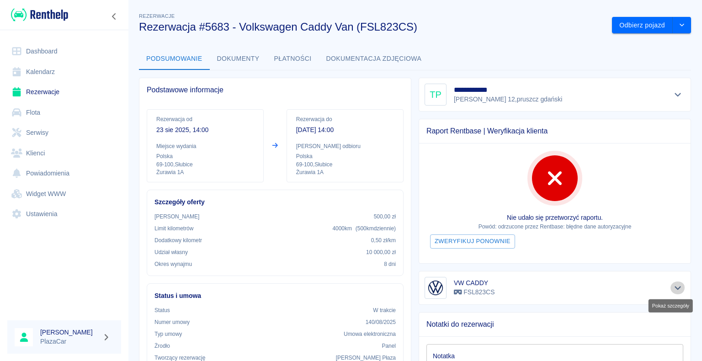
click at [674, 286] on icon "Pokaż szczegóły" at bounding box center [677, 288] width 6 height 4
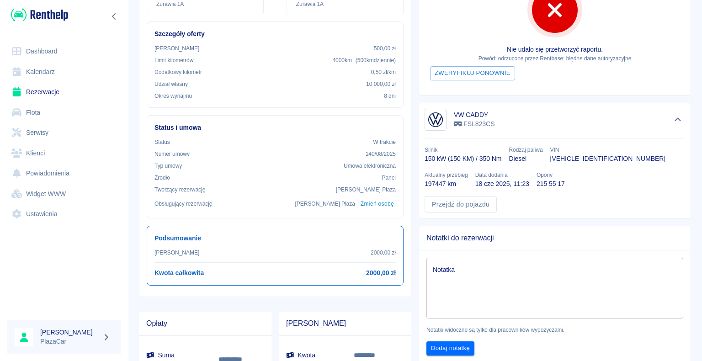
scroll to position [183, 0]
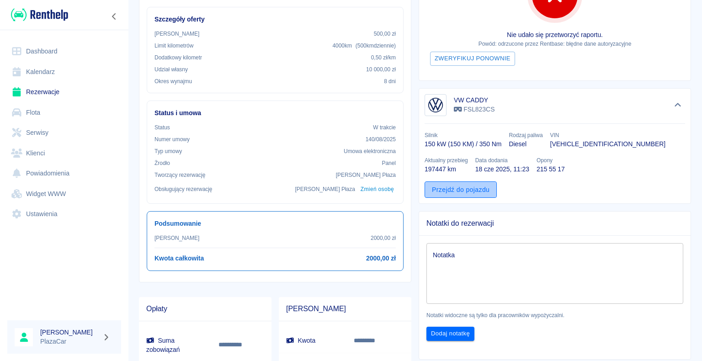
click at [456, 189] on link "Przejdź do pojazdu" at bounding box center [460, 189] width 72 height 17
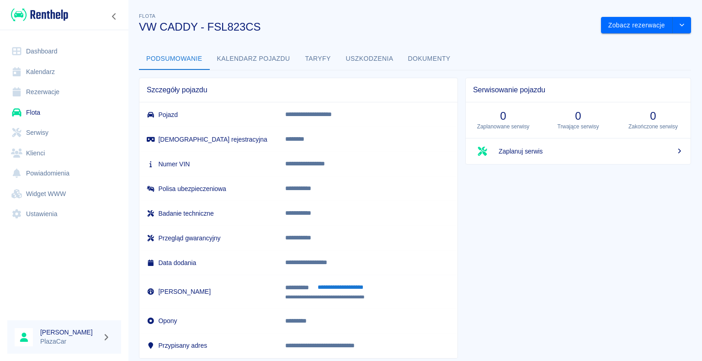
click at [427, 57] on button "Dokumenty" at bounding box center [429, 59] width 57 height 22
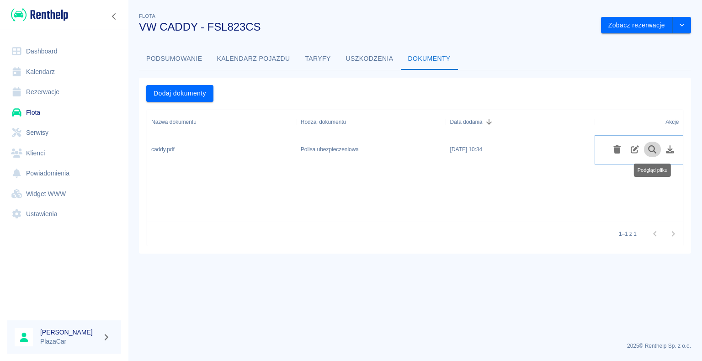
click at [650, 148] on icon "Podgląd pliku" at bounding box center [652, 149] width 11 height 8
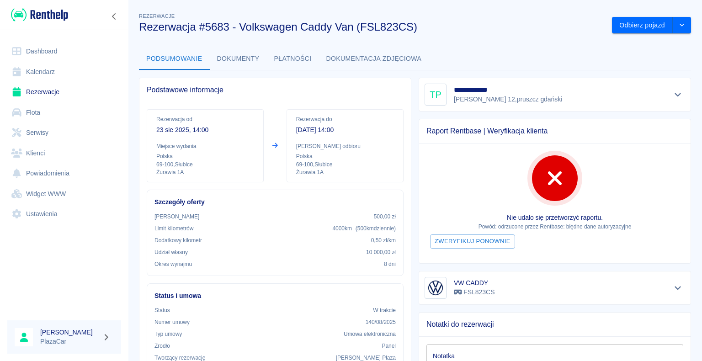
click at [41, 92] on link "Rezerwacje" at bounding box center [64, 92] width 114 height 21
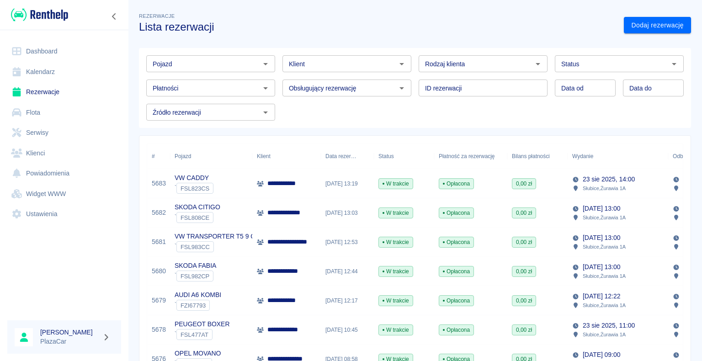
click at [38, 50] on link "Dashboard" at bounding box center [64, 51] width 114 height 21
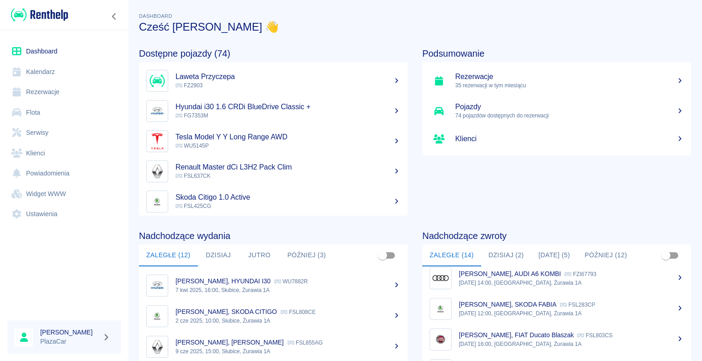
drag, startPoint x: 228, startPoint y: 235, endPoint x: 269, endPoint y: 232, distance: 40.3
click at [254, 234] on h4 "Nadchodzące wydania" at bounding box center [273, 235] width 269 height 11
